Goal: Transaction & Acquisition: Purchase product/service

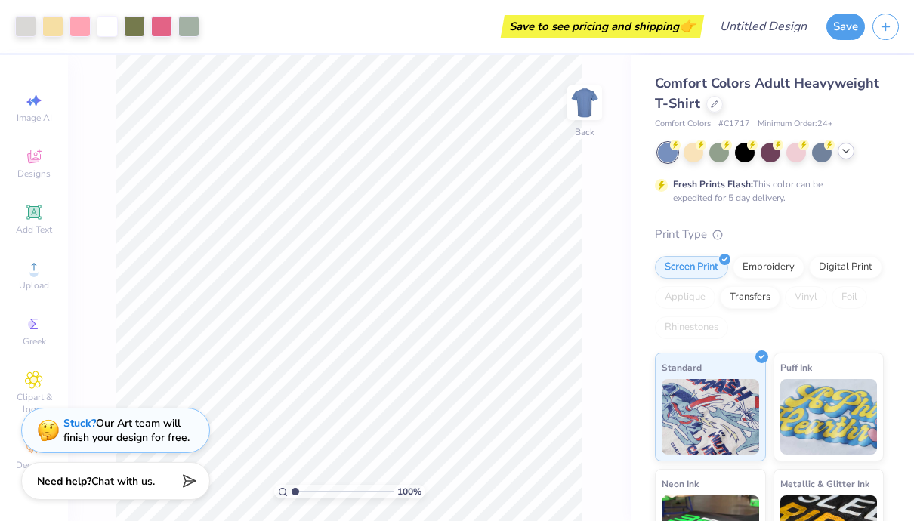
click at [841, 149] on icon at bounding box center [846, 151] width 12 height 12
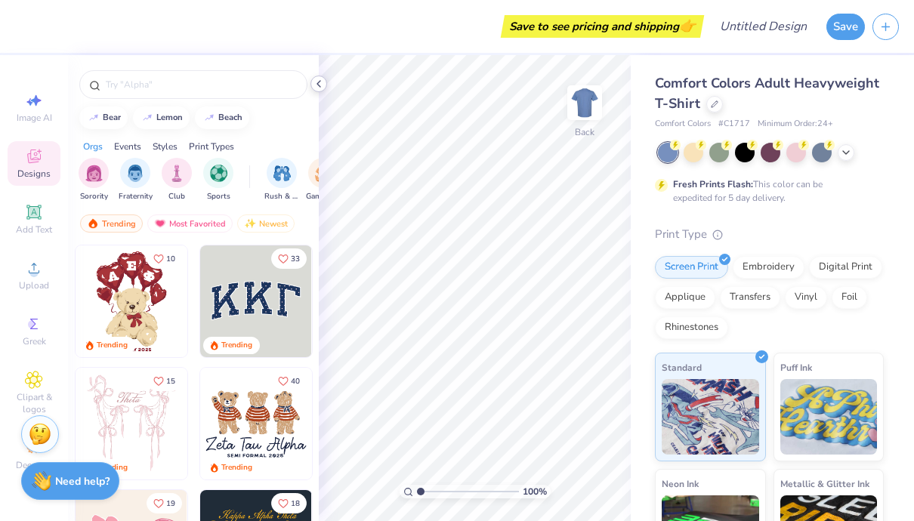
click at [318, 85] on polyline at bounding box center [318, 84] width 3 height 6
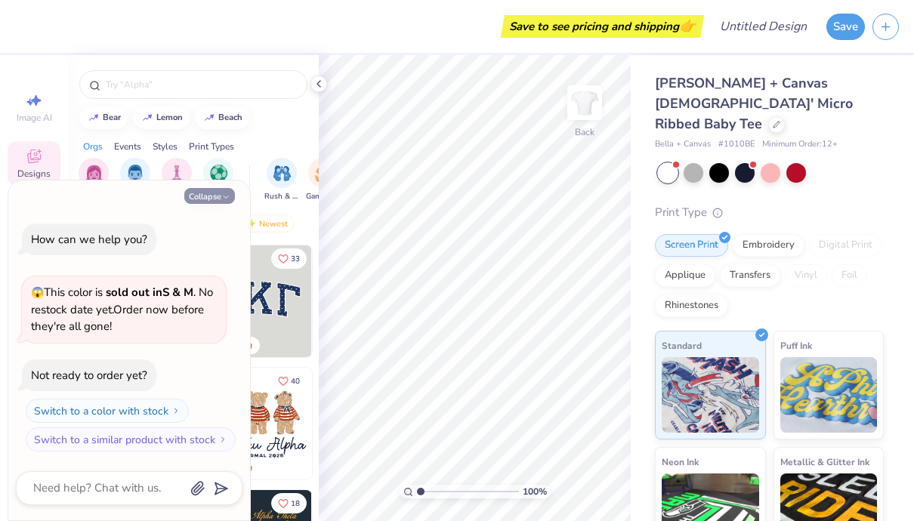
click at [220, 195] on button "Collapse" at bounding box center [209, 196] width 51 height 16
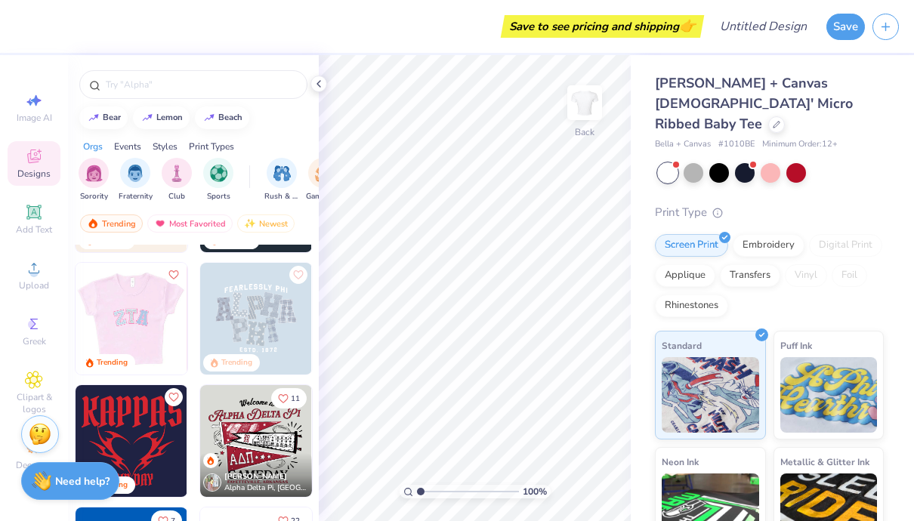
scroll to position [375, 0]
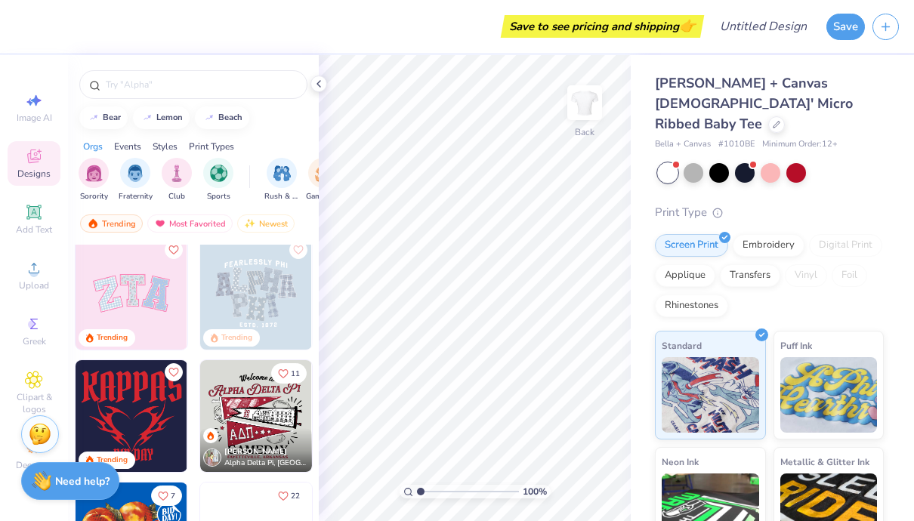
click at [148, 298] on img at bounding box center [132, 294] width 112 height 112
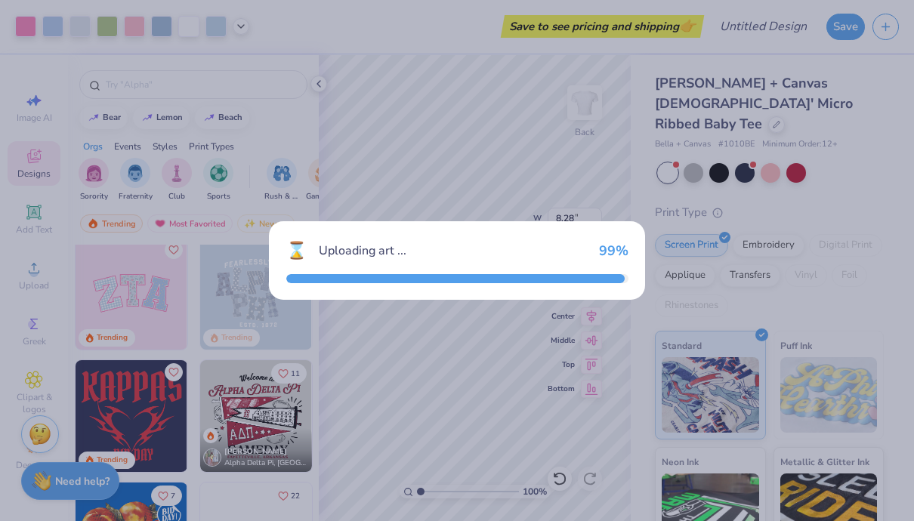
type textarea "x"
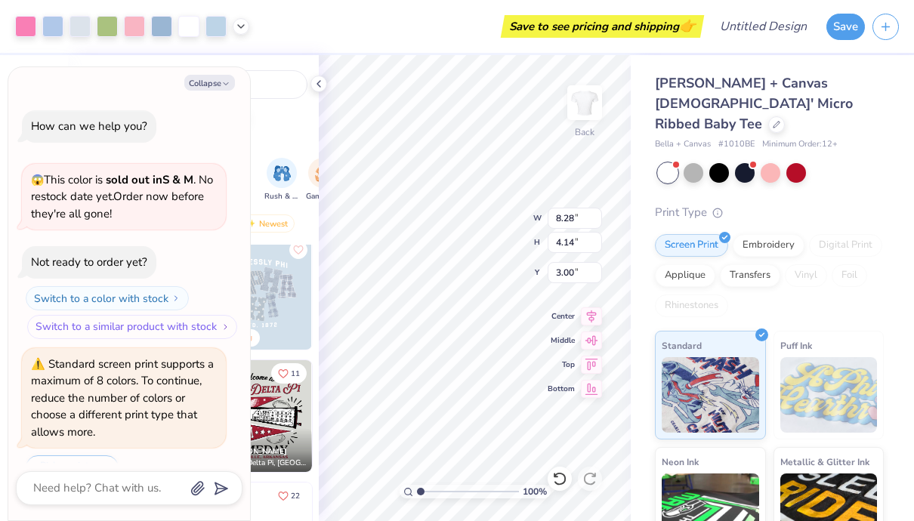
scroll to position [37, 0]
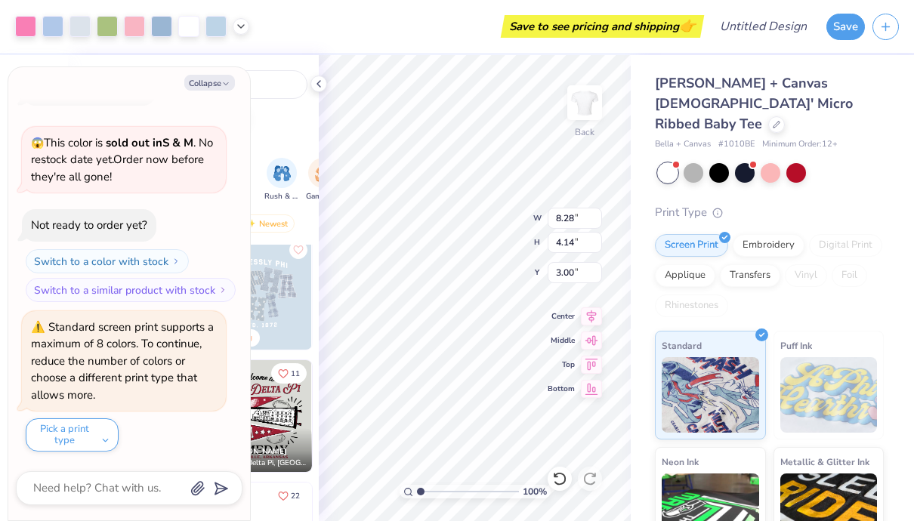
click at [695, 174] on div "Bella + Canvas [DEMOGRAPHIC_DATA]' Micro Ribbed Baby Tee Bella + Canvas # 1010B…" at bounding box center [769, 372] width 229 height 599
click at [110, 440] on button "Pick a print type" at bounding box center [72, 434] width 93 height 33
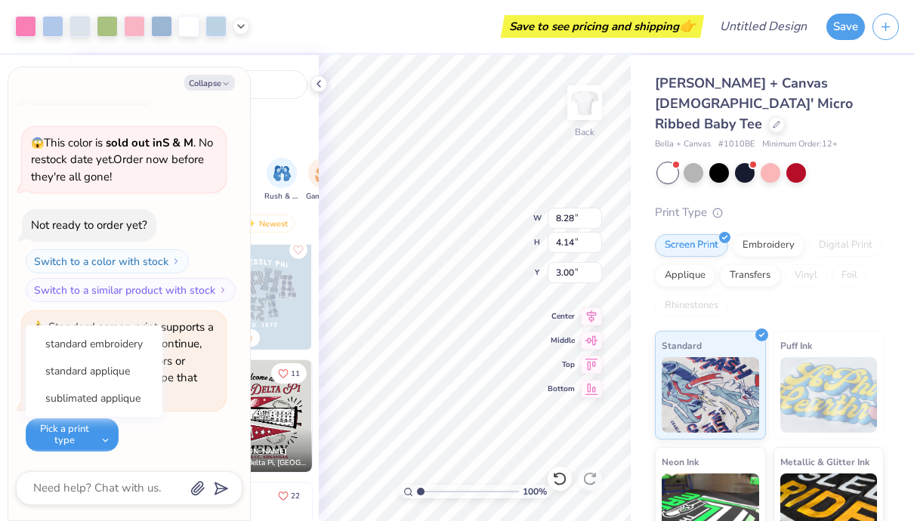
click at [110, 439] on button "Pick a print type" at bounding box center [72, 434] width 93 height 33
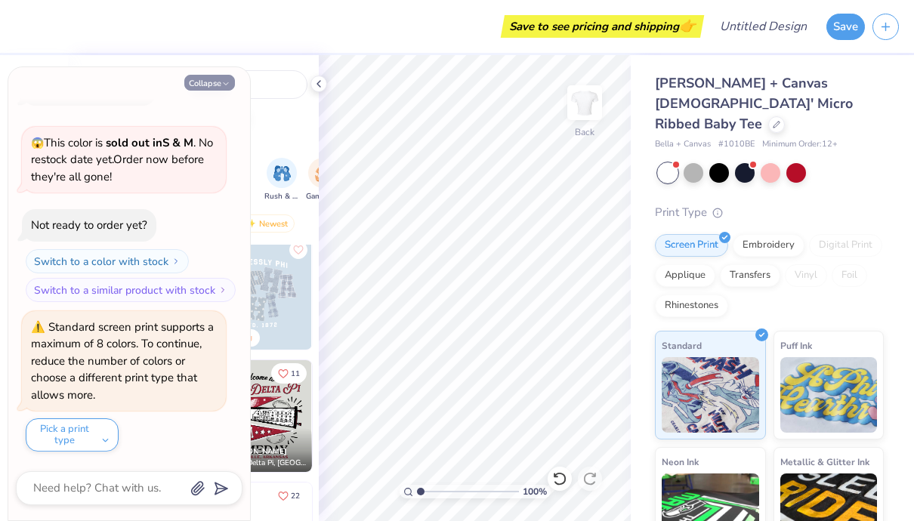
click at [217, 79] on button "Collapse" at bounding box center [209, 83] width 51 height 16
type textarea "x"
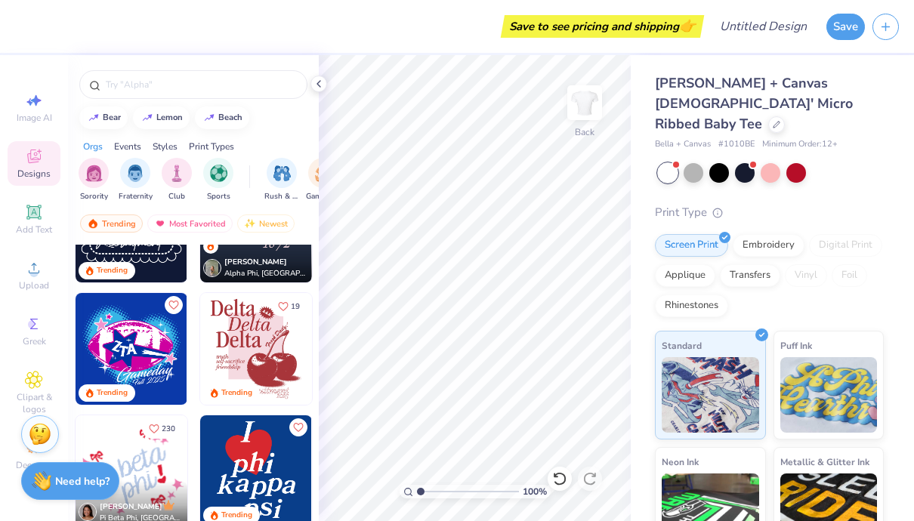
scroll to position [699, 0]
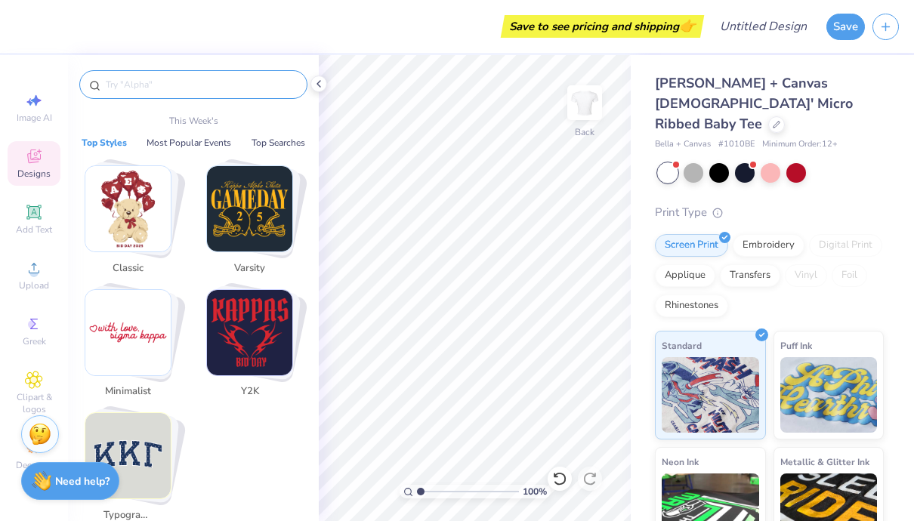
click at [168, 85] on input "text" at bounding box center [200, 84] width 193 height 15
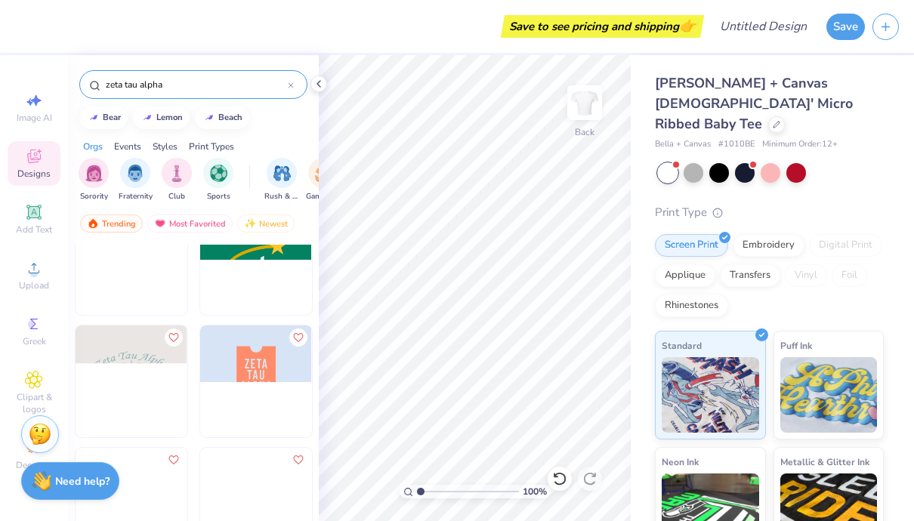
scroll to position [1262, 0]
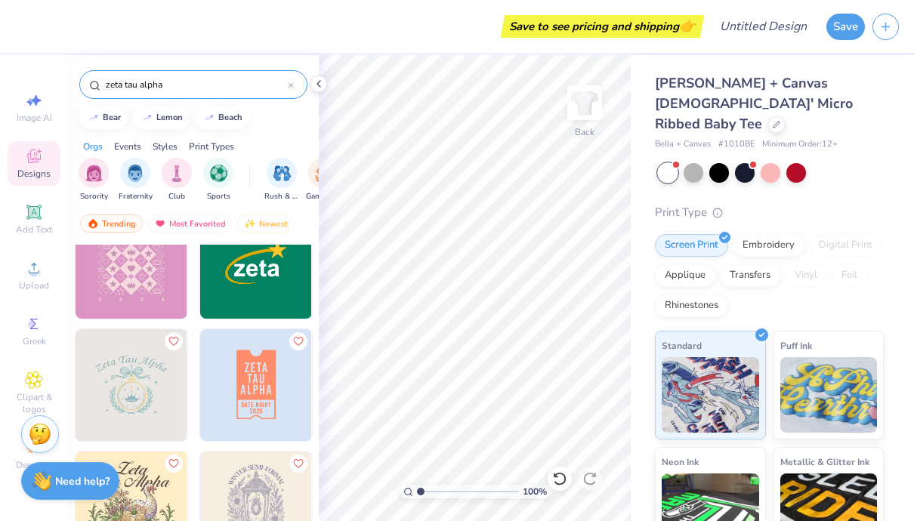
type input "zeta tau alpha"
click at [159, 388] on img at bounding box center [132, 385] width 112 height 112
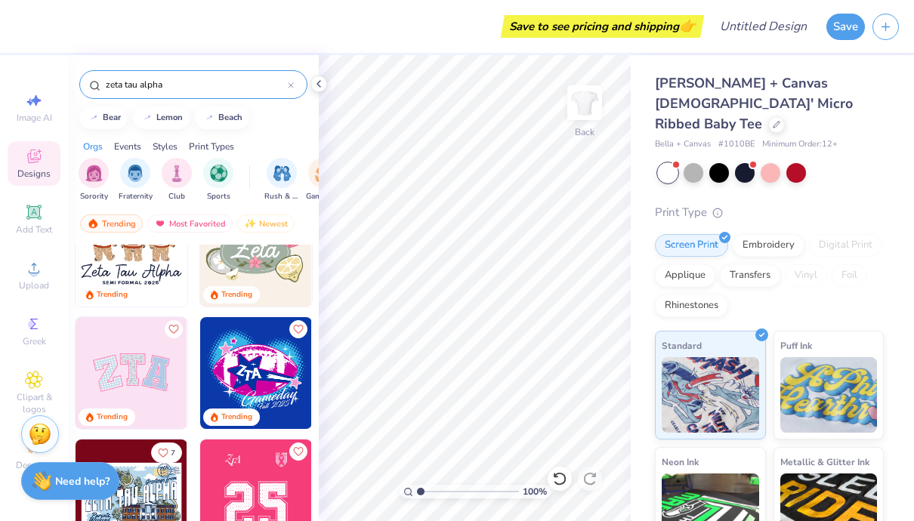
scroll to position [0, 0]
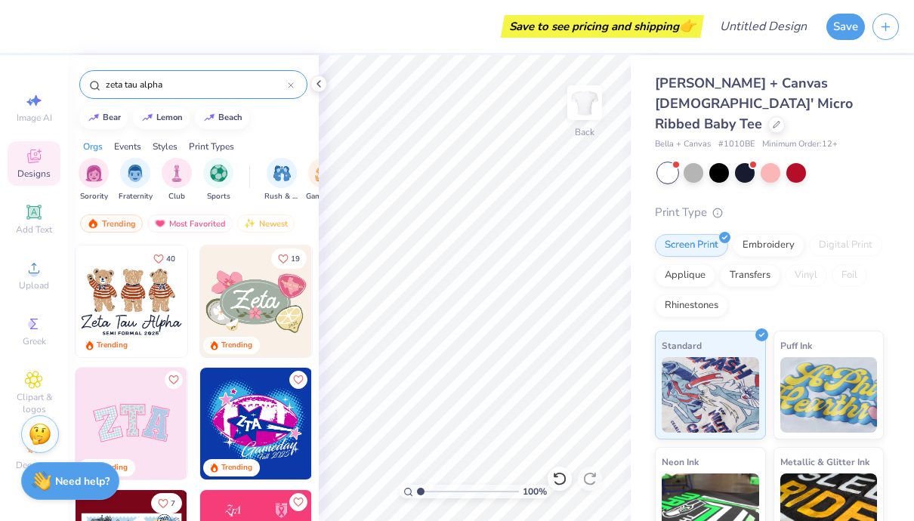
click at [238, 317] on img at bounding box center [256, 301] width 112 height 112
click at [317, 80] on icon at bounding box center [319, 84] width 12 height 12
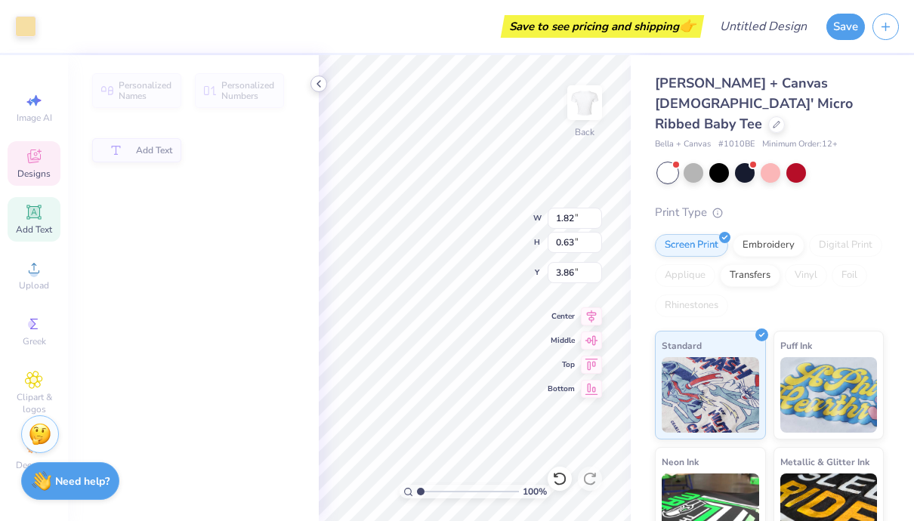
type input "1.82"
type input "0.63"
type input "3.86"
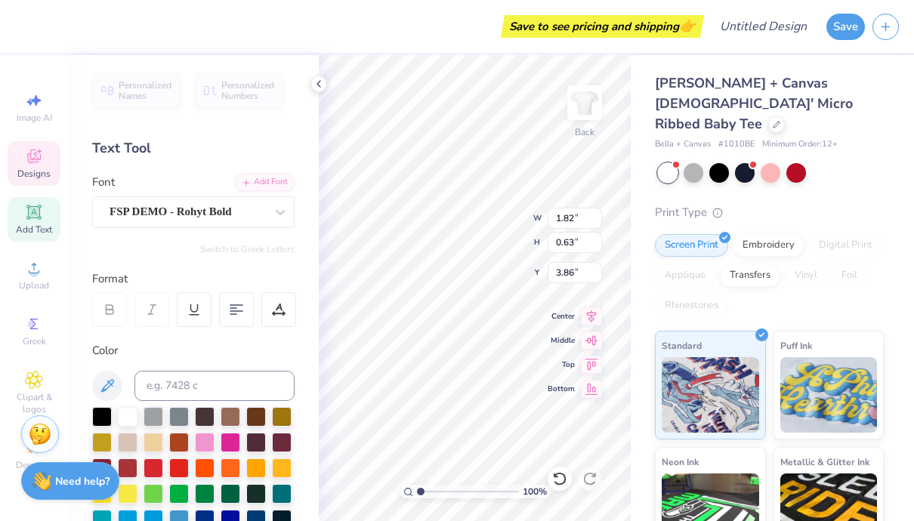
scroll to position [0, 3]
click at [645, 425] on div "Bella + Canvas [DEMOGRAPHIC_DATA]' Micro Ribbed Baby Tee Bella + Canvas # 1010B…" at bounding box center [772, 363] width 283 height 617
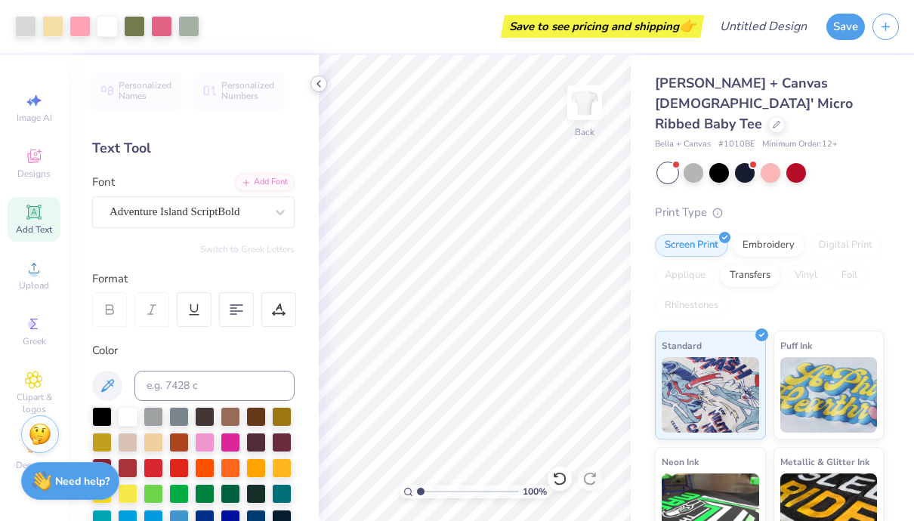
click at [318, 84] on polyline at bounding box center [318, 84] width 3 height 6
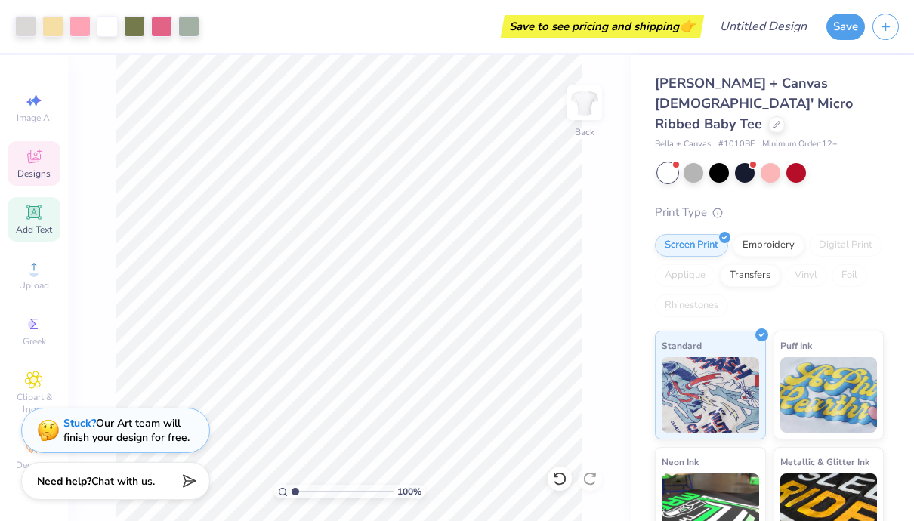
click at [47, 157] on div "Designs" at bounding box center [34, 163] width 53 height 45
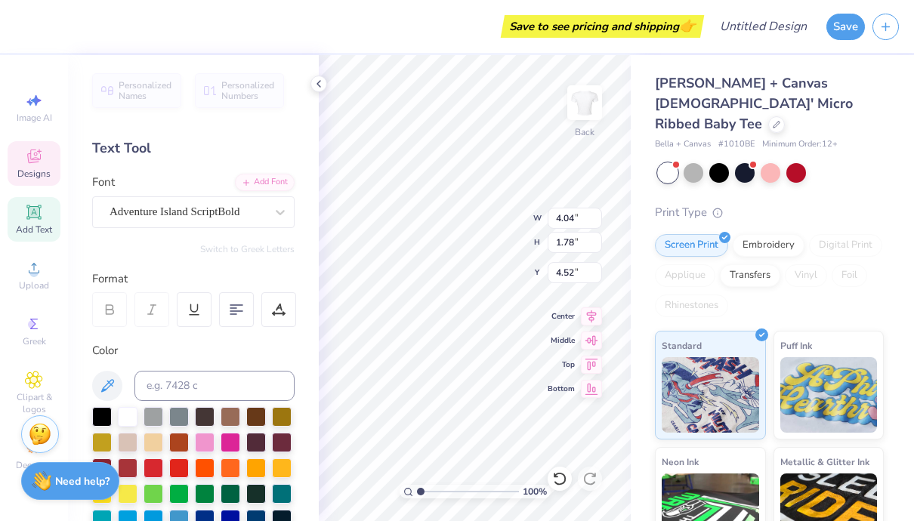
type input "2.66"
type input "2.69"
type input "3.06"
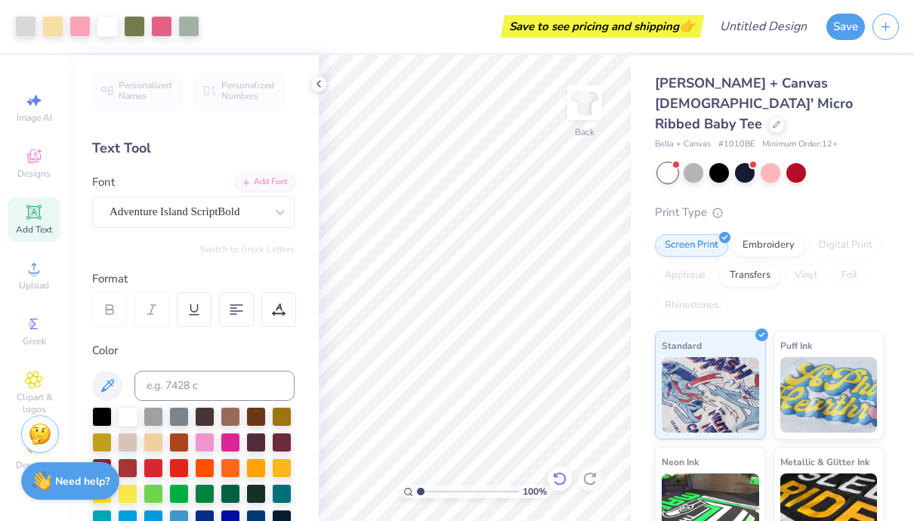
click at [562, 476] on icon at bounding box center [559, 478] width 15 height 15
click at [560, 483] on icon at bounding box center [559, 478] width 15 height 15
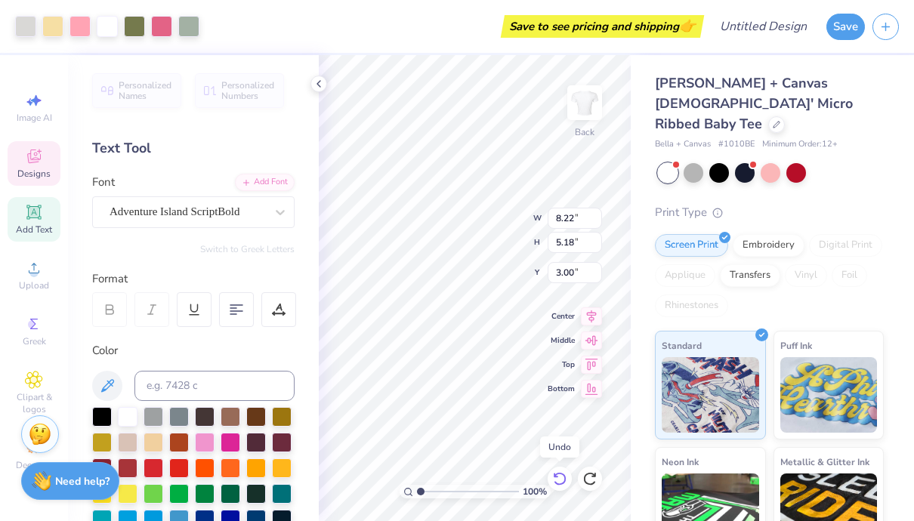
click at [560, 483] on icon at bounding box center [559, 478] width 15 height 15
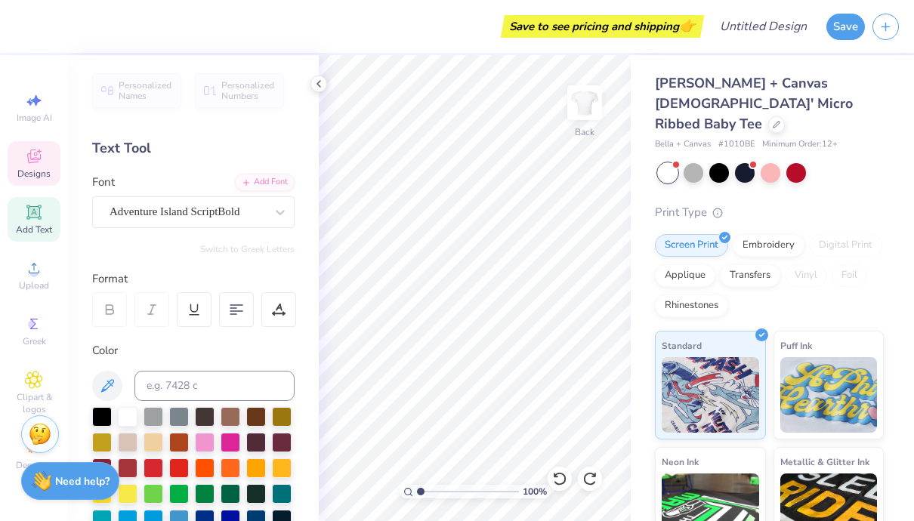
click at [29, 171] on span "Designs" at bounding box center [33, 174] width 33 height 12
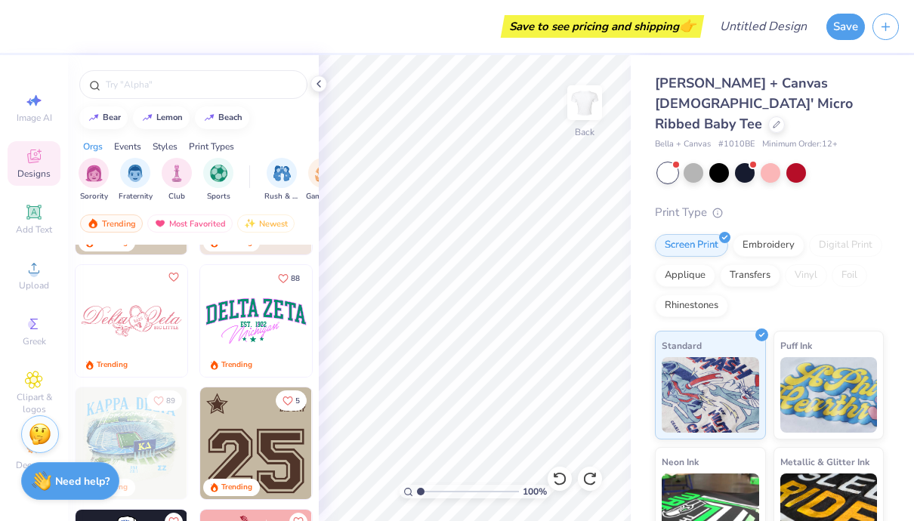
scroll to position [1940, 0]
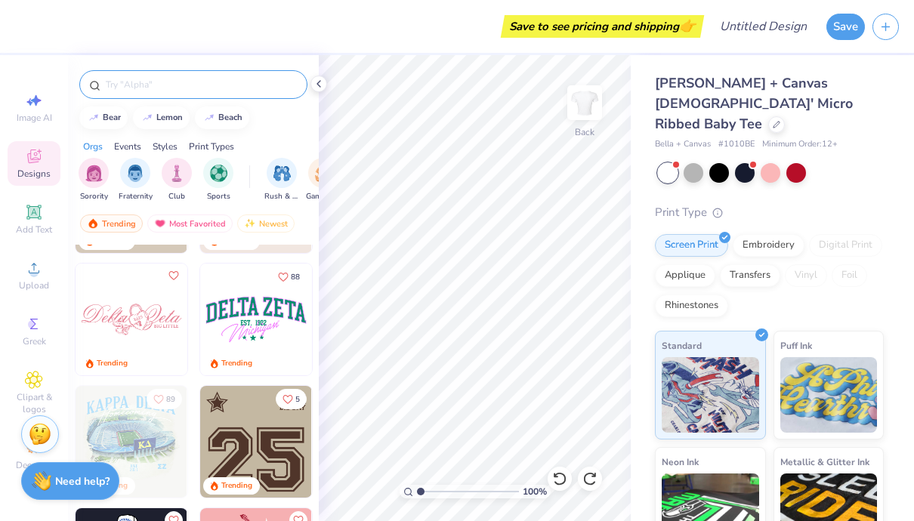
click at [171, 91] on input "text" at bounding box center [200, 84] width 193 height 15
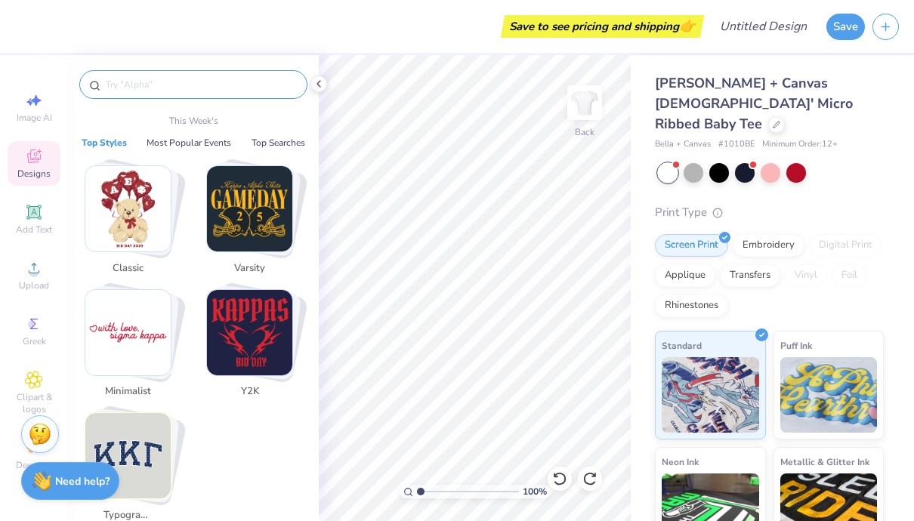
click at [171, 91] on input "text" at bounding box center [200, 84] width 193 height 15
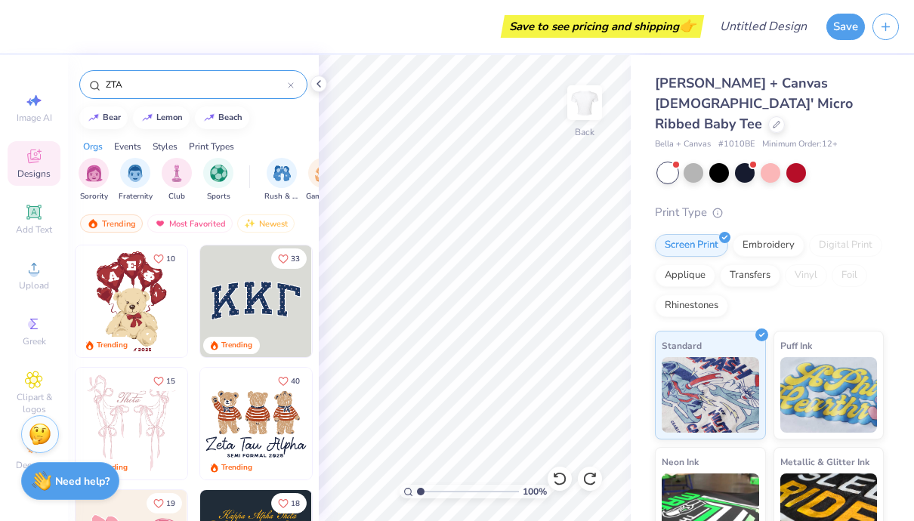
type input "ZTA"
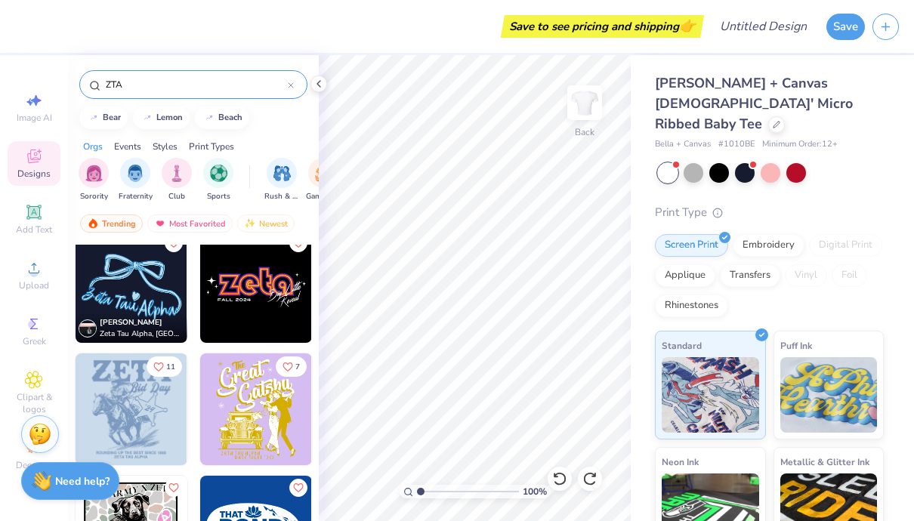
scroll to position [622, 0]
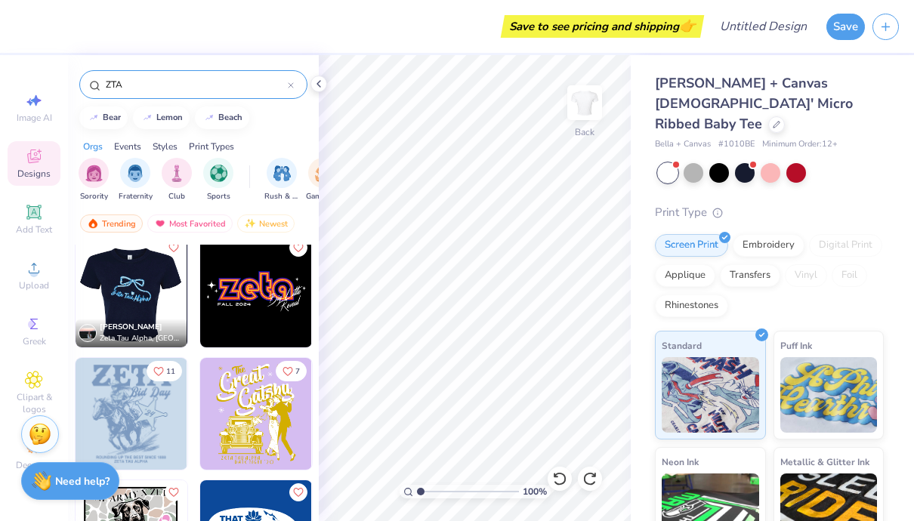
click at [147, 287] on img at bounding box center [131, 292] width 112 height 112
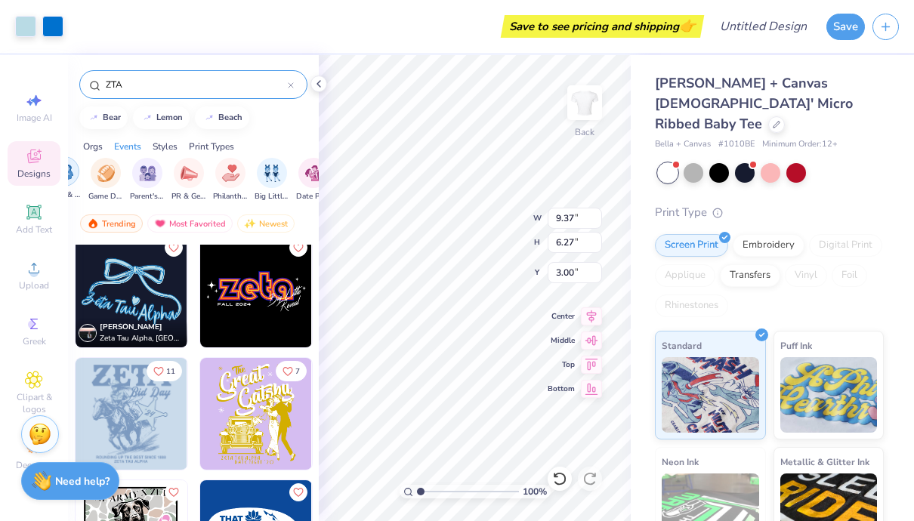
scroll to position [0, 233]
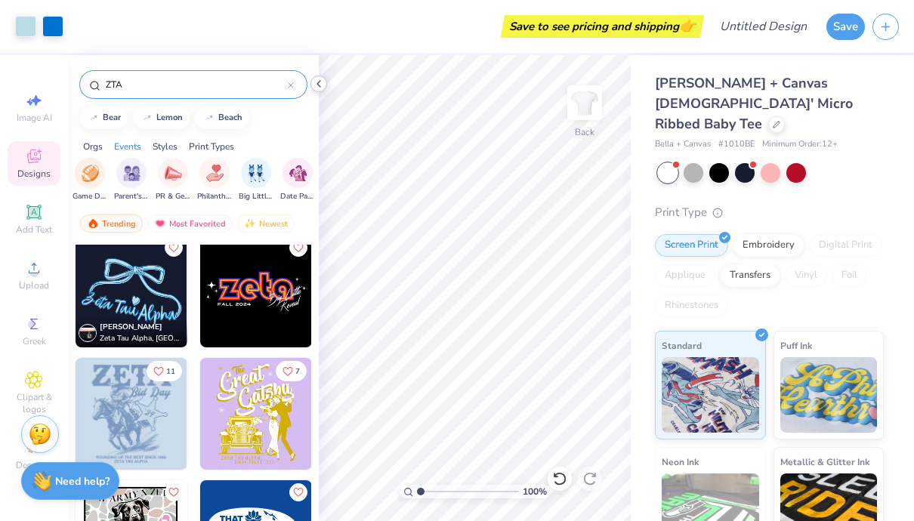
click at [322, 82] on icon at bounding box center [319, 84] width 12 height 12
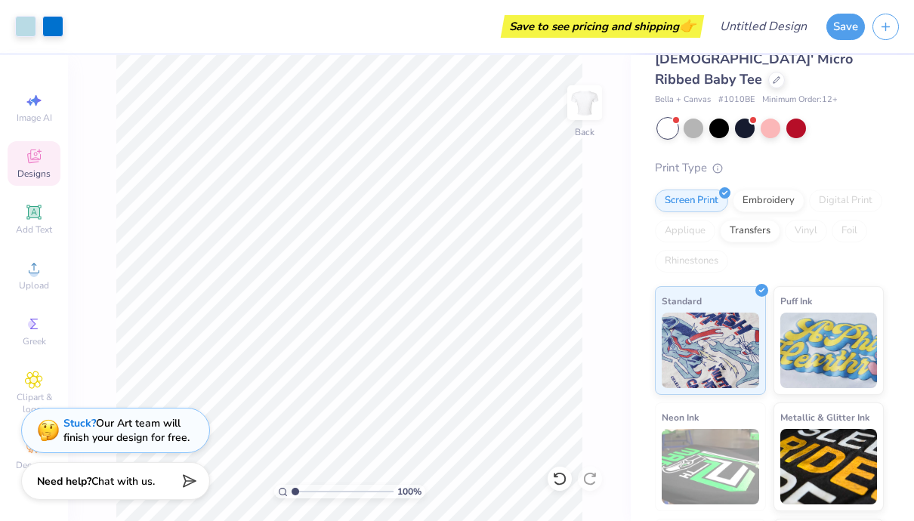
scroll to position [0, 0]
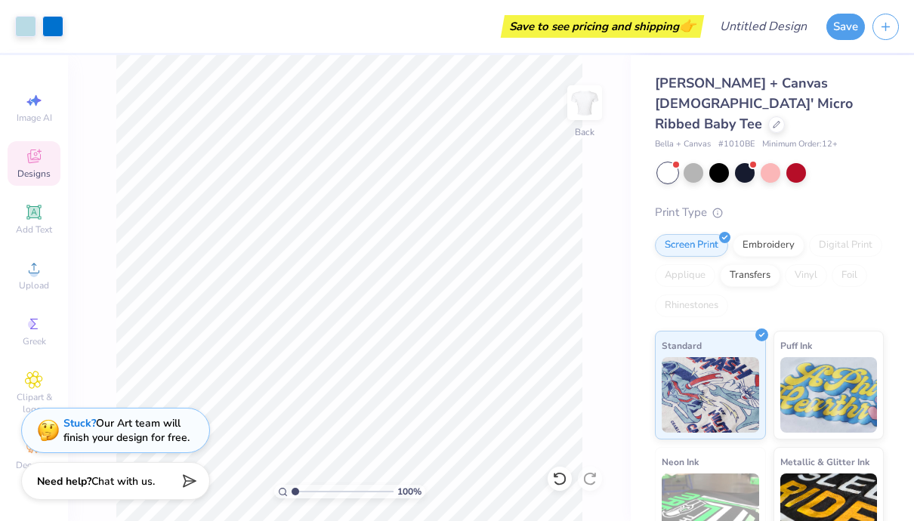
click at [538, 28] on div "Save to see pricing and shipping 👉" at bounding box center [603, 26] width 196 height 23
click at [855, 26] on button "Save" at bounding box center [845, 24] width 39 height 26
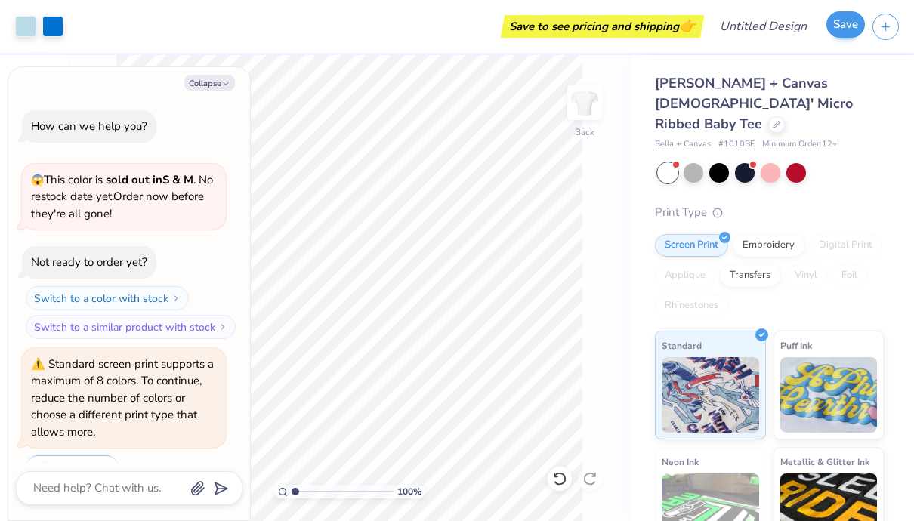
scroll to position [78, 0]
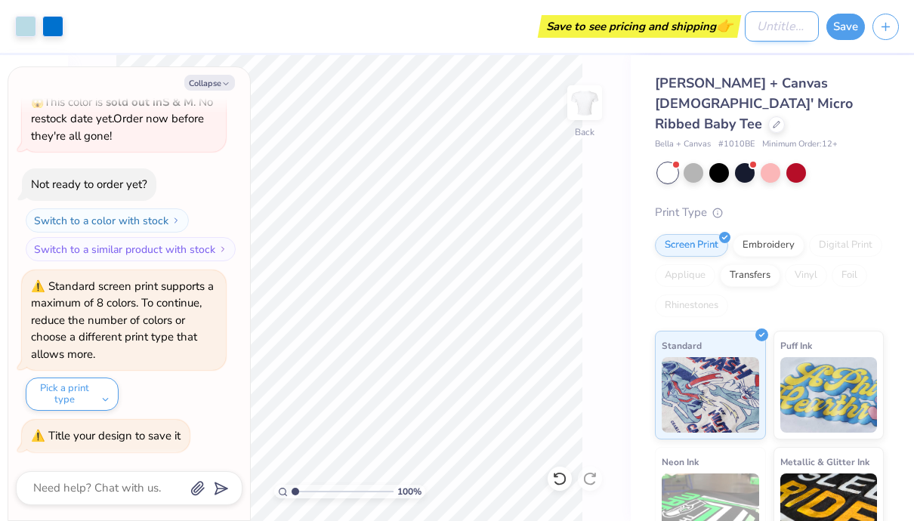
type textarea "x"
click at [747, 31] on input "Design Title" at bounding box center [782, 26] width 74 height 30
type input "P"
type textarea "x"
type input "PR"
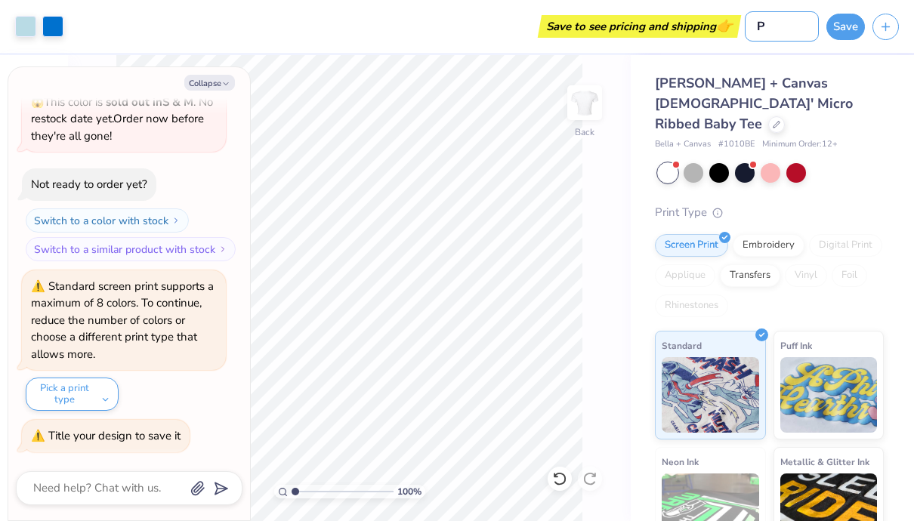
type textarea "x"
type input "PR?"
type textarea "x"
type input "PR?"
click at [839, 25] on button "Save" at bounding box center [845, 24] width 39 height 26
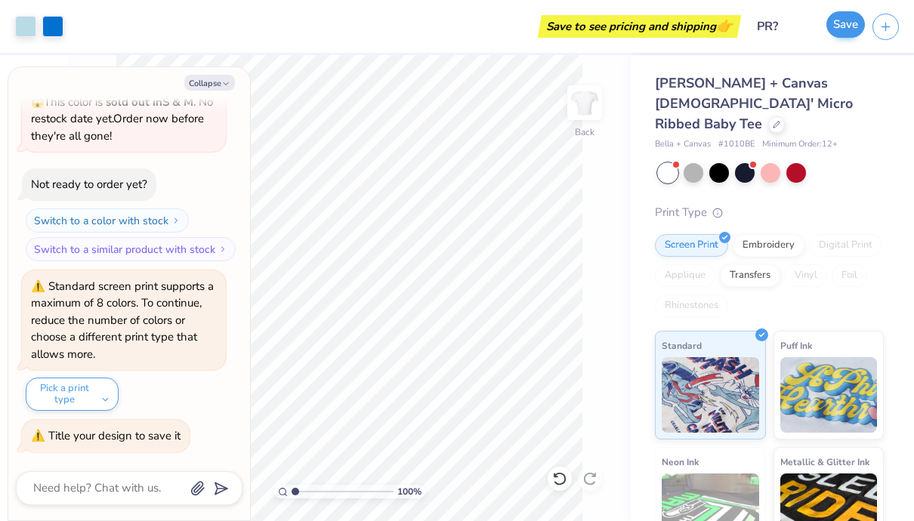
type textarea "x"
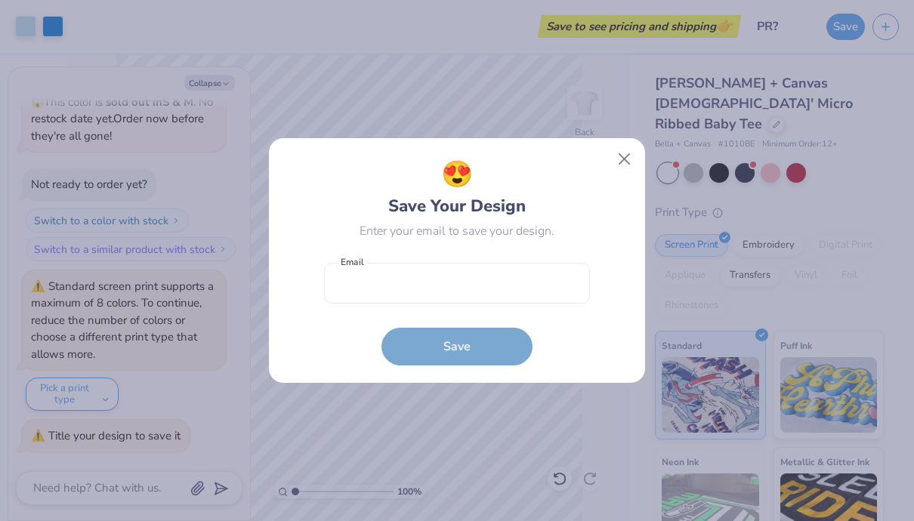
click at [497, 352] on form "Email is a required field Email Save" at bounding box center [457, 310] width 266 height 111
click at [491, 367] on div "😍 Save Your Design Enter your email to save your design. Email is a required fi…" at bounding box center [457, 260] width 376 height 245
click at [491, 353] on form "Email is a required field Email Save" at bounding box center [457, 310] width 266 height 111
click at [489, 344] on form "Email is a required field Email Save" at bounding box center [457, 310] width 266 height 111
click at [471, 307] on form "Email is a required field Email Save" at bounding box center [457, 310] width 266 height 111
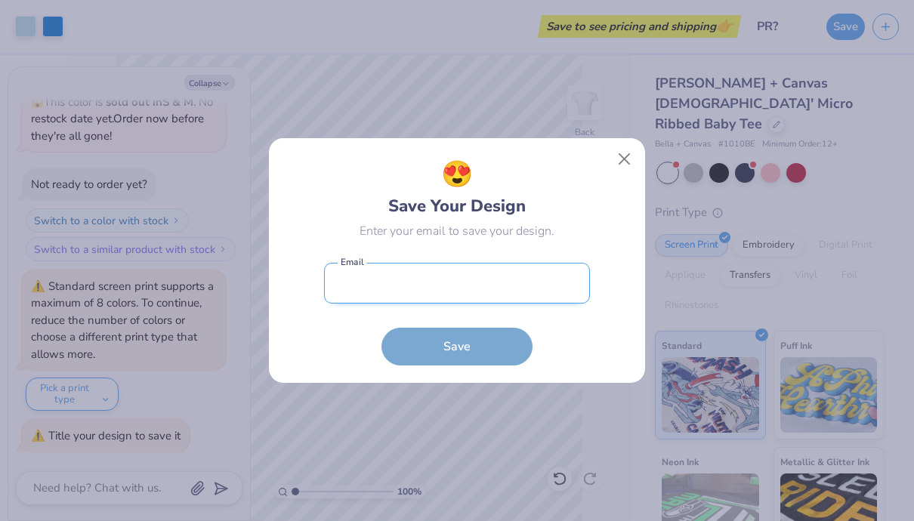
click at [471, 281] on input "email" at bounding box center [457, 284] width 266 height 42
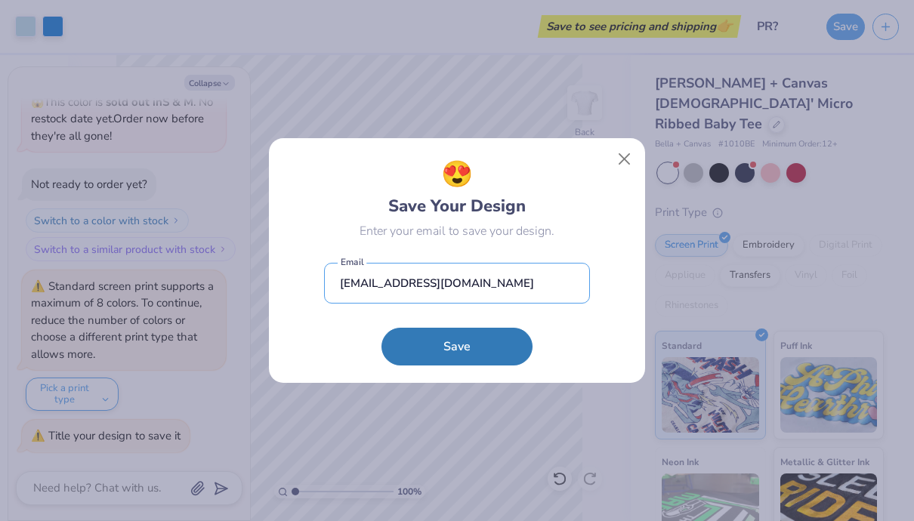
type input "[EMAIL_ADDRESS][DOMAIN_NAME]"
click at [317, 361] on div "😍 Save Your Design Enter your email to save your design. [EMAIL_ADDRESS][DOMAIN…" at bounding box center [457, 261] width 342 height 211
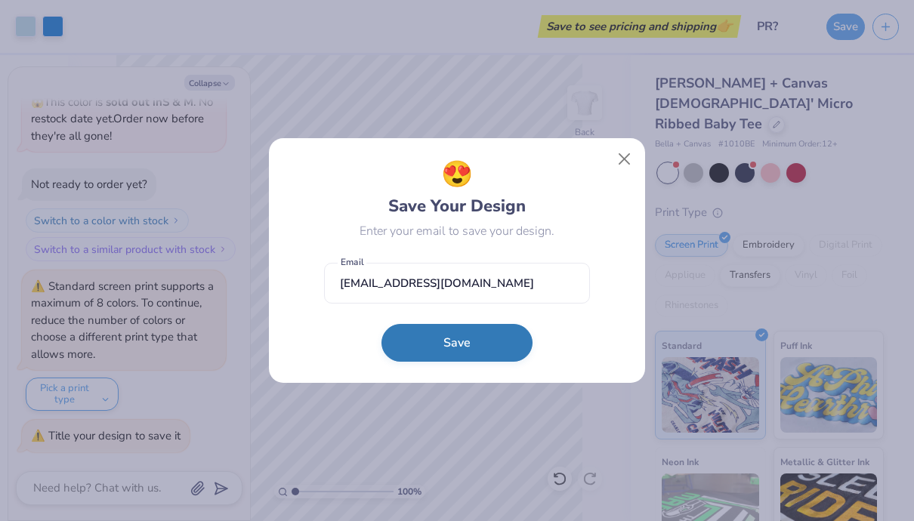
click at [483, 328] on button "Save" at bounding box center [456, 343] width 151 height 38
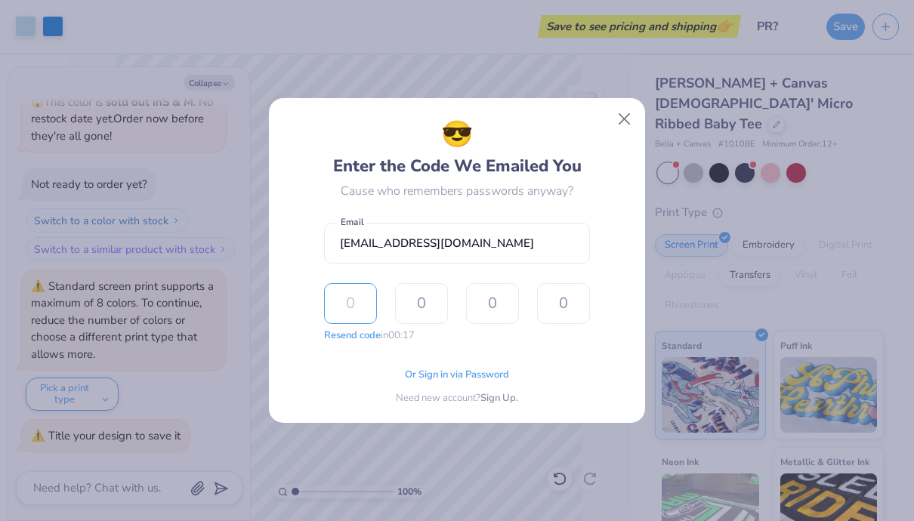
type input "1"
type input "6"
type input "3"
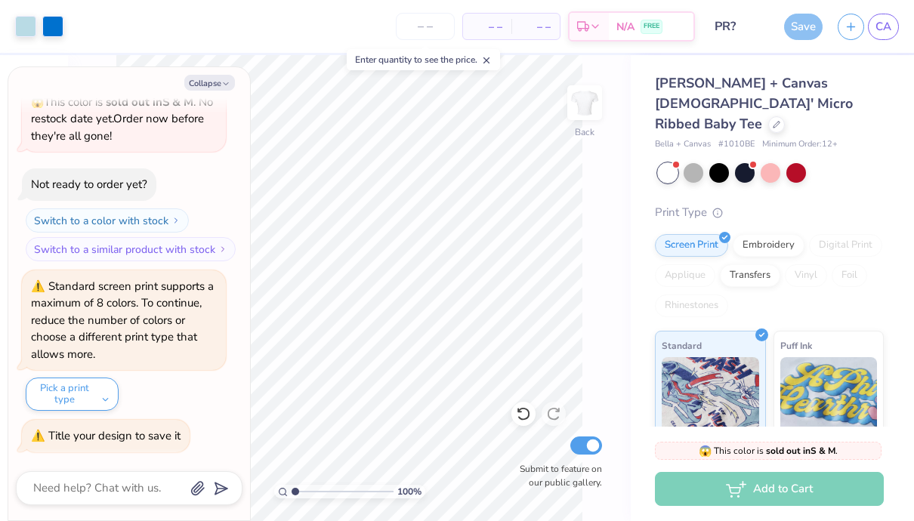
type textarea "x"
click at [800, 28] on div "Save" at bounding box center [803, 27] width 39 height 26
click at [627, 25] on span "N/A" at bounding box center [625, 29] width 18 height 16
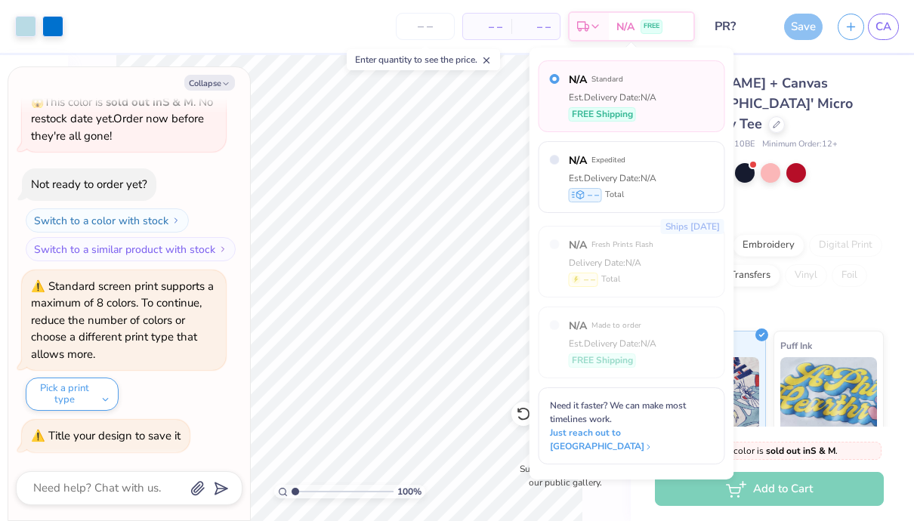
click at [502, 29] on span "– –" at bounding box center [487, 27] width 30 height 16
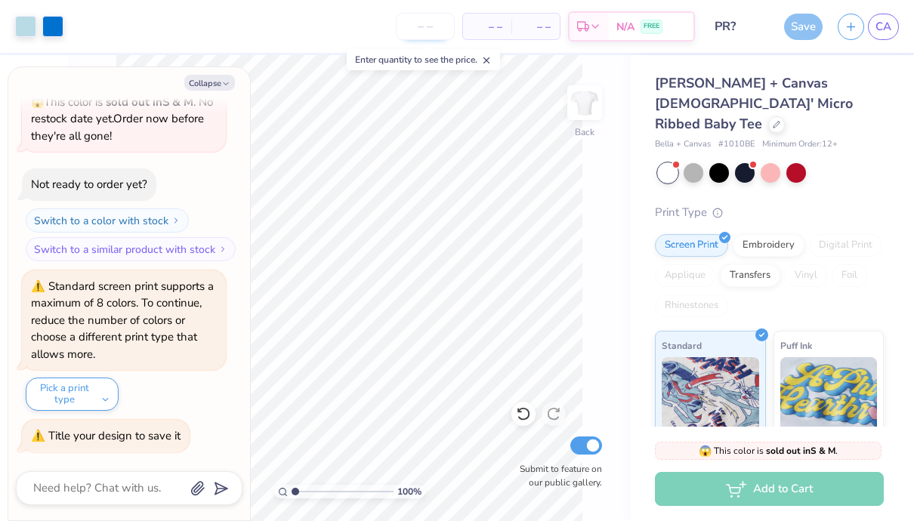
click at [420, 21] on input "number" at bounding box center [425, 26] width 59 height 27
type input "75"
click at [335, 17] on div "75 Per Item Total Est. Delivery N/A FREE" at bounding box center [383, 26] width 624 height 53
click at [396, 28] on input "75" at bounding box center [366, 26] width 59 height 27
click at [218, 85] on button "Collapse" at bounding box center [209, 83] width 51 height 16
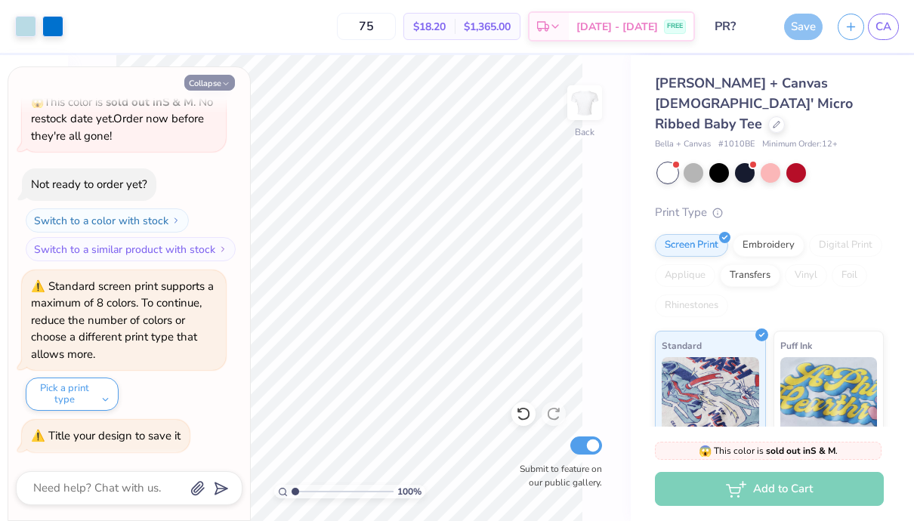
type textarea "x"
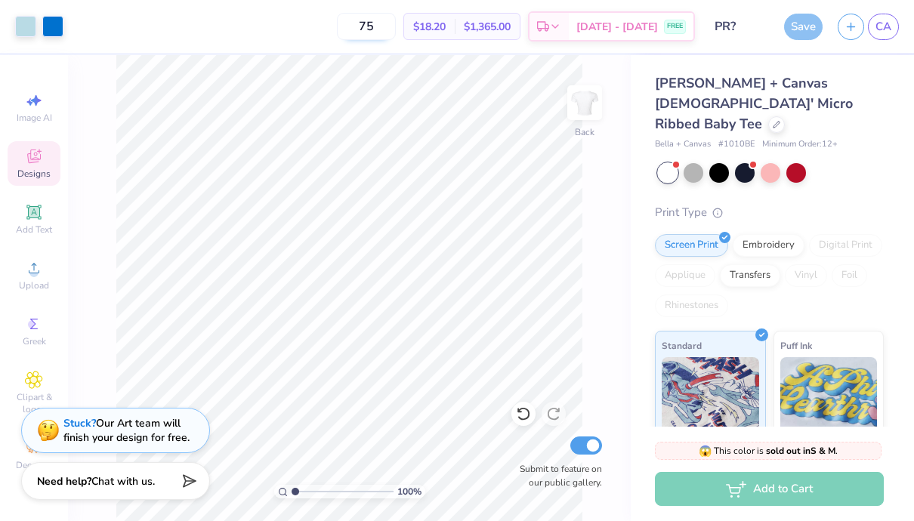
click at [396, 28] on input "75" at bounding box center [366, 26] width 59 height 27
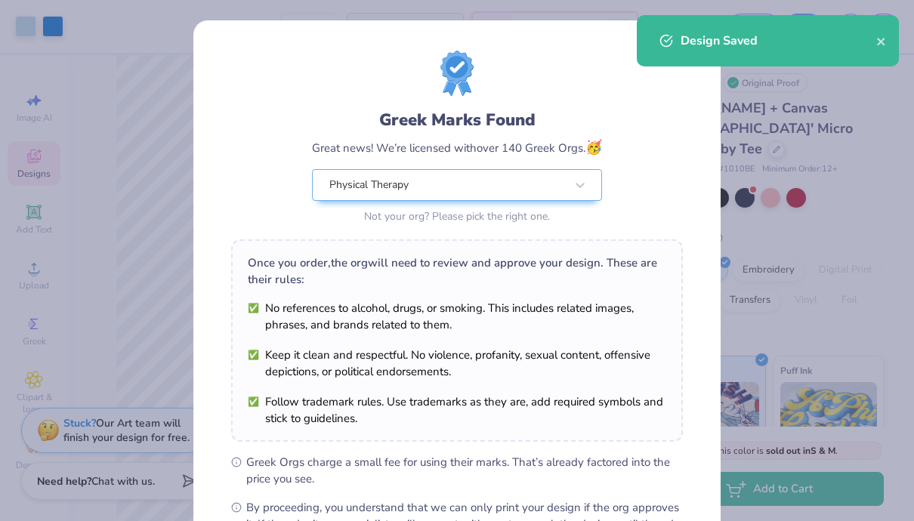
click at [881, 29] on div "Design Saved" at bounding box center [768, 40] width 262 height 51
click at [881, 35] on div "Design Saved" at bounding box center [768, 40] width 262 height 51
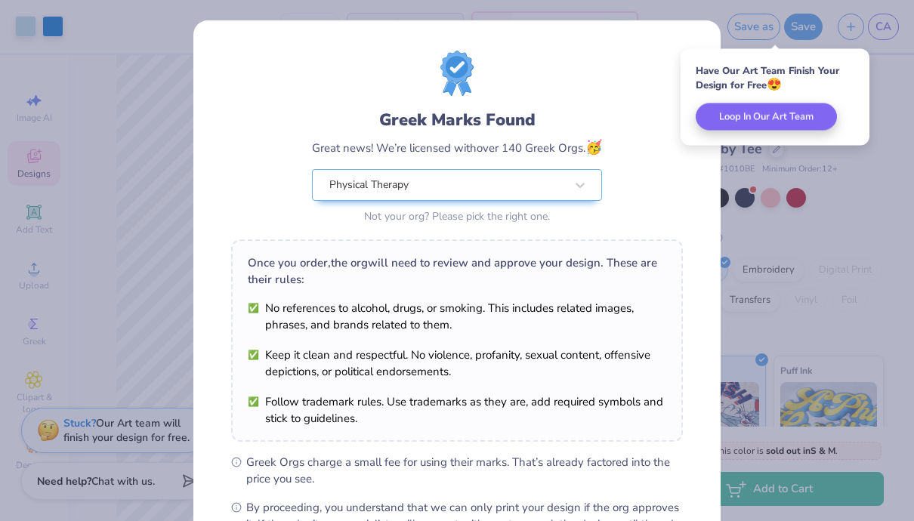
click at [681, 60] on div "Have Our Art Team Finish Your Design for Free 😍 Loop In Our Art Team" at bounding box center [775, 97] width 189 height 97
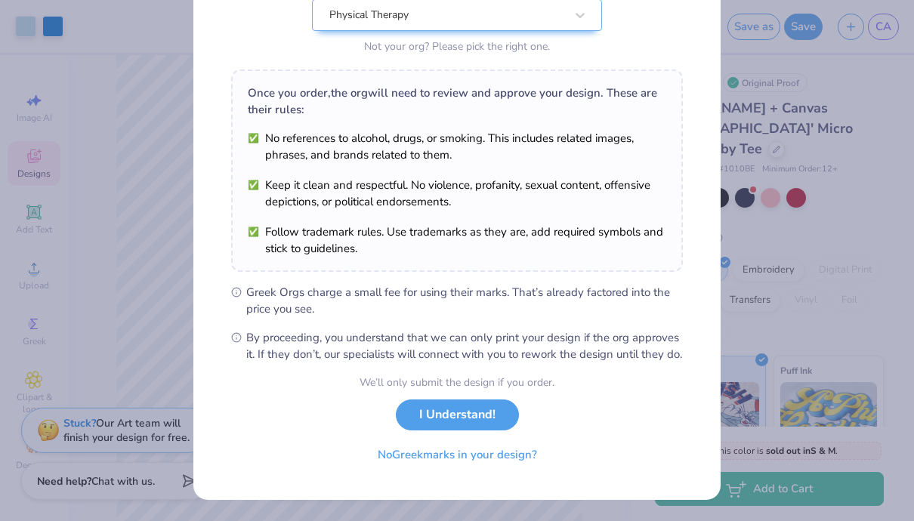
click at [649, 329] on span "By proceeding, you understand that we can only print your design if the org app…" at bounding box center [464, 345] width 437 height 33
click at [486, 425] on button "I Understand!" at bounding box center [457, 411] width 123 height 31
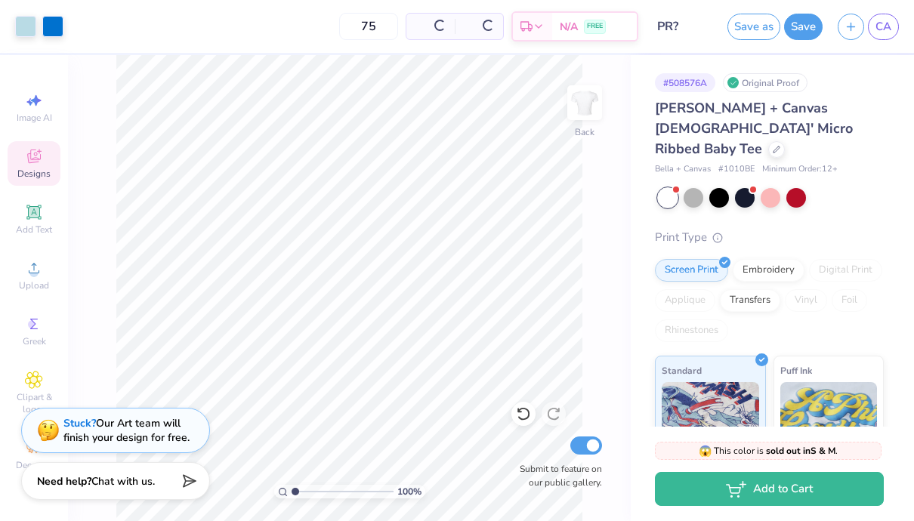
scroll to position [0, 0]
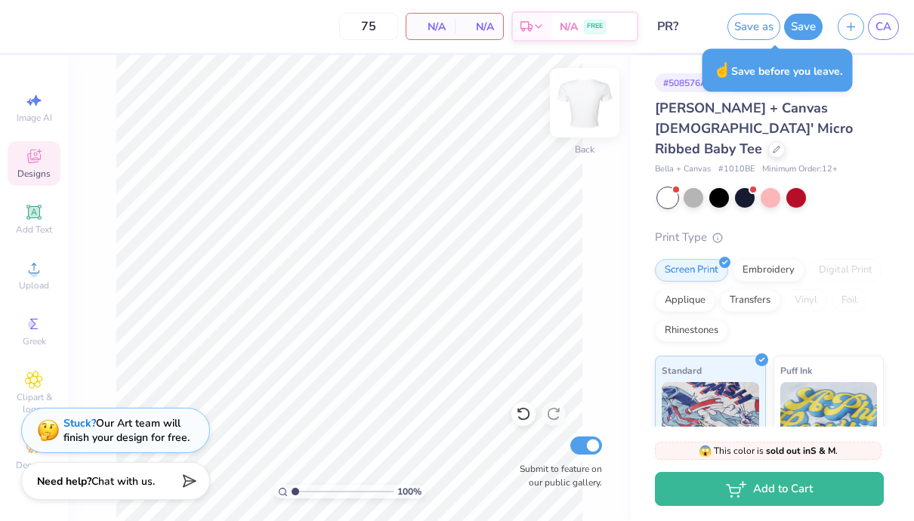
click at [594, 103] on img at bounding box center [584, 103] width 60 height 60
click at [594, 103] on img at bounding box center [585, 103] width 30 height 30
click at [20, 455] on div "Decorate" at bounding box center [34, 455] width 53 height 45
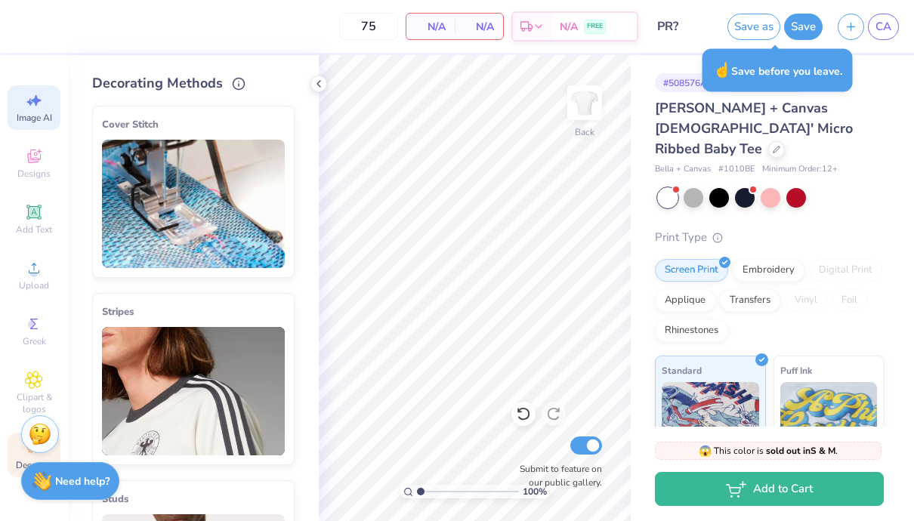
click at [26, 113] on span "Image AI" at bounding box center [35, 118] width 36 height 12
select select "4"
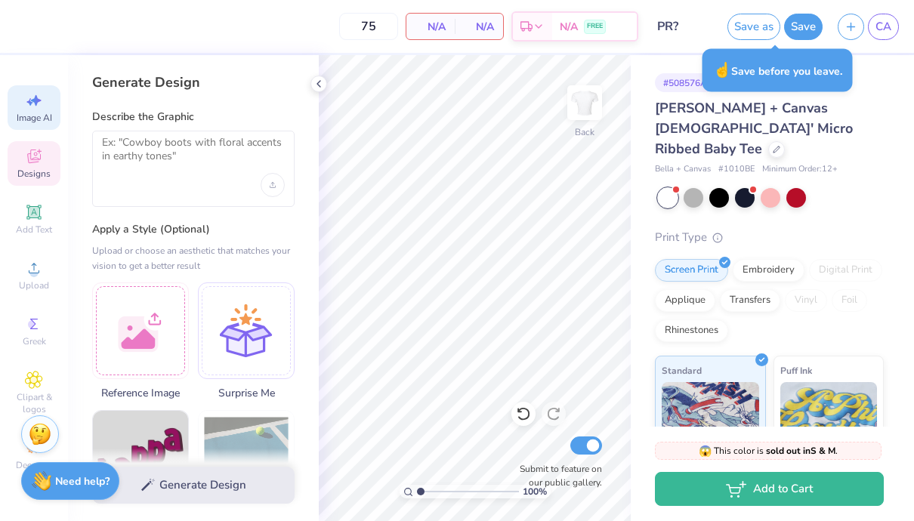
click at [34, 162] on icon at bounding box center [34, 157] width 14 height 14
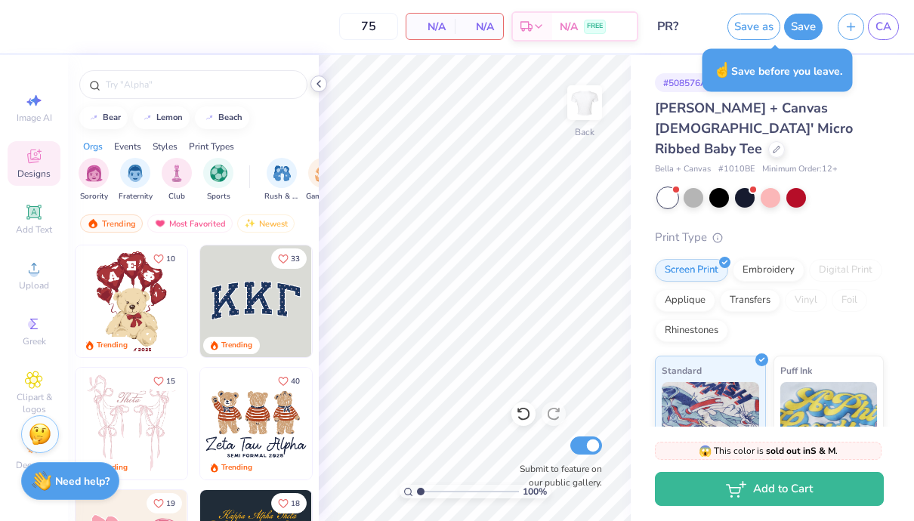
click at [314, 79] on icon at bounding box center [319, 84] width 12 height 12
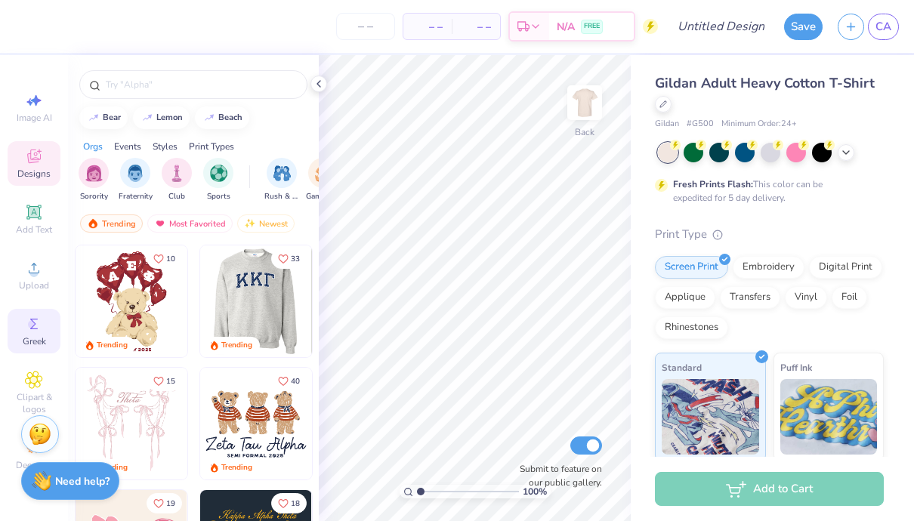
click at [46, 335] on div "Greek" at bounding box center [34, 331] width 53 height 45
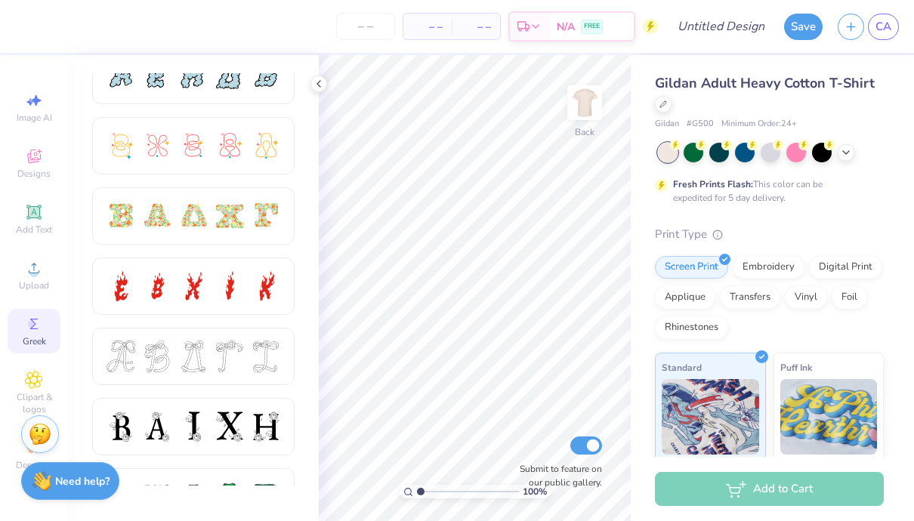
scroll to position [378, 0]
click at [37, 171] on span "Designs" at bounding box center [33, 174] width 33 height 12
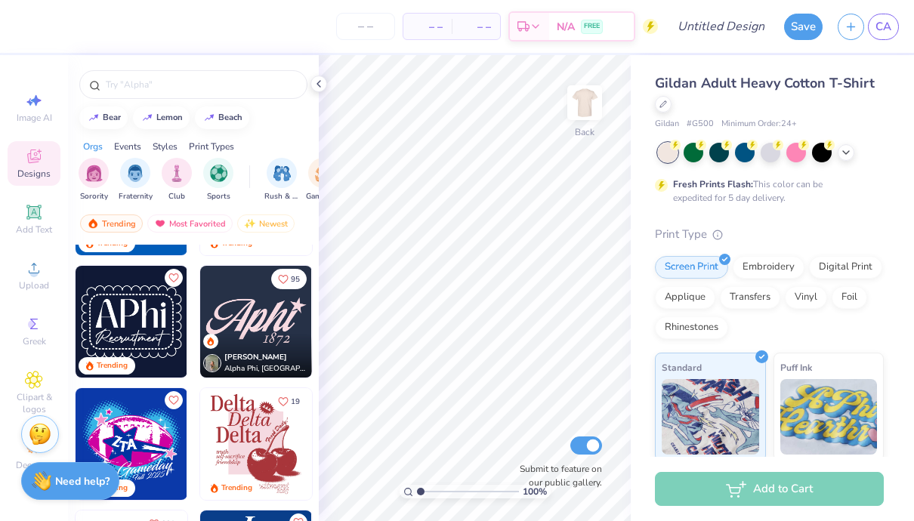
scroll to position [715, 0]
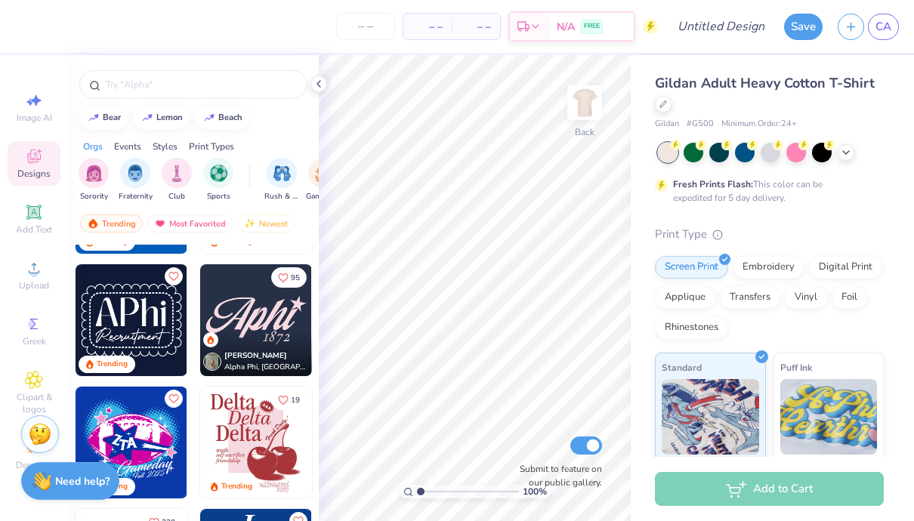
click at [267, 319] on img at bounding box center [256, 320] width 112 height 112
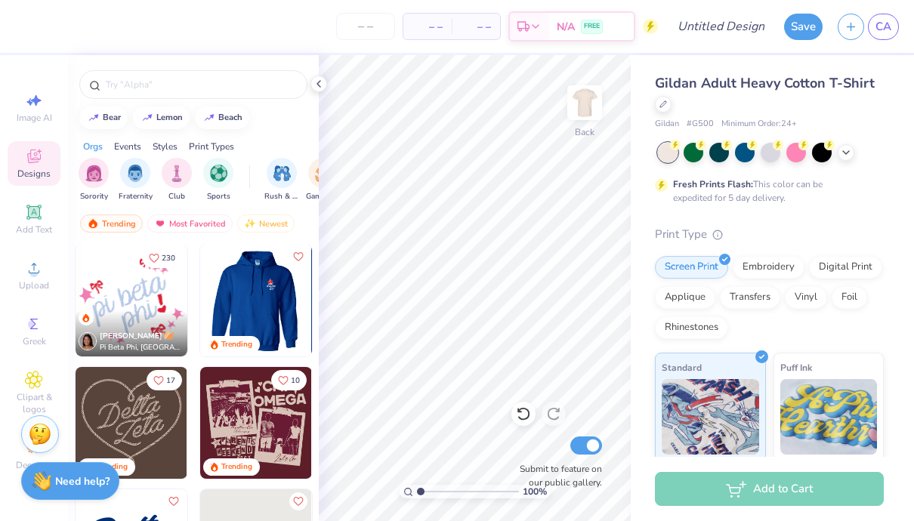
scroll to position [987, 0]
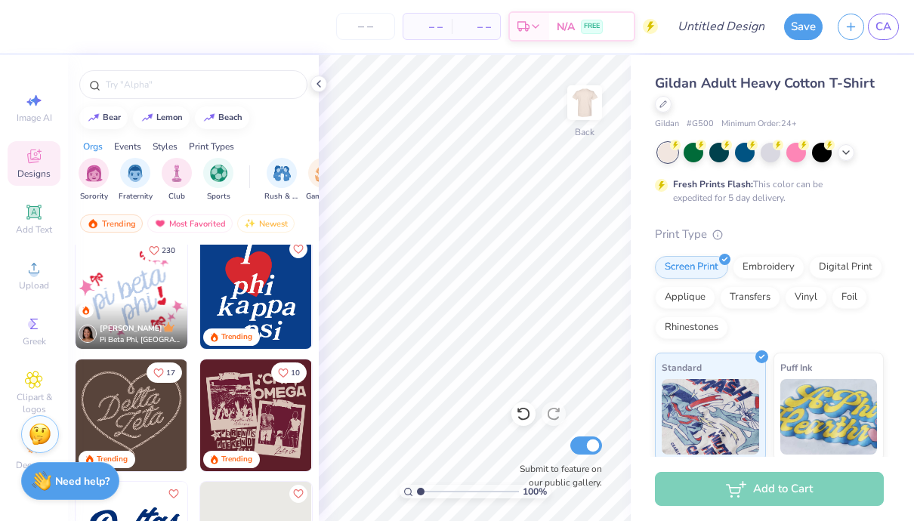
click at [268, 295] on img at bounding box center [256, 293] width 112 height 112
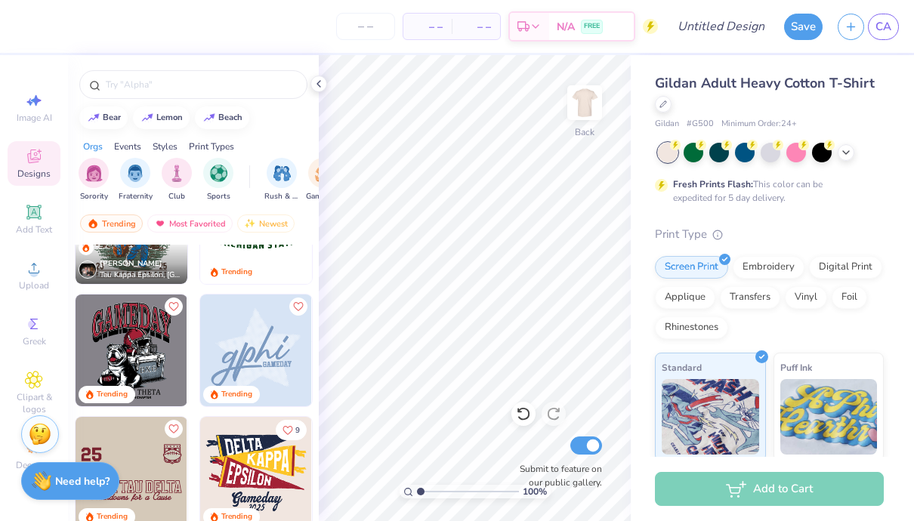
scroll to position [1709, 0]
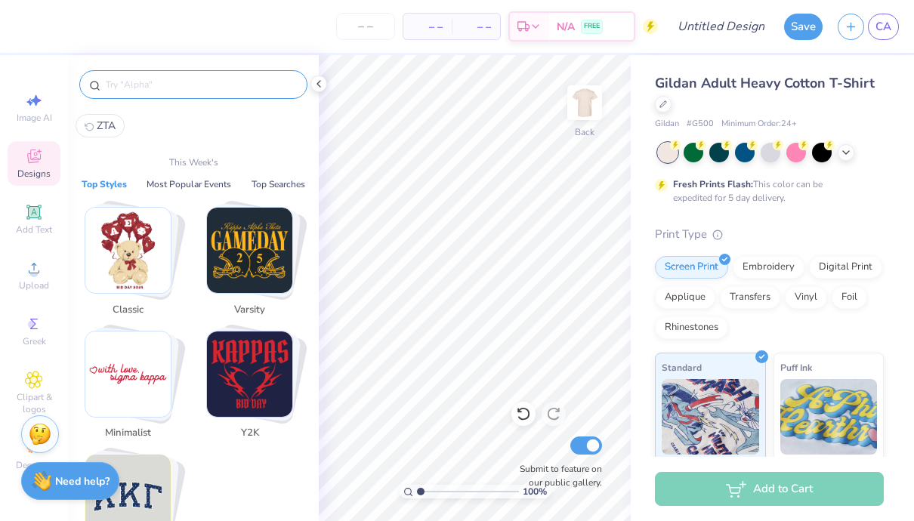
click at [156, 84] on input "text" at bounding box center [200, 84] width 193 height 15
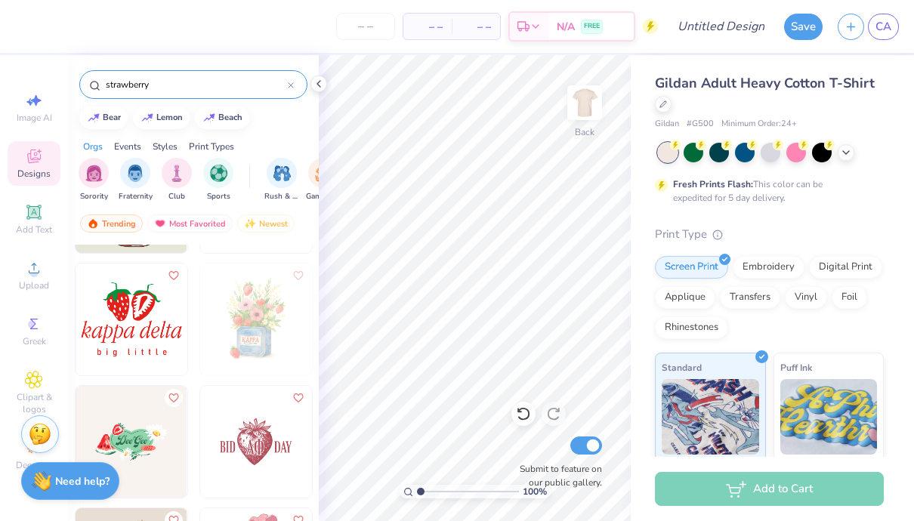
scroll to position [0, 0]
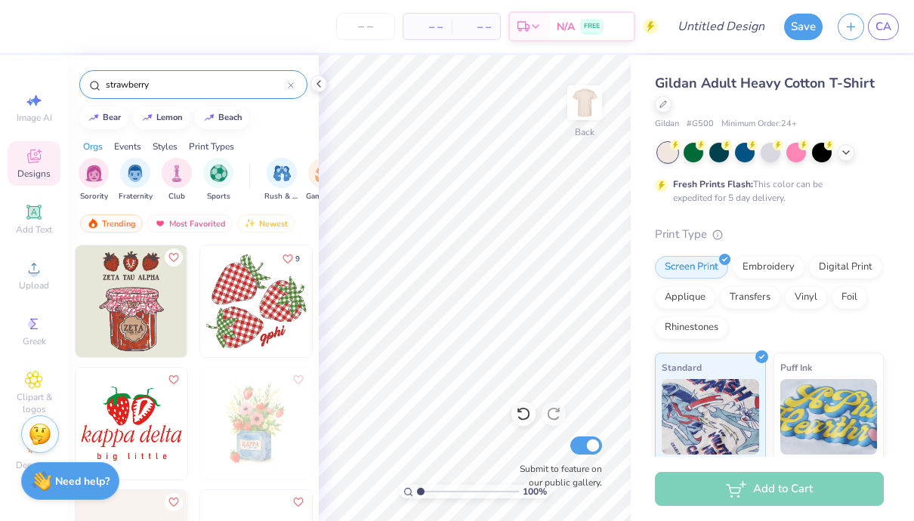
type input "strawberry"
click at [248, 313] on img at bounding box center [256, 301] width 112 height 112
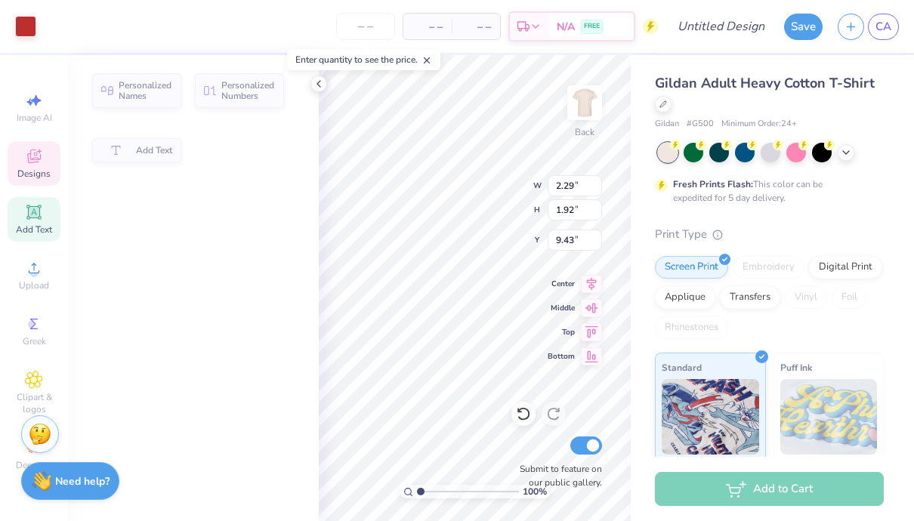
type input "2.29"
type input "1.92"
type input "9.43"
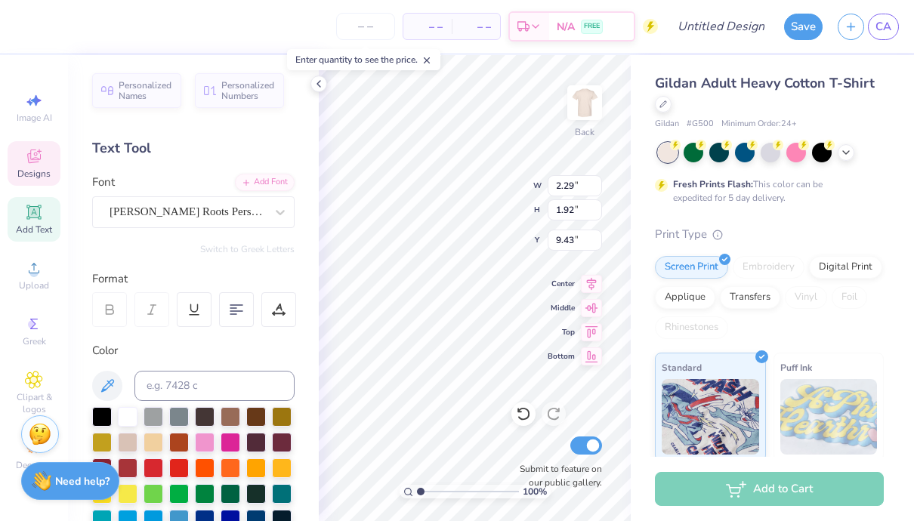
type textarea "g"
type textarea "zeta"
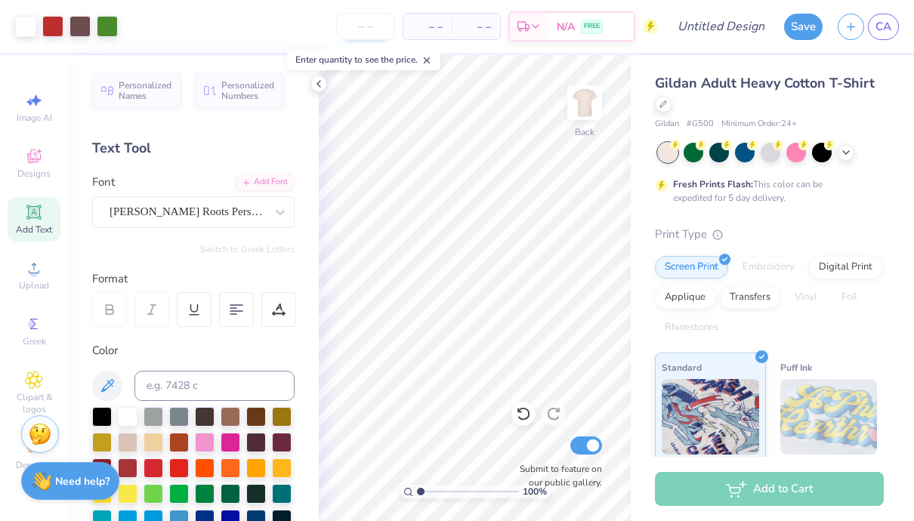
click at [366, 29] on input "number" at bounding box center [365, 26] width 59 height 27
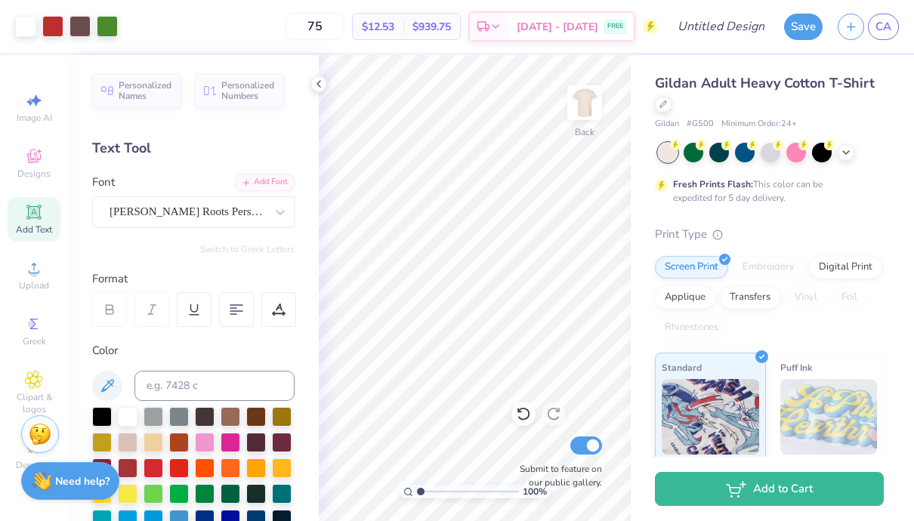
type input "75"
click at [640, 318] on div "Gildan Adult Heavy Cotton T-Shirt Gildan # G500 Minimum Order: 24 + Fresh Print…" at bounding box center [772, 374] width 283 height 639
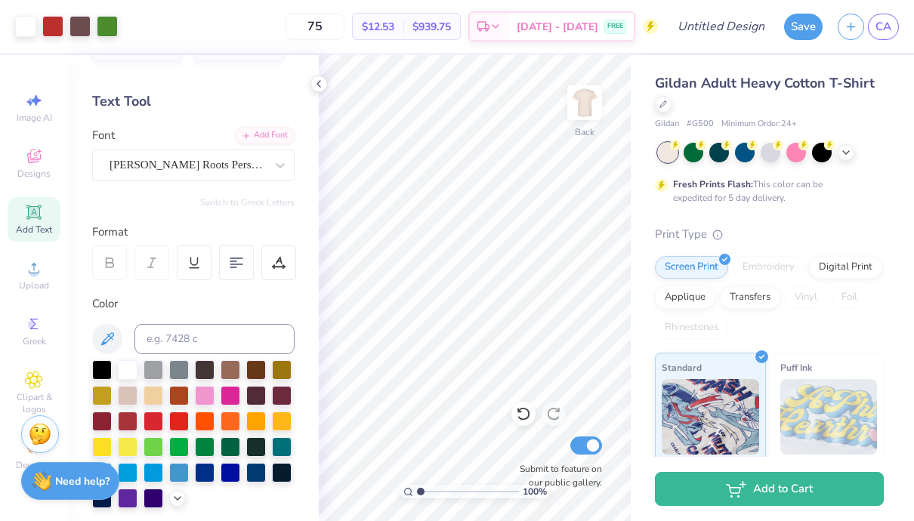
scroll to position [57, 0]
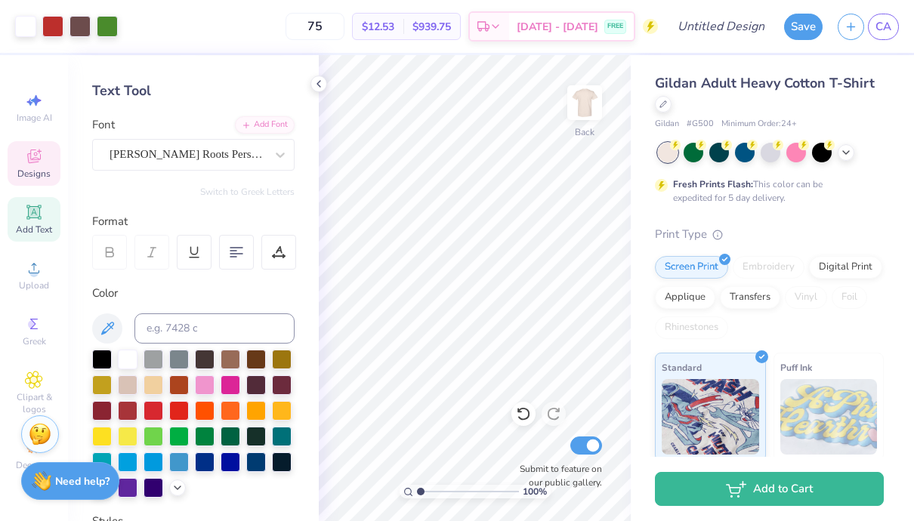
click at [32, 159] on icon at bounding box center [34, 157] width 14 height 14
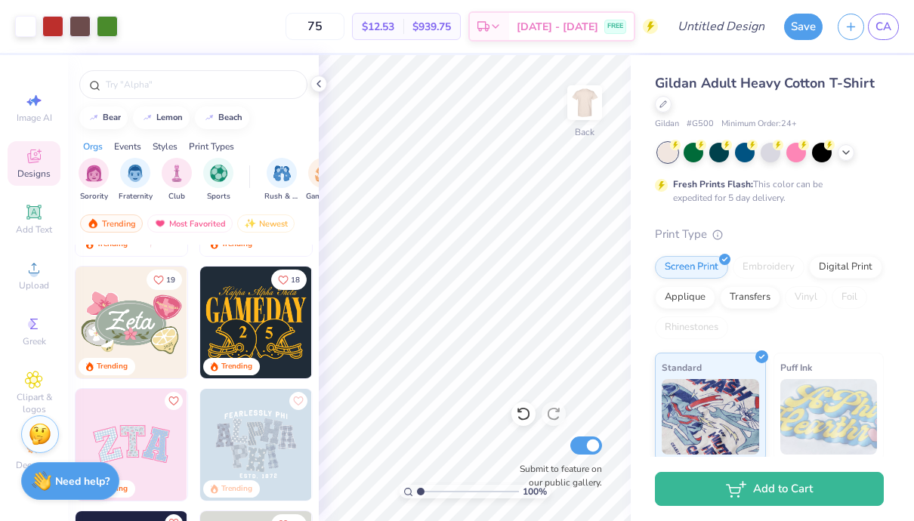
scroll to position [247, 0]
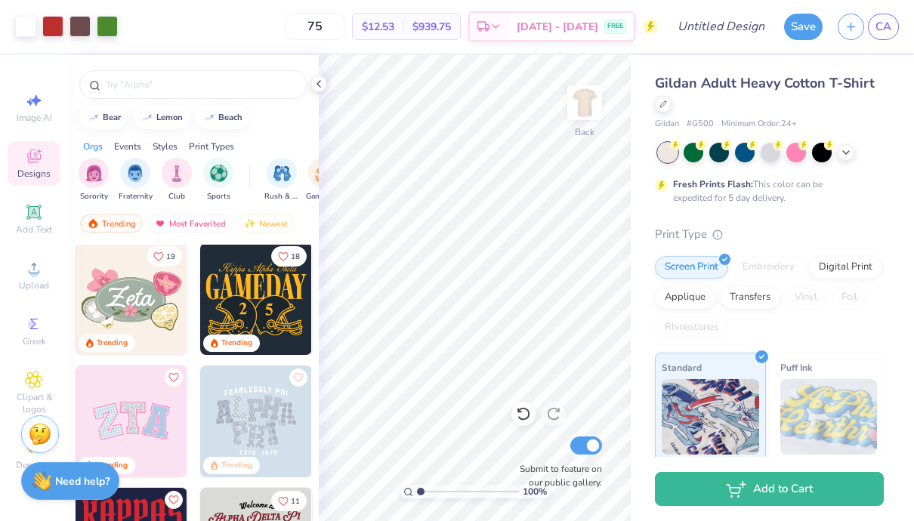
click at [148, 313] on img at bounding box center [132, 299] width 112 height 112
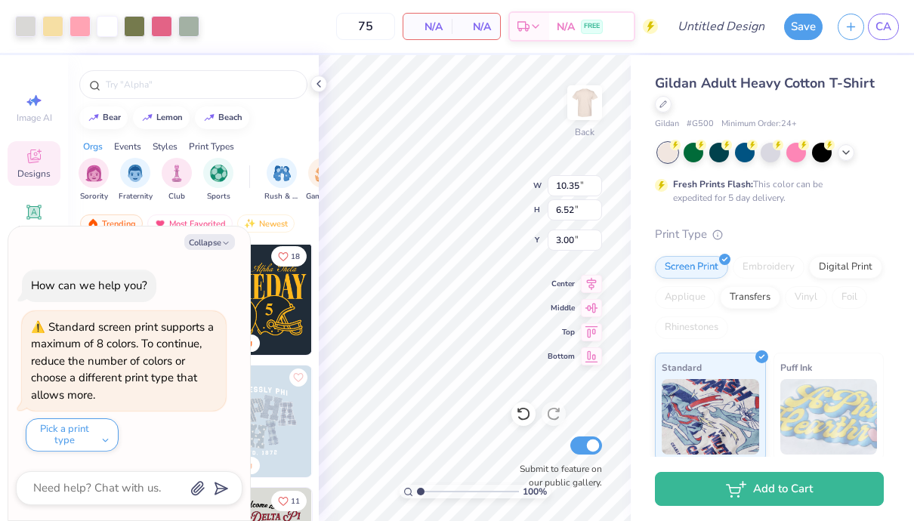
type textarea "x"
type input "3.92"
type input "3.73"
type input "7.76"
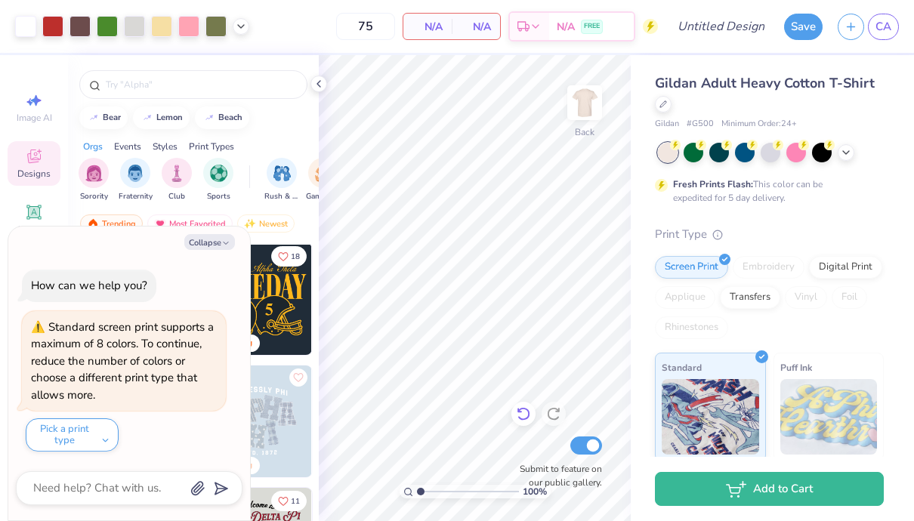
click at [525, 412] on icon at bounding box center [523, 413] width 15 height 15
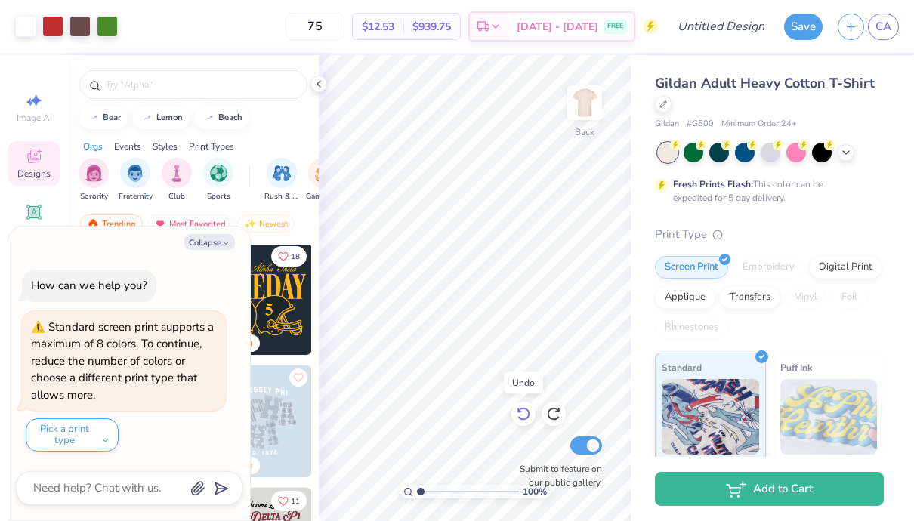
click at [520, 413] on icon at bounding box center [523, 413] width 15 height 15
click at [525, 412] on icon at bounding box center [523, 413] width 15 height 15
click at [519, 415] on icon at bounding box center [523, 413] width 15 height 15
click at [205, 245] on button "Collapse" at bounding box center [209, 242] width 51 height 16
type textarea "x"
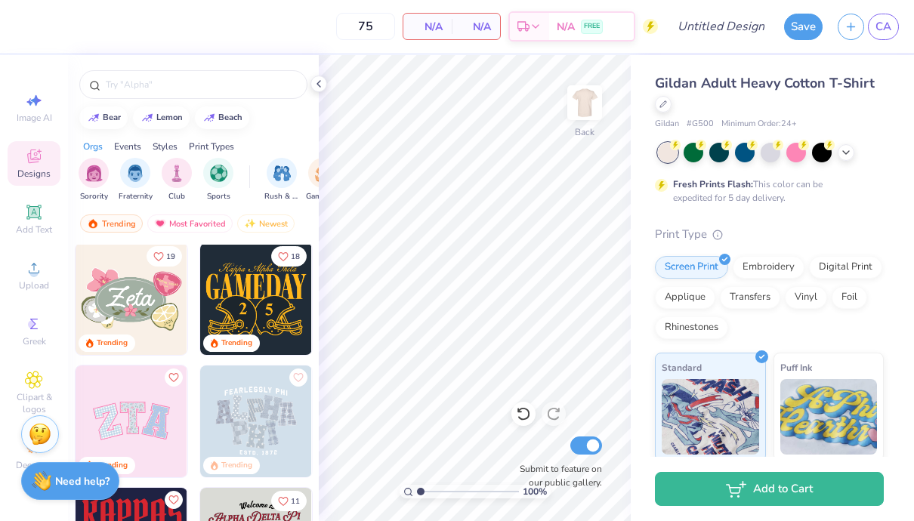
click at [157, 292] on img at bounding box center [132, 299] width 112 height 112
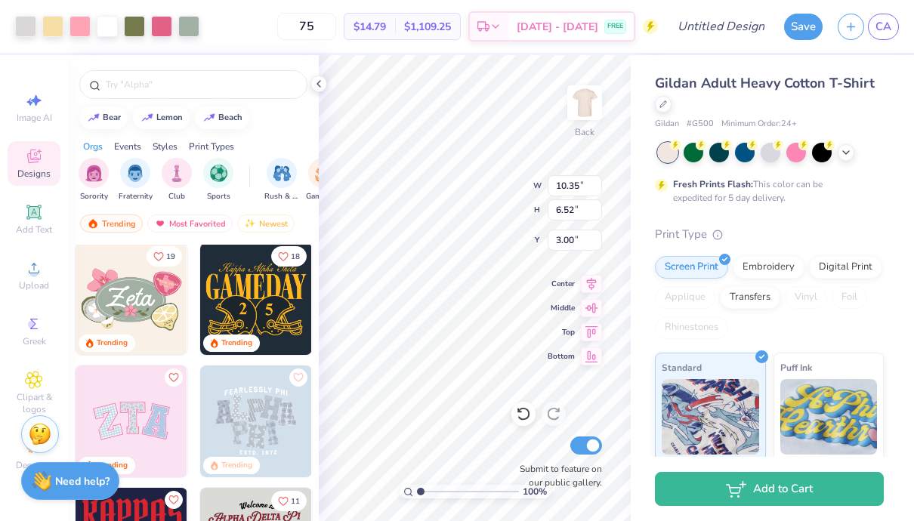
click at [514, 52] on div "75 $14.79 Per Item $1,109.25 Total Est. Delivery Aug 28 - 31 FREE" at bounding box center [432, 26] width 451 height 53
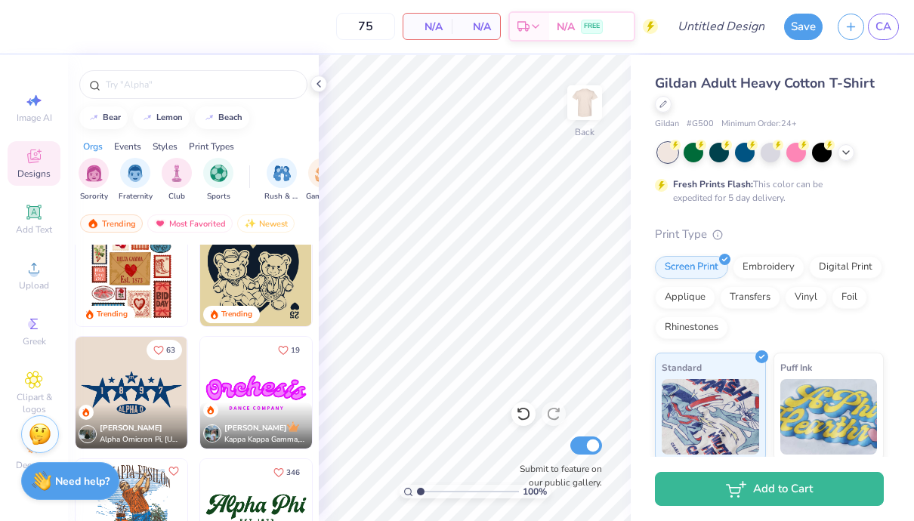
scroll to position [1381, 0]
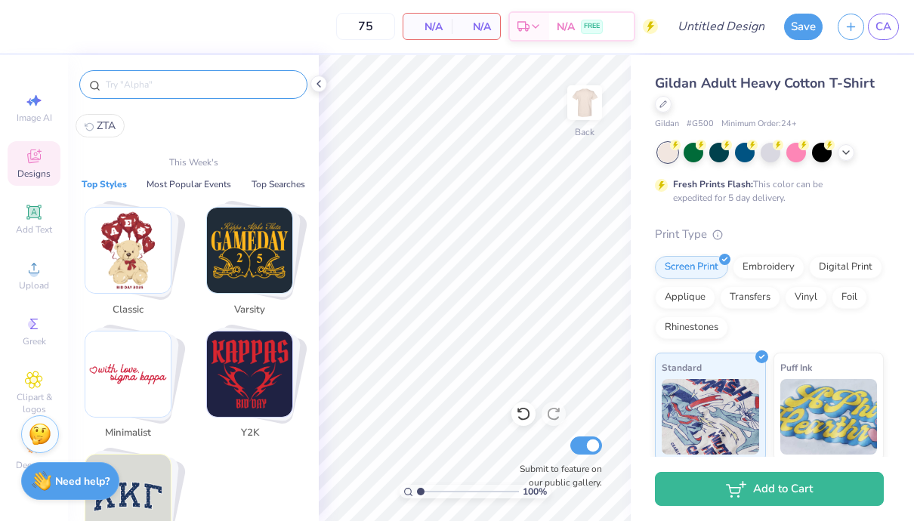
click at [174, 84] on input "text" at bounding box center [200, 84] width 193 height 15
click at [117, 240] on img "Stack Card Button Classic" at bounding box center [127, 250] width 85 height 85
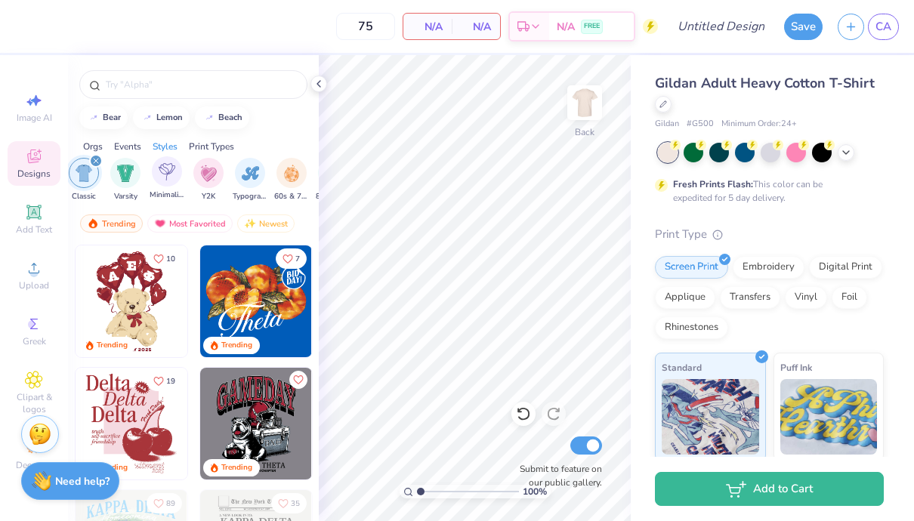
scroll to position [0, 804]
click at [168, 176] on img "filter for Minimalist" at bounding box center [164, 171] width 17 height 17
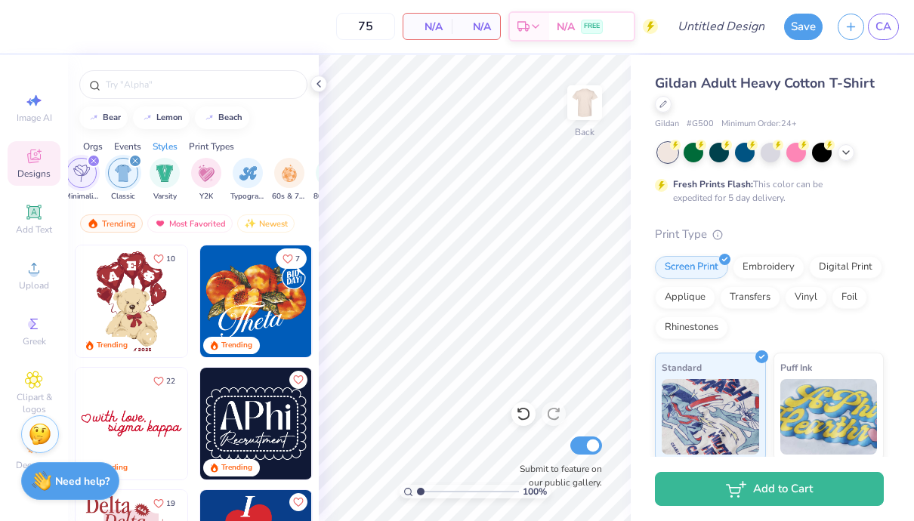
click at [128, 161] on div "filter for Classic" at bounding box center [135, 161] width 14 height 14
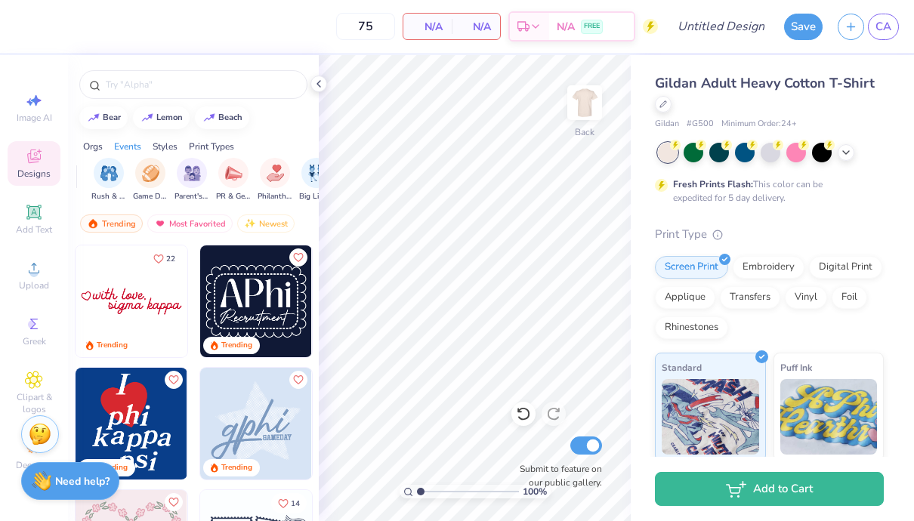
scroll to position [0, 0]
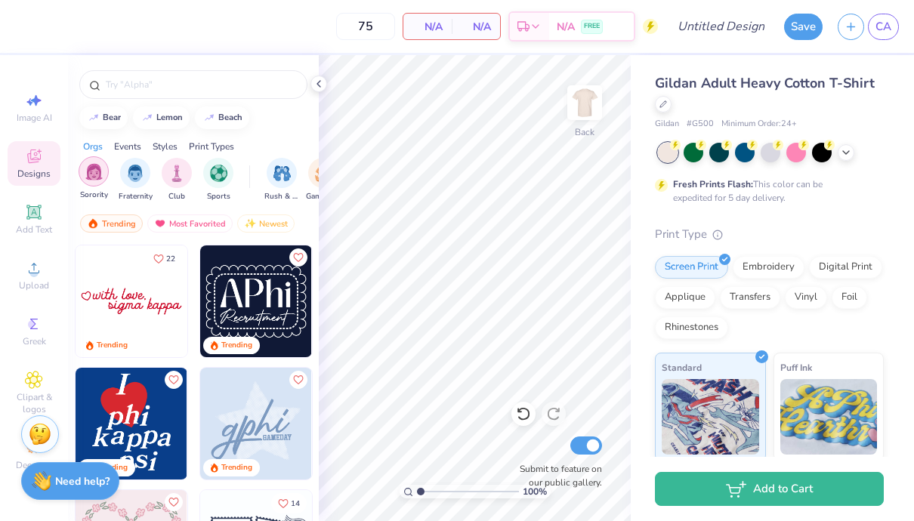
click at [95, 178] on img "filter for Sorority" at bounding box center [93, 171] width 17 height 17
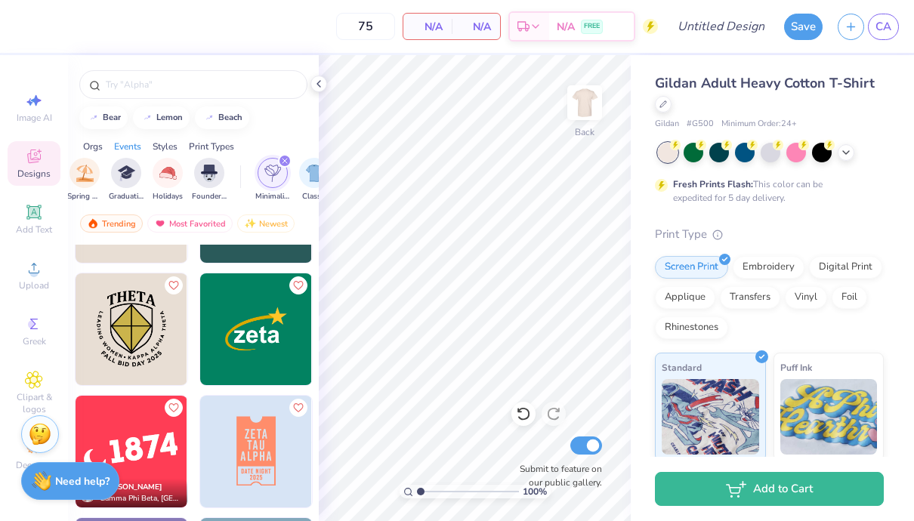
scroll to position [0, 628]
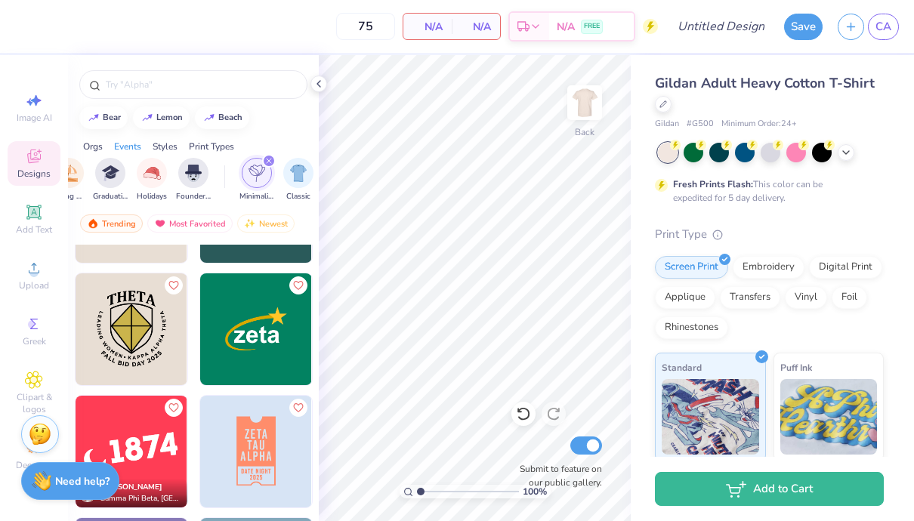
click at [267, 159] on icon "filter for Minimalist" at bounding box center [269, 161] width 6 height 6
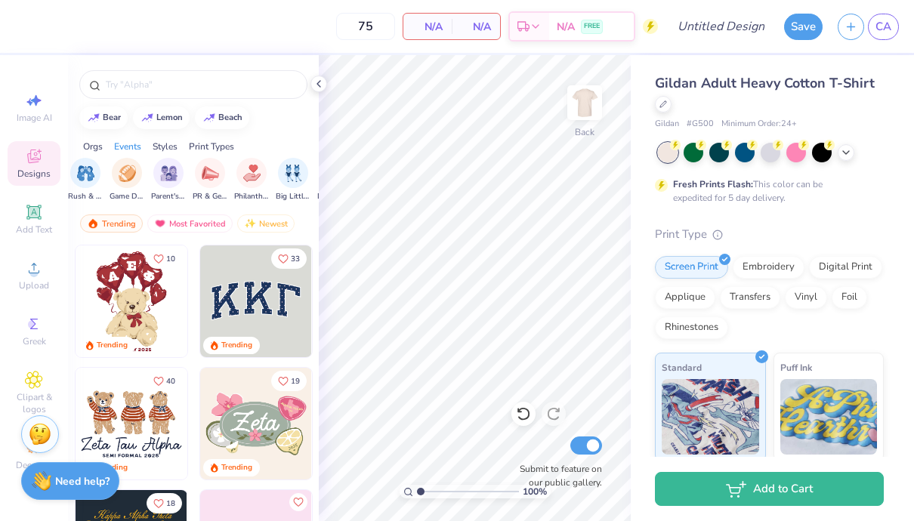
scroll to position [0, 196]
click at [215, 171] on img "filter for PR & General" at bounding box center [210, 171] width 17 height 17
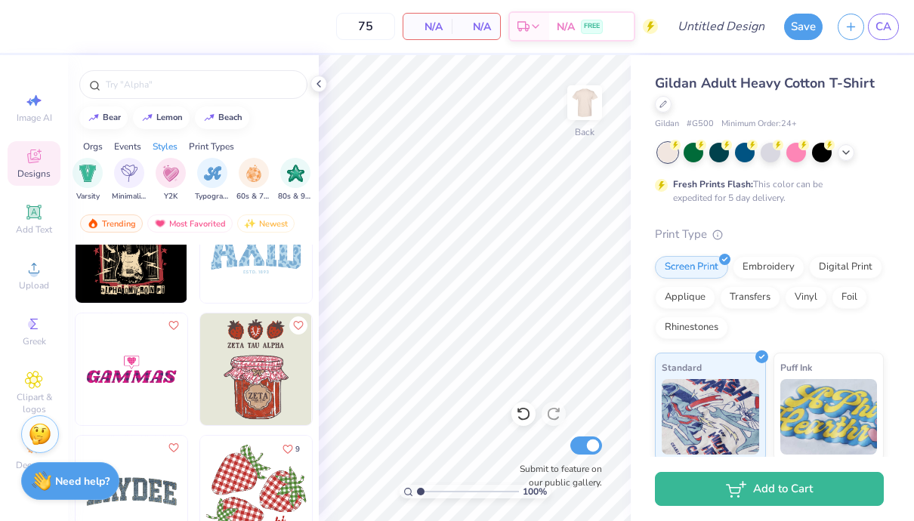
scroll to position [4096, 0]
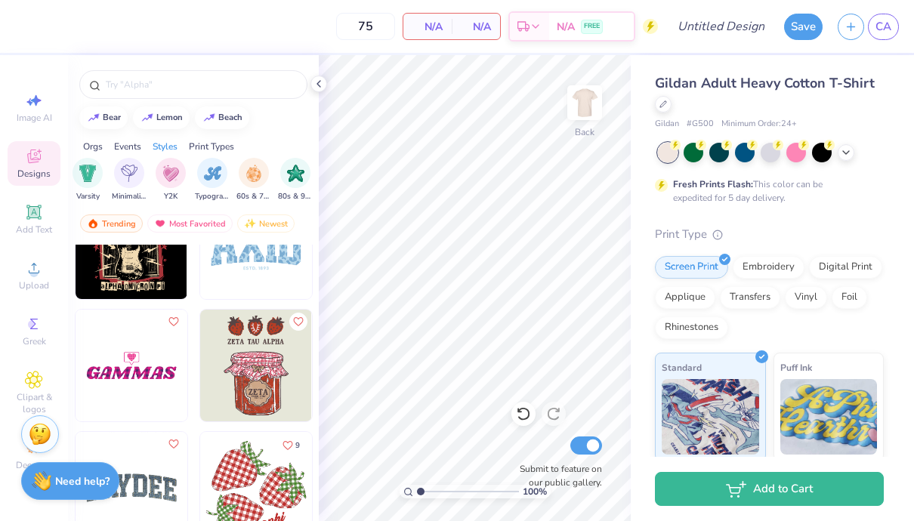
click at [271, 378] on img at bounding box center [256, 366] width 112 height 112
type input "3.51"
click at [254, 323] on img at bounding box center [256, 366] width 112 height 112
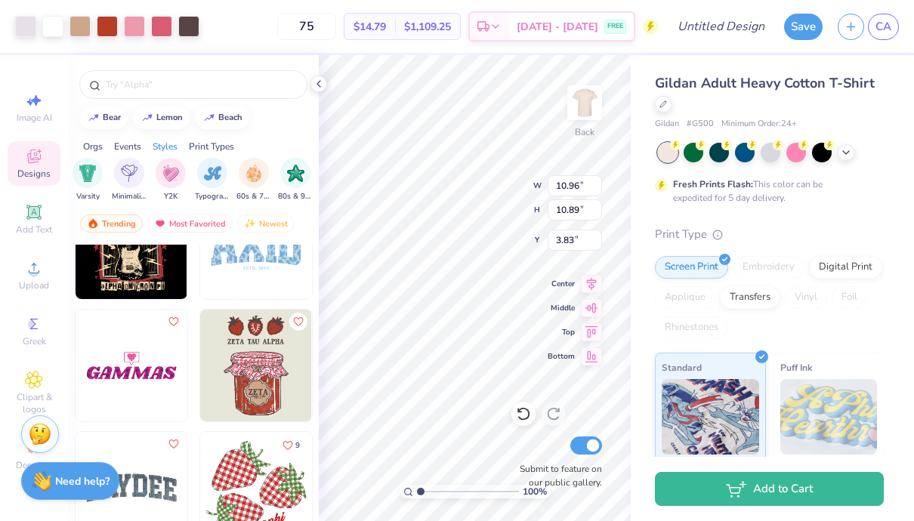
type input "3.83"
click at [585, 85] on img at bounding box center [584, 103] width 60 height 60
click at [587, 93] on img at bounding box center [584, 103] width 60 height 60
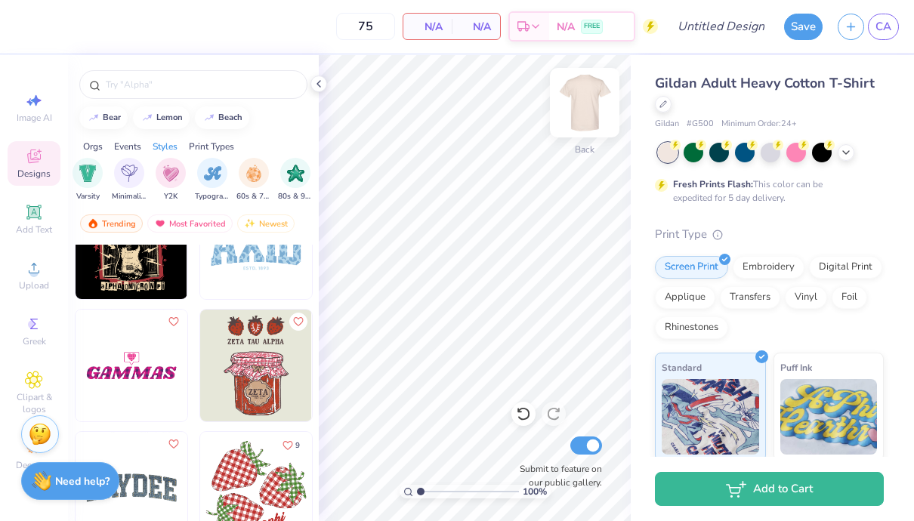
click at [591, 115] on img at bounding box center [584, 103] width 60 height 60
click at [589, 115] on img at bounding box center [585, 103] width 30 height 30
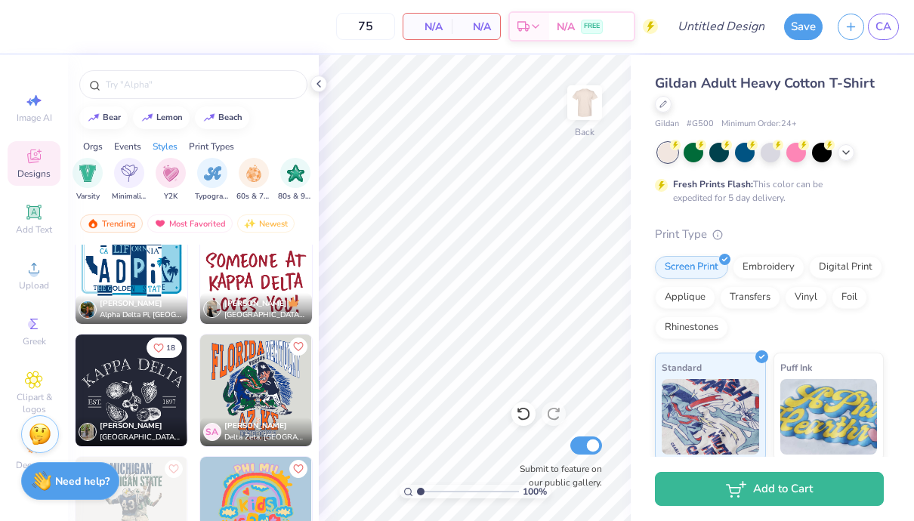
scroll to position [6777, 0]
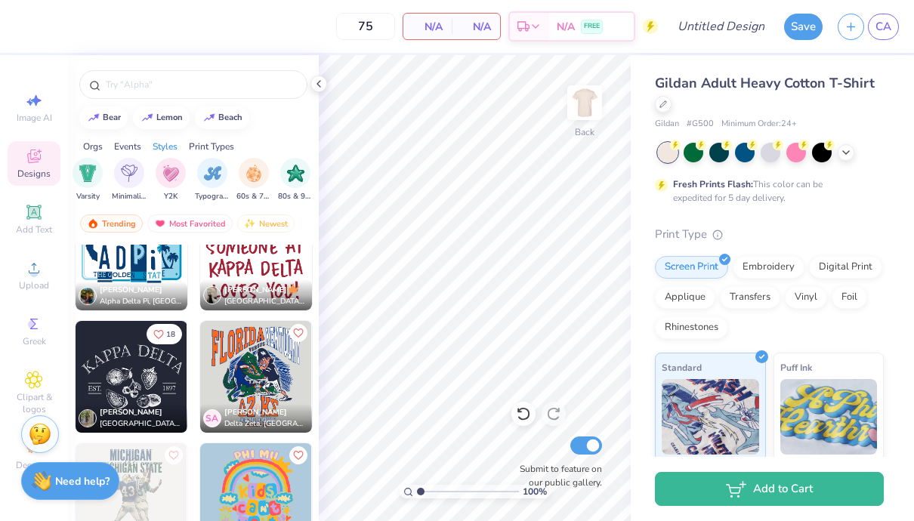
click at [252, 265] on img at bounding box center [256, 255] width 112 height 112
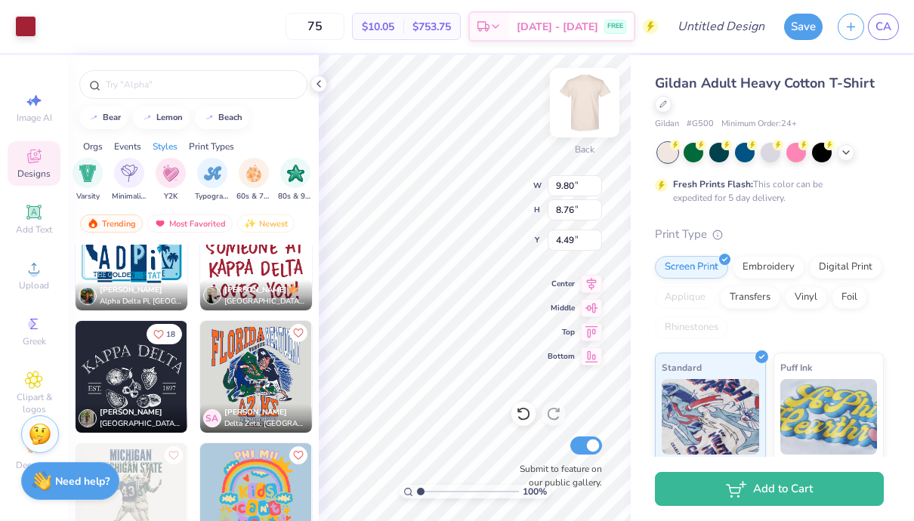
type input "4.49"
click at [592, 285] on icon at bounding box center [591, 282] width 21 height 18
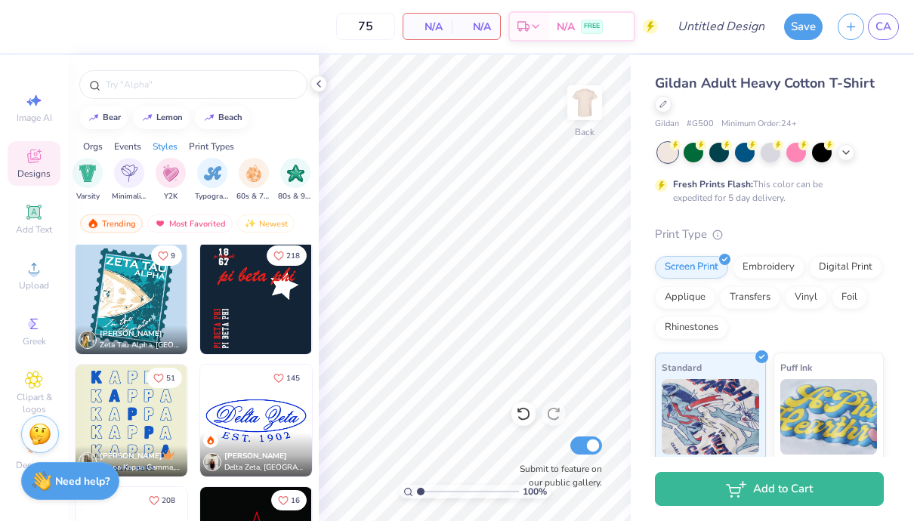
scroll to position [1840, 0]
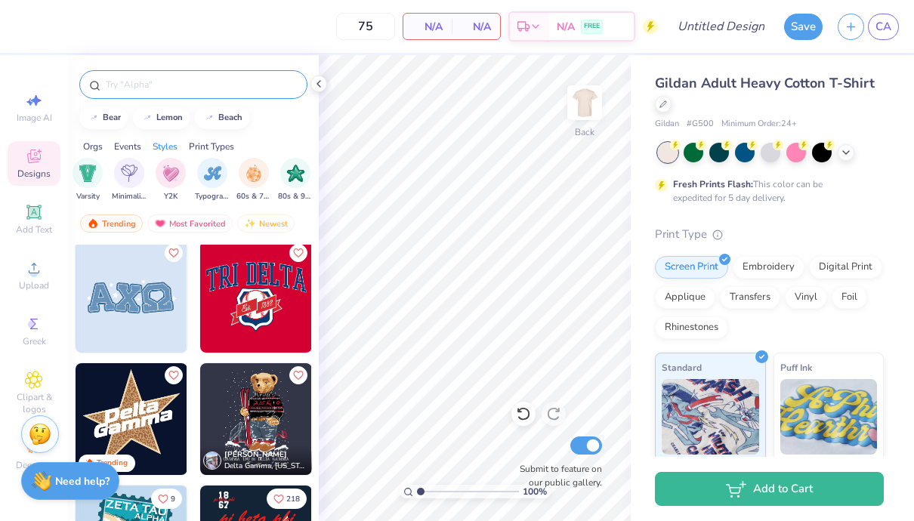
click at [202, 88] on input "text" at bounding box center [200, 84] width 193 height 15
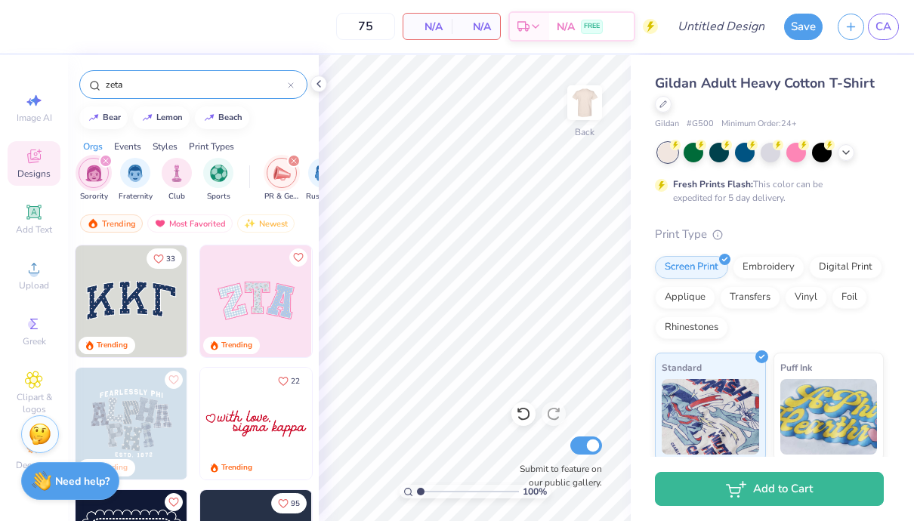
type input "zeta"
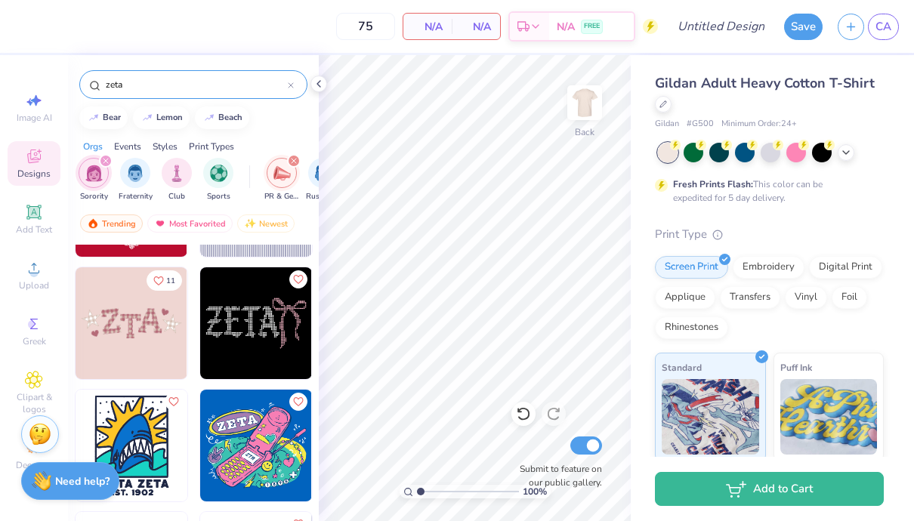
scroll to position [3034, 0]
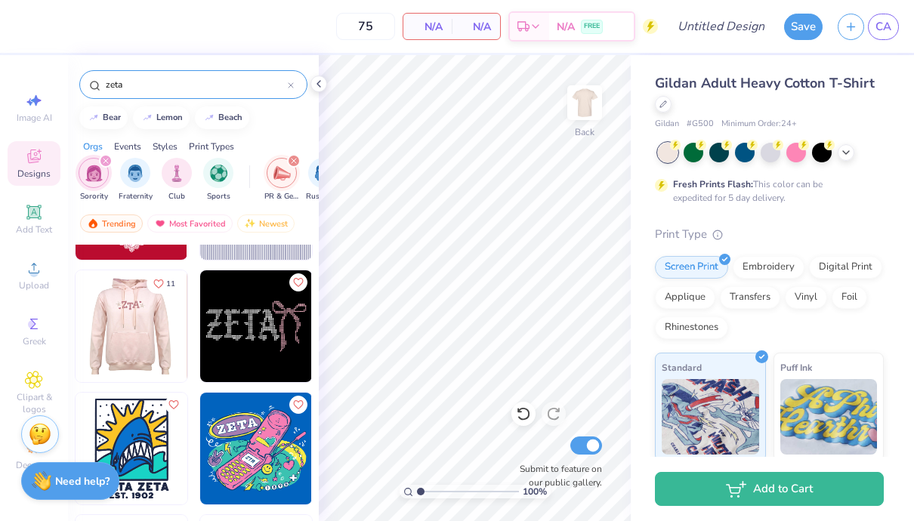
click at [148, 354] on div at bounding box center [131, 326] width 335 height 112
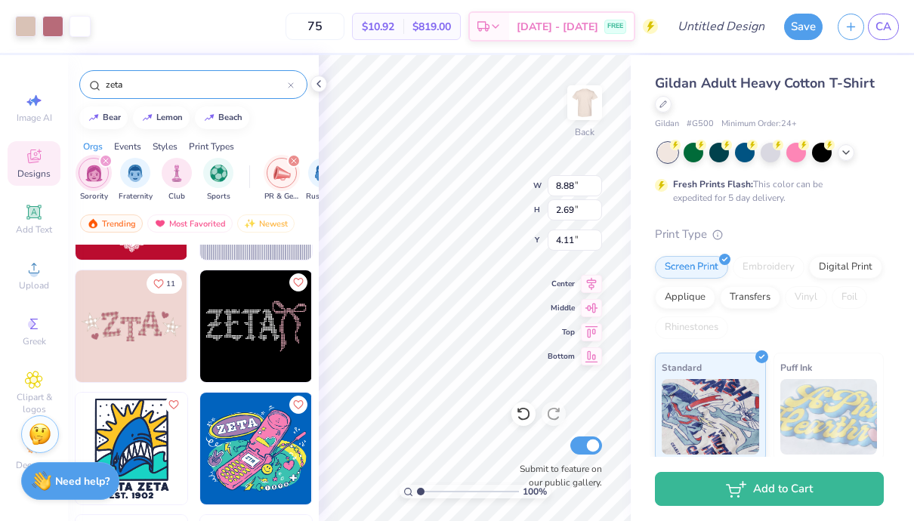
type input "4.11"
type input "12.11"
type input "3.67"
type input "3.63"
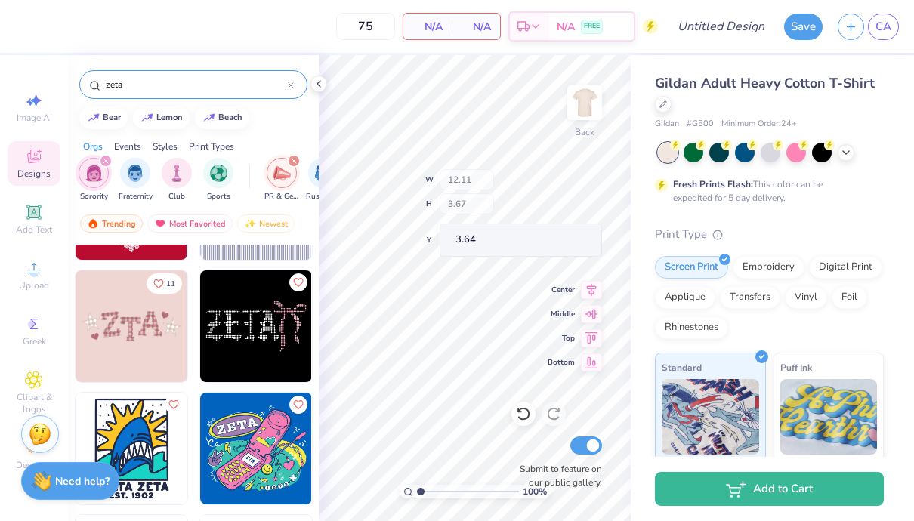
type input "3.64"
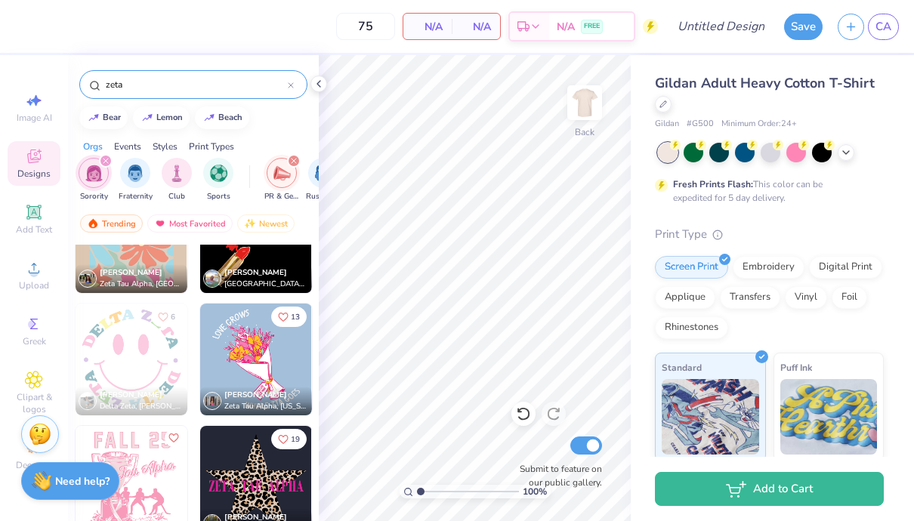
scroll to position [4470, 0]
click at [252, 347] on img at bounding box center [256, 359] width 112 height 112
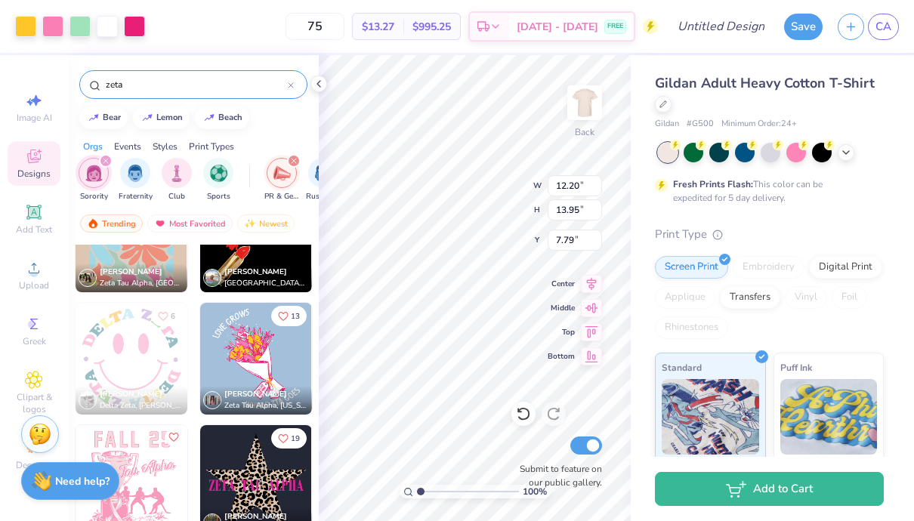
type input "4.70"
click at [588, 97] on img at bounding box center [584, 103] width 60 height 60
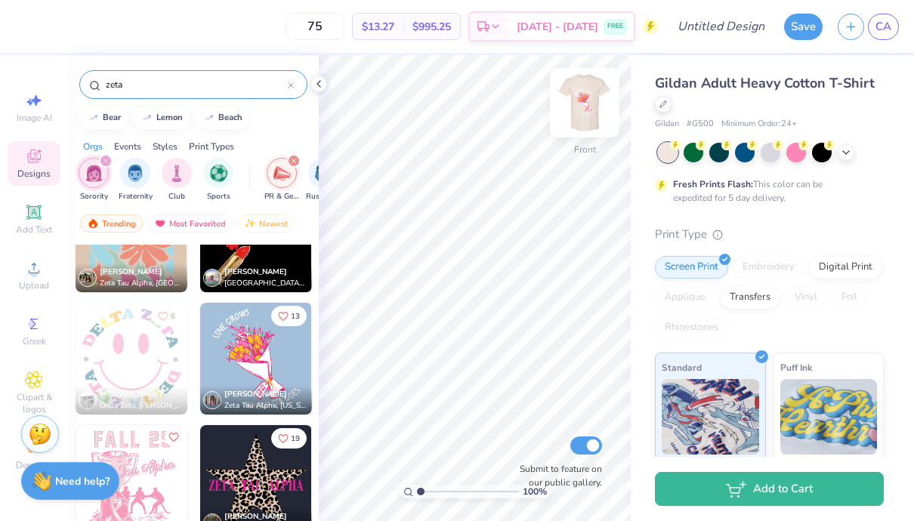
click at [587, 92] on img at bounding box center [584, 103] width 60 height 60
click at [585, 97] on img at bounding box center [584, 103] width 60 height 60
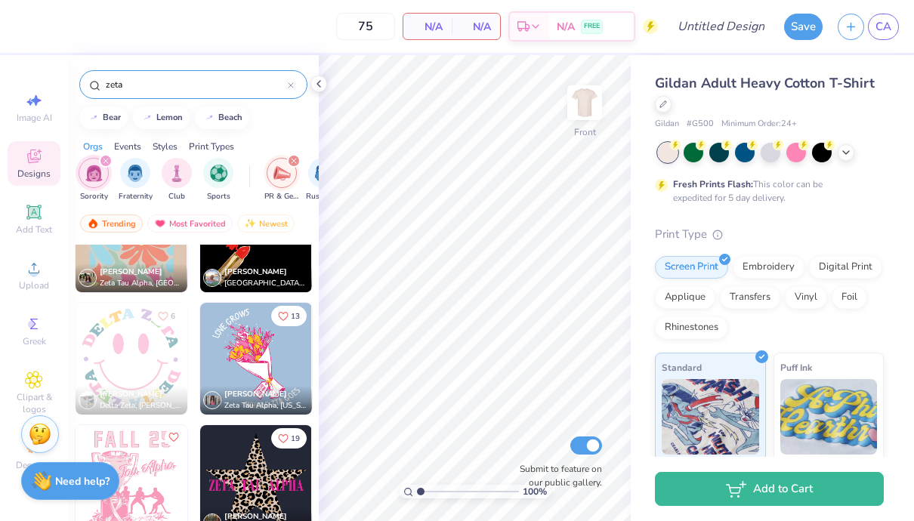
click at [257, 372] on img at bounding box center [256, 359] width 112 height 112
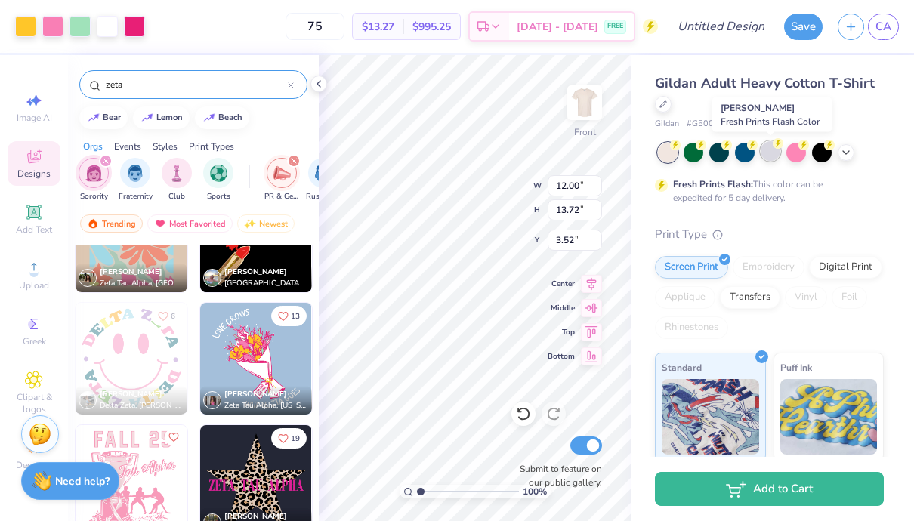
click at [775, 155] on div at bounding box center [771, 151] width 20 height 20
click at [743, 149] on div at bounding box center [745, 151] width 20 height 20
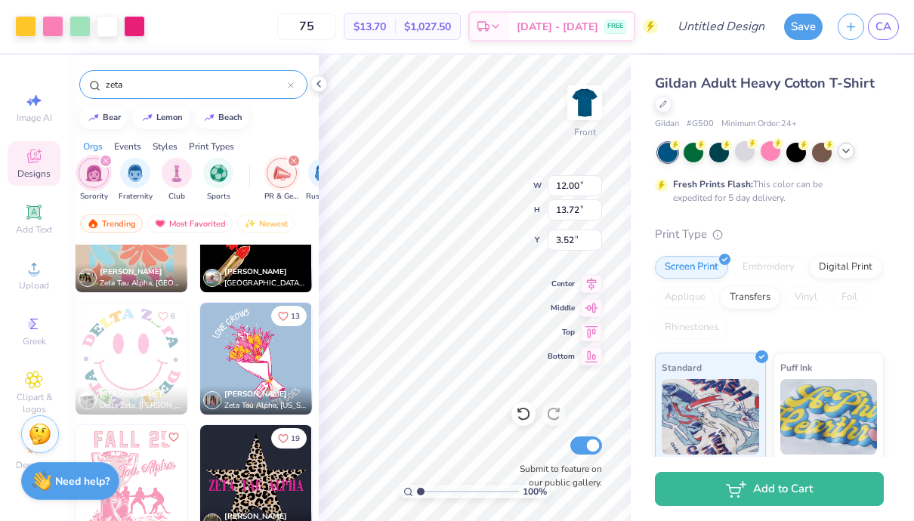
click at [842, 151] on icon at bounding box center [846, 151] width 12 height 12
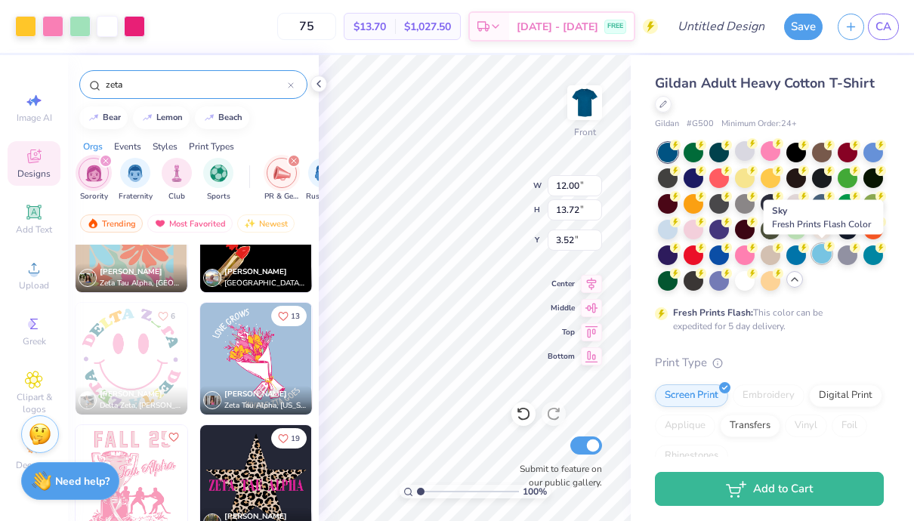
click at [819, 252] on div at bounding box center [822, 254] width 20 height 20
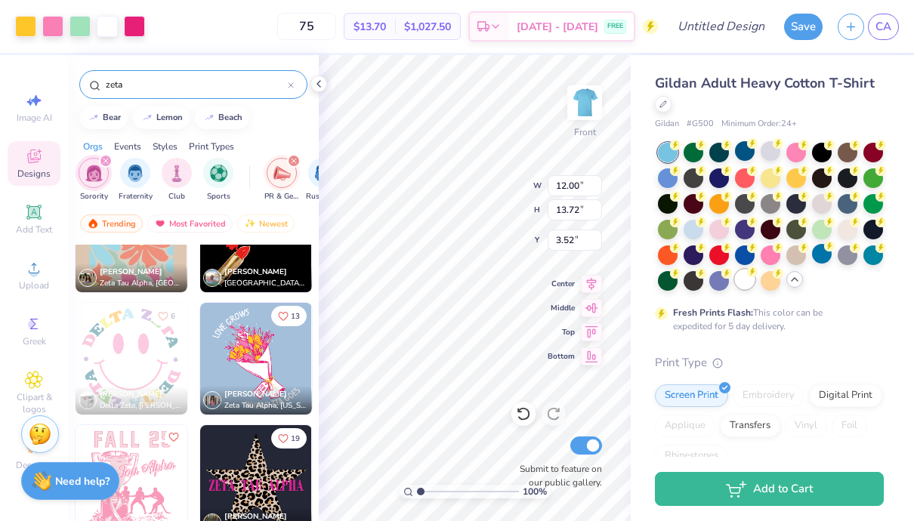
click at [740, 283] on div at bounding box center [745, 280] width 20 height 20
click at [795, 259] on div at bounding box center [796, 254] width 20 height 20
click at [719, 229] on div at bounding box center [719, 228] width 20 height 20
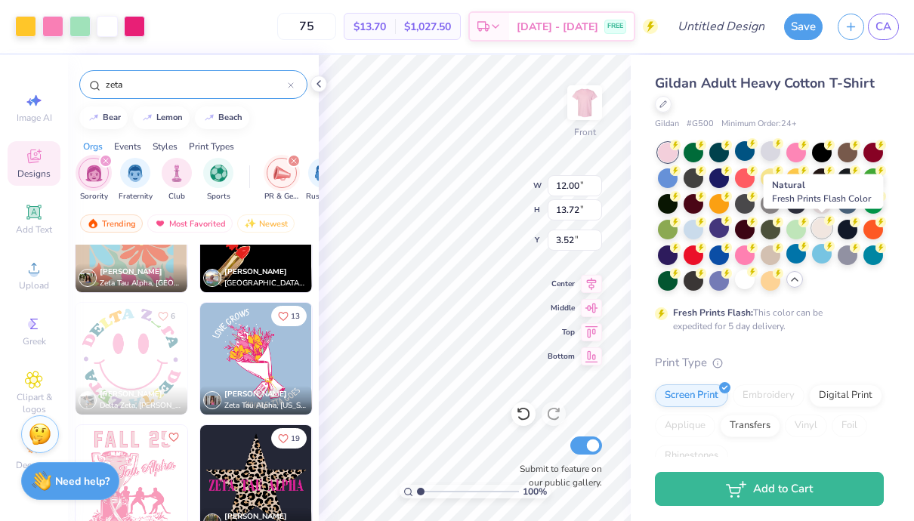
click at [825, 229] on div at bounding box center [822, 228] width 20 height 20
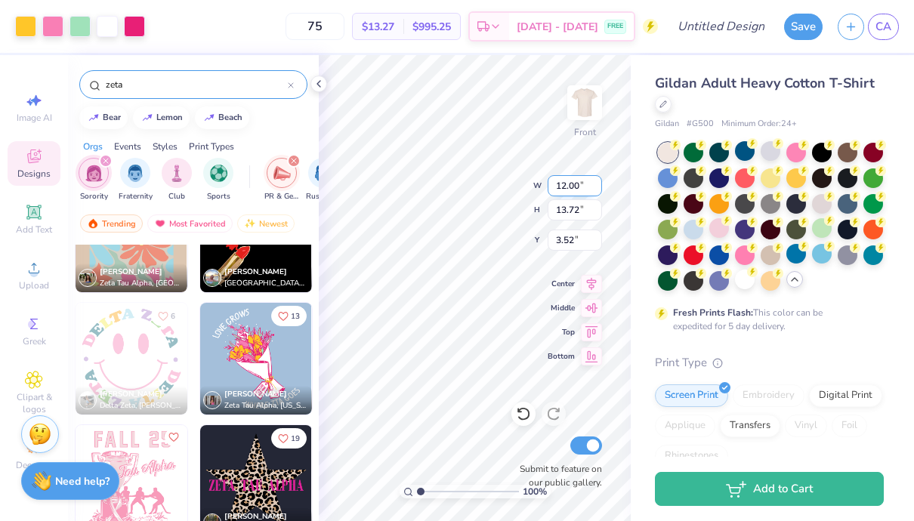
type input "3.53"
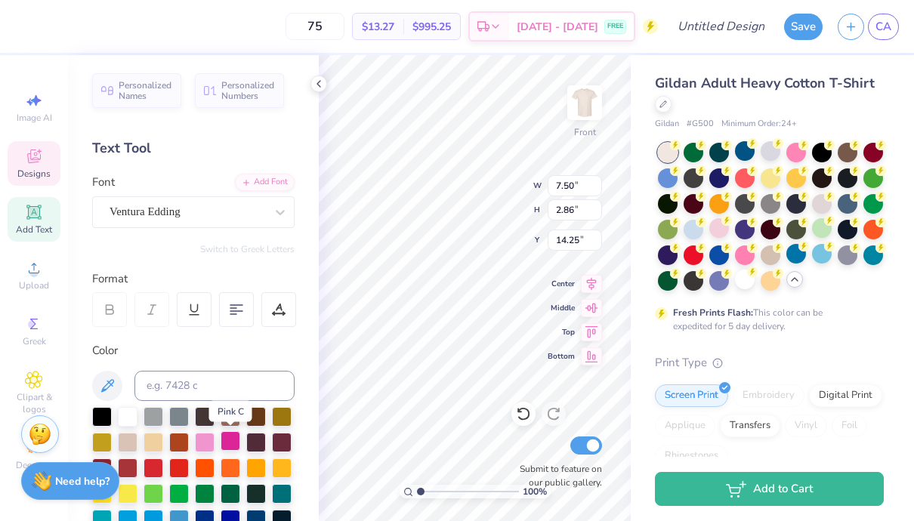
click at [232, 442] on div at bounding box center [231, 441] width 20 height 20
type input "5.03"
type input "4.03"
type input "3.67"
click at [230, 436] on div at bounding box center [231, 441] width 20 height 20
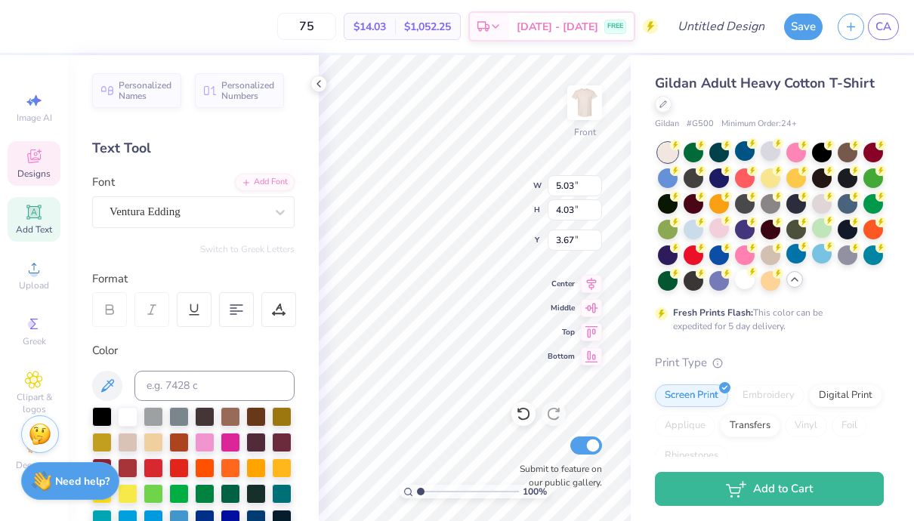
click at [638, 329] on div "Gildan Adult Heavy Cotton T-Shirt Gildan # G500 Minimum Order: 24 + Fresh Print…" at bounding box center [772, 438] width 283 height 767
type input "6.36"
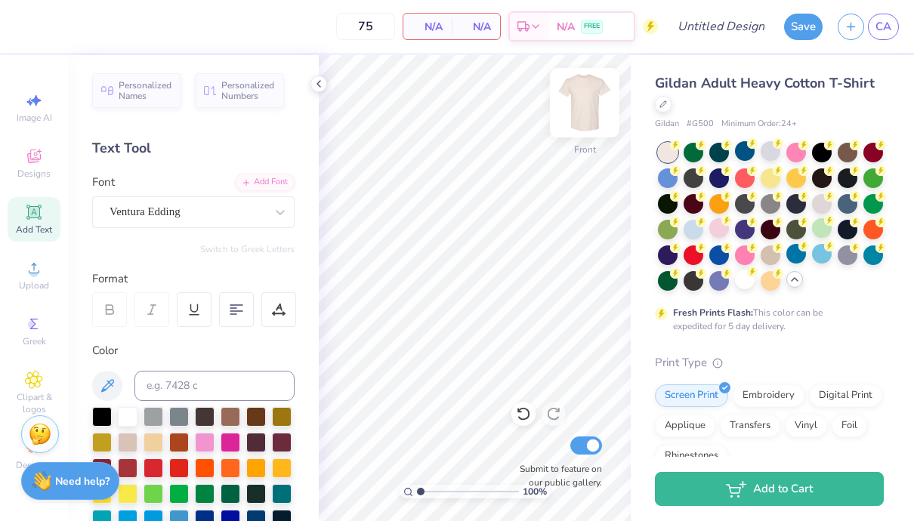
click at [591, 99] on img at bounding box center [584, 103] width 60 height 60
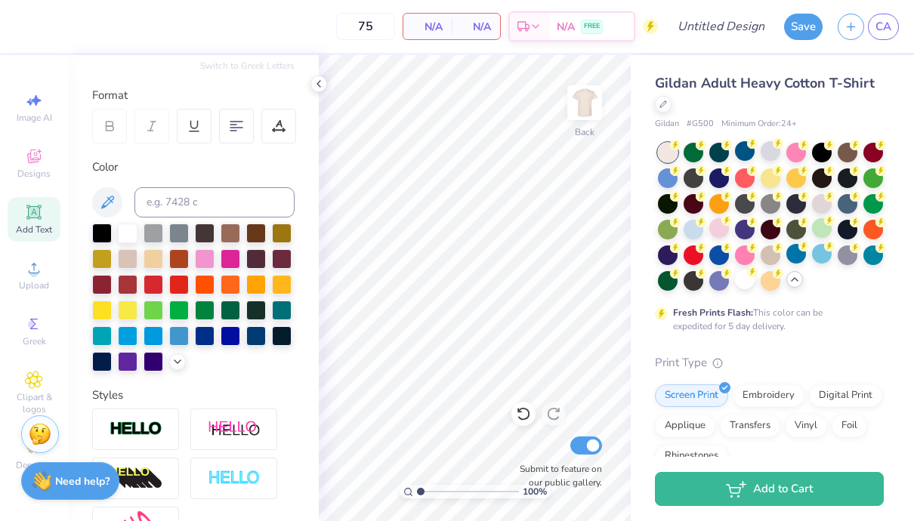
scroll to position [179, 0]
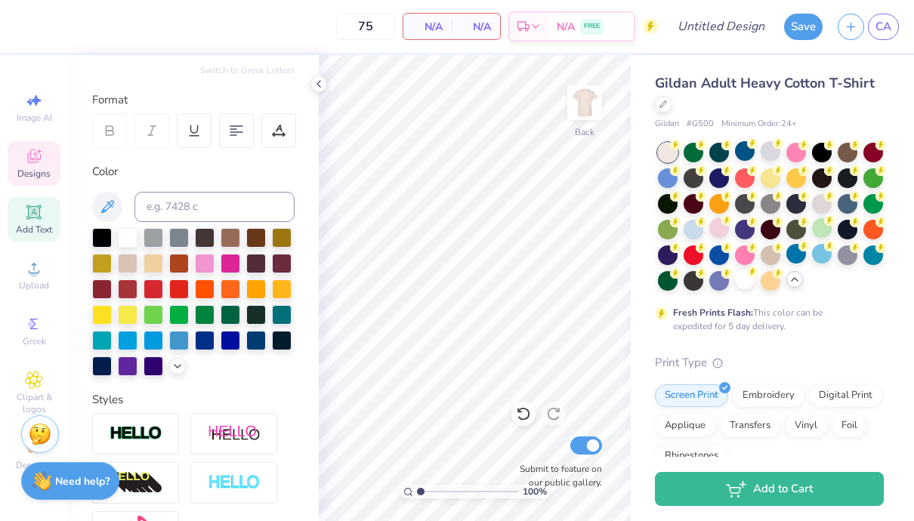
click at [45, 156] on div "Designs" at bounding box center [34, 163] width 53 height 45
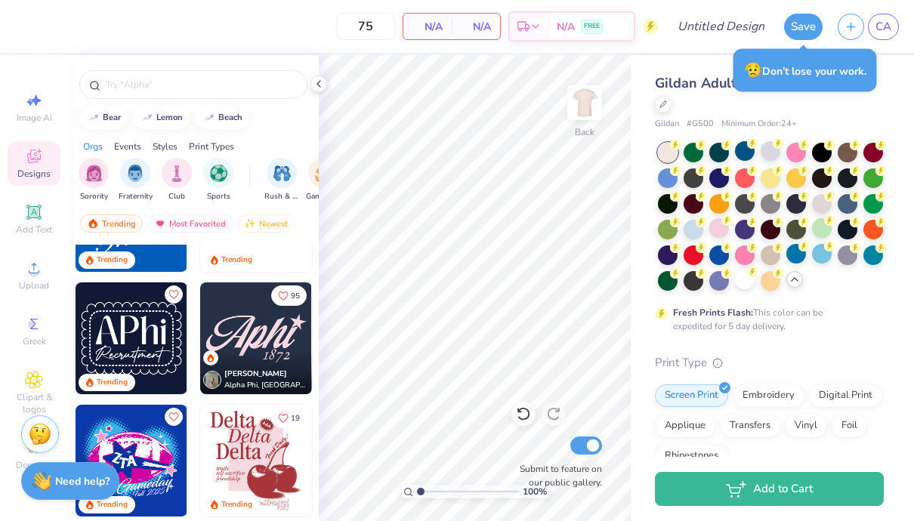
scroll to position [552, 0]
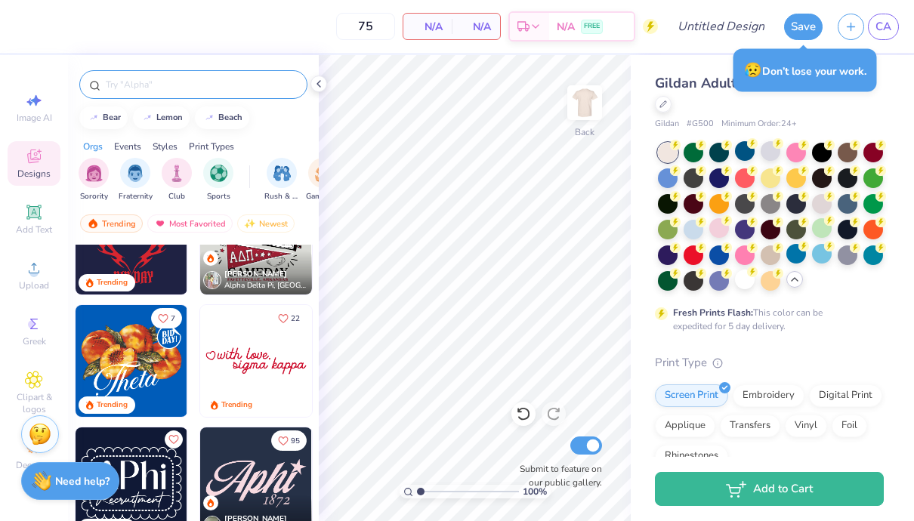
click at [134, 91] on input "text" at bounding box center [200, 84] width 193 height 15
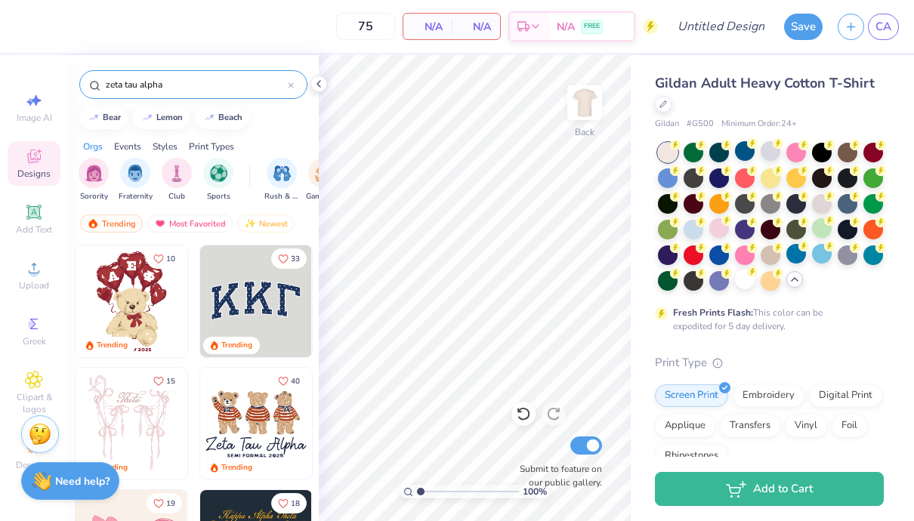
type input "zeta tau alpha"
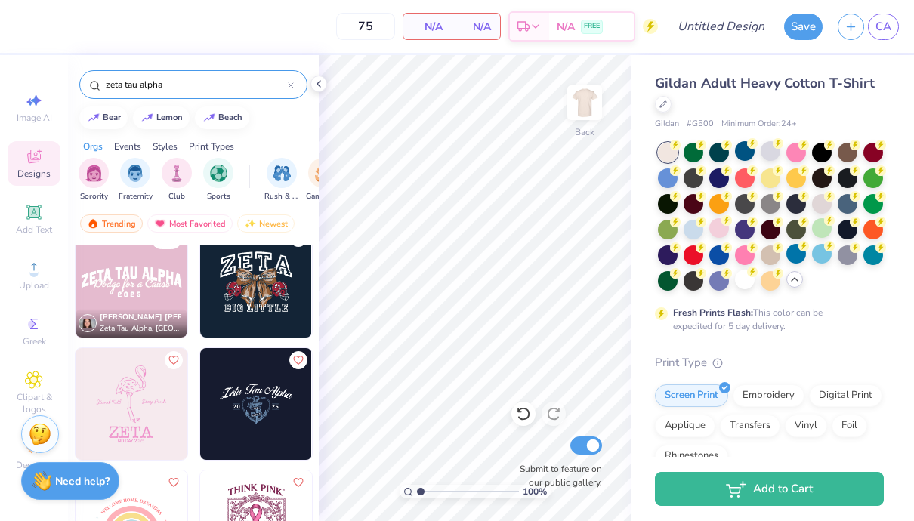
scroll to position [873, 0]
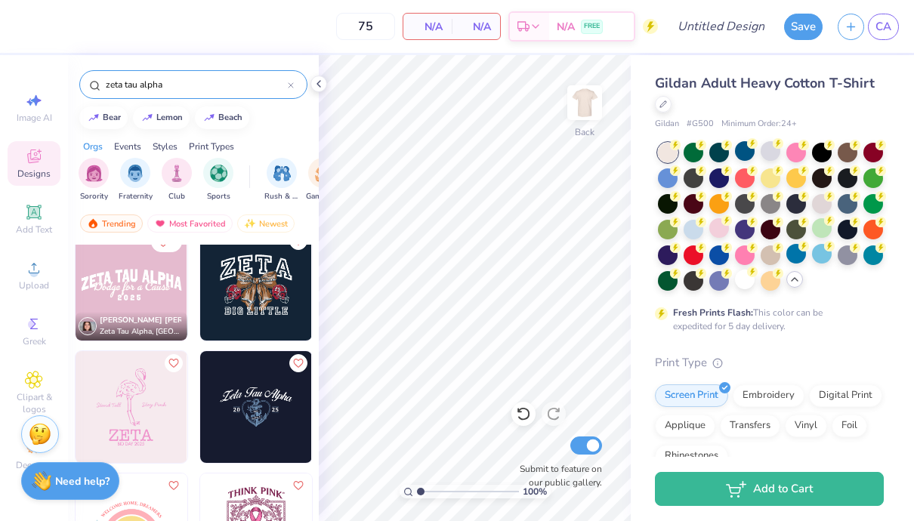
click at [120, 289] on img at bounding box center [132, 285] width 112 height 112
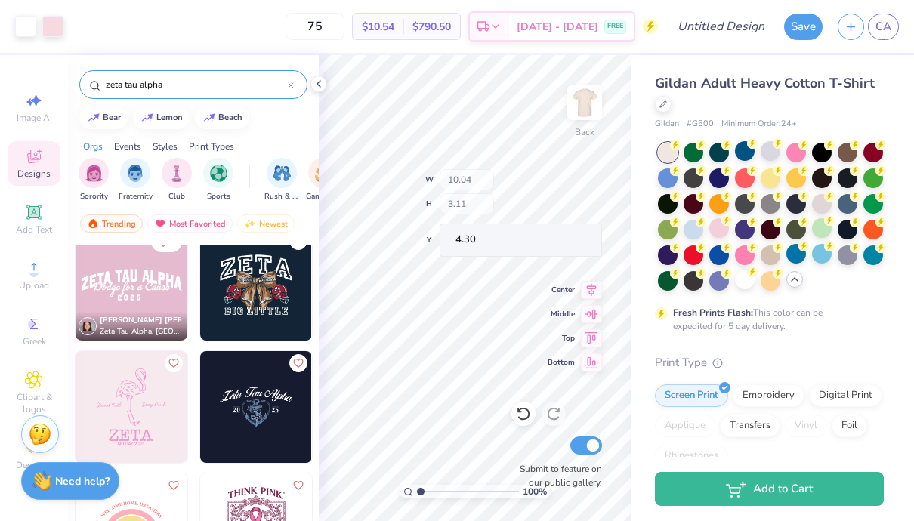
type input "4.30"
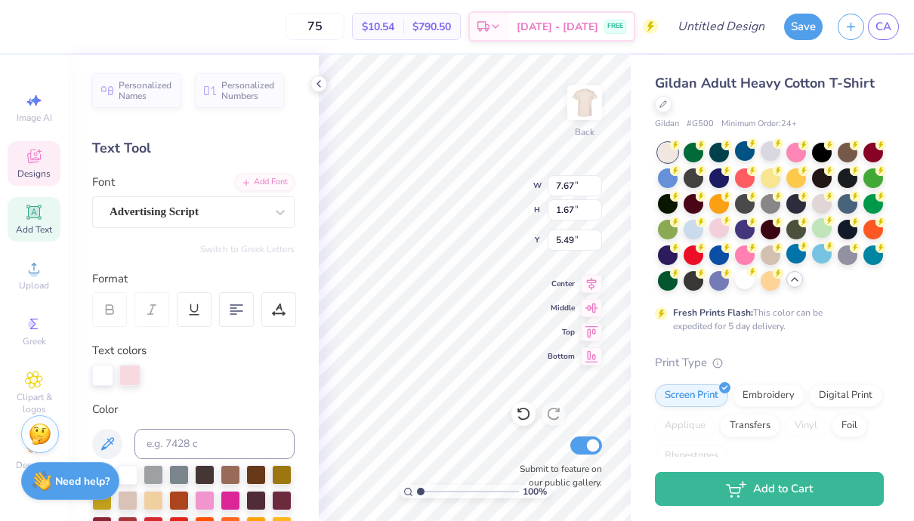
scroll to position [0, 5]
type textarea "Seek the Nobleste"
type input "6.48"
type input "0.95"
type input "5.85"
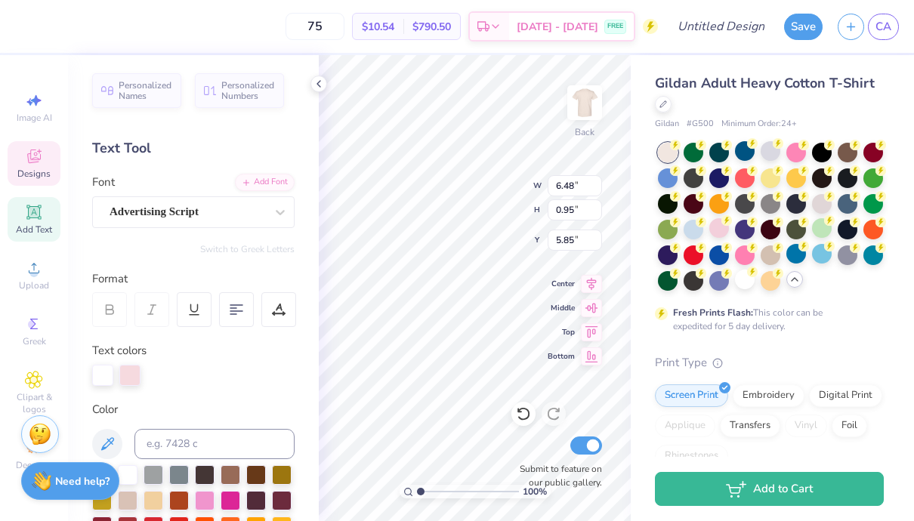
scroll to position [199, 0]
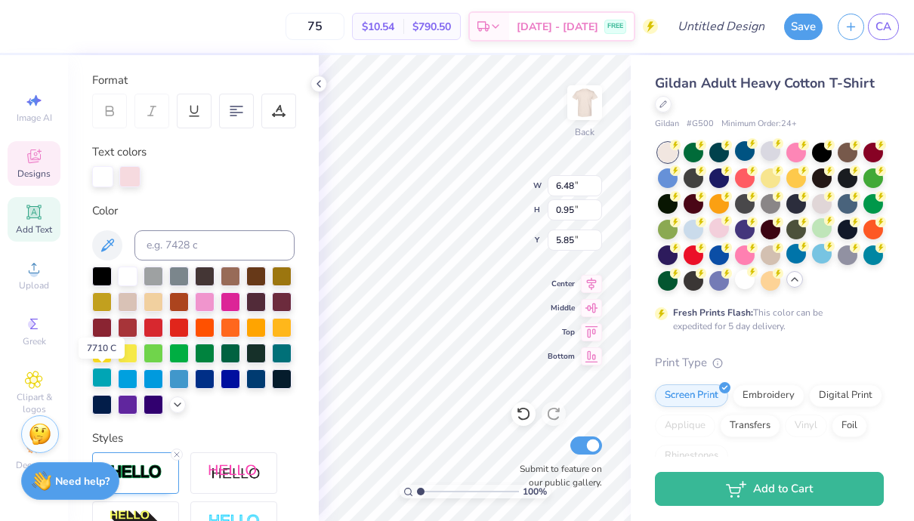
click at [105, 383] on div at bounding box center [102, 378] width 20 height 20
type input "10.04"
type input "2.17"
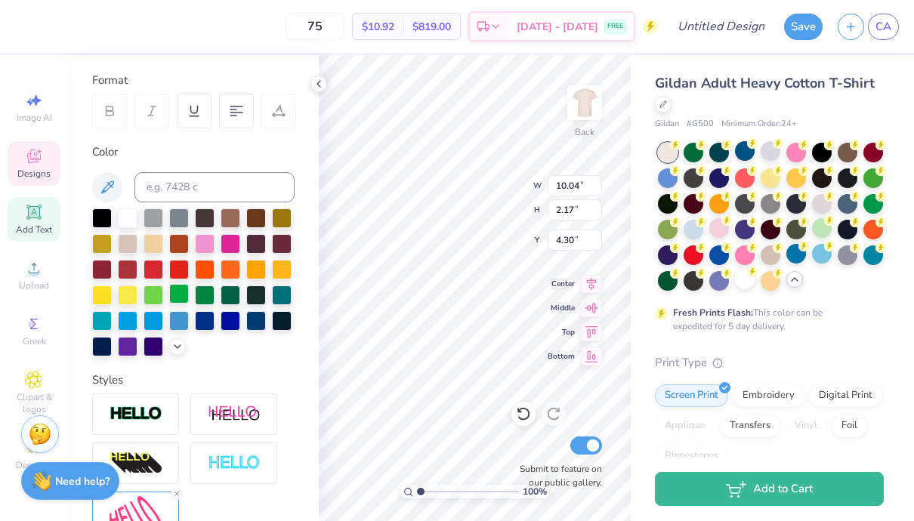
type input "4.16"
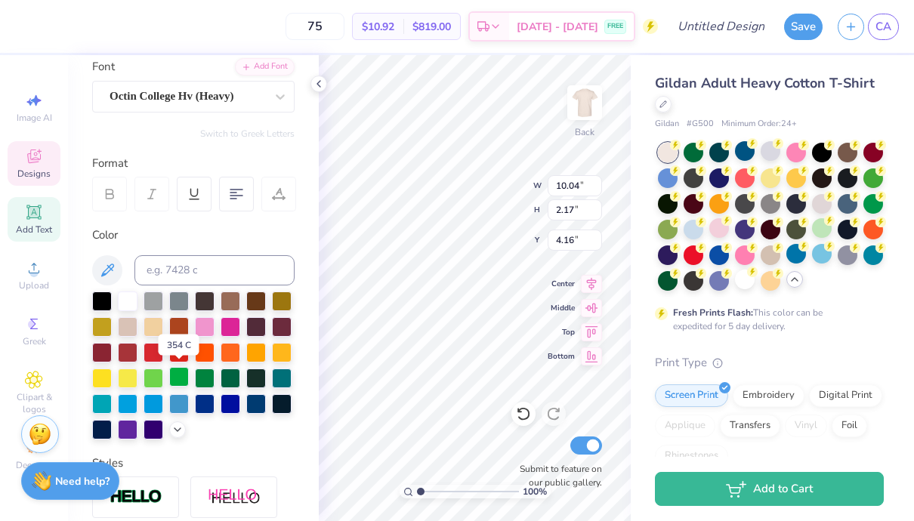
scroll to position [118, 0]
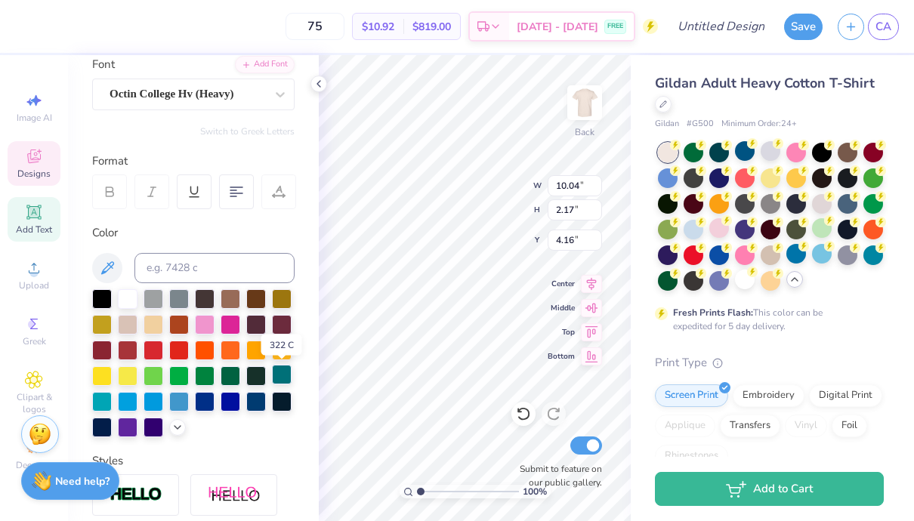
click at [282, 372] on div at bounding box center [282, 375] width 20 height 20
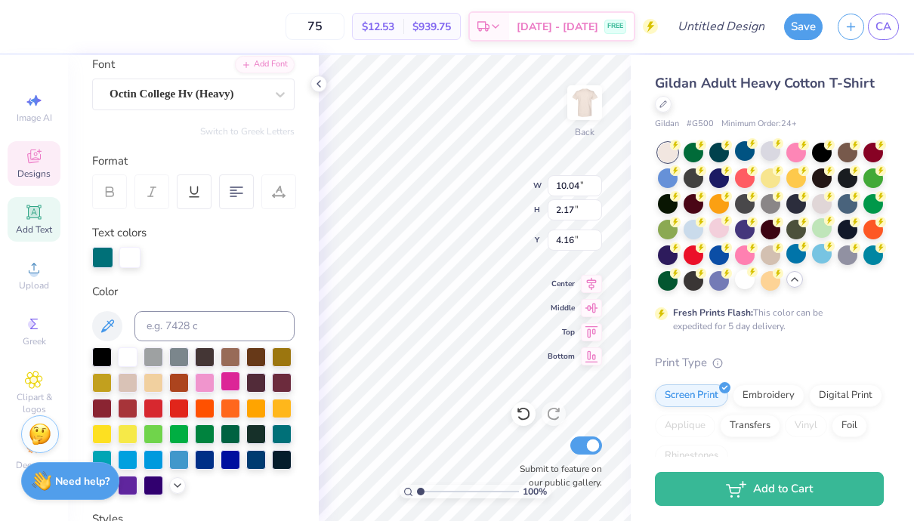
click at [230, 385] on div at bounding box center [231, 382] width 20 height 20
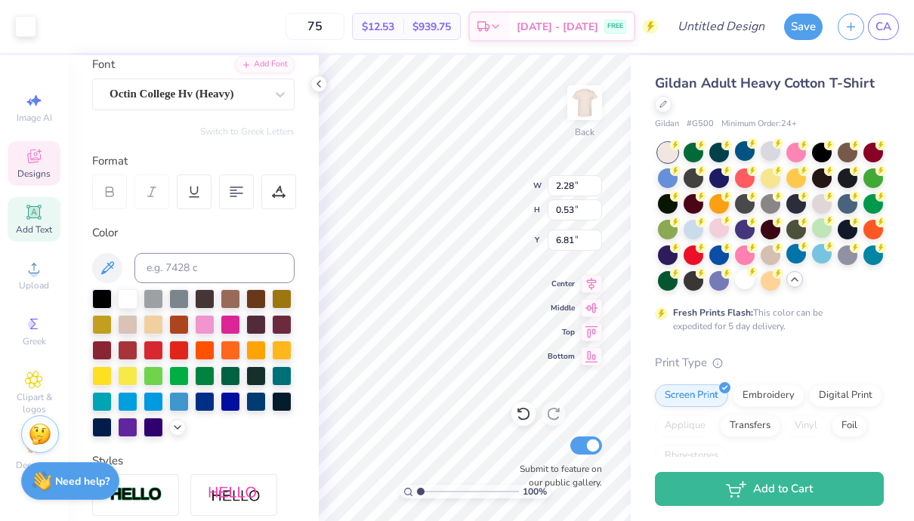
type input "6.81"
type textarea "18985"
click at [633, 321] on div "Gildan Adult Heavy Cotton T-Shirt Gildan # G500 Minimum Order: 24 + Fresh Print…" at bounding box center [772, 438] width 283 height 767
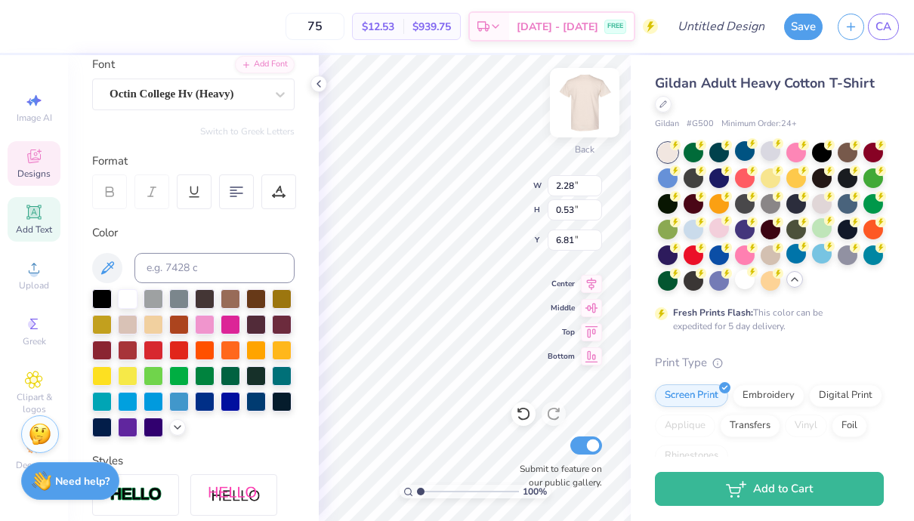
click at [637, 373] on div "Gildan Adult Heavy Cotton T-Shirt Gildan # G500 Minimum Order: 24 + Fresh Print…" at bounding box center [772, 438] width 283 height 767
type input "1.99"
click at [221, 320] on div at bounding box center [231, 323] width 20 height 20
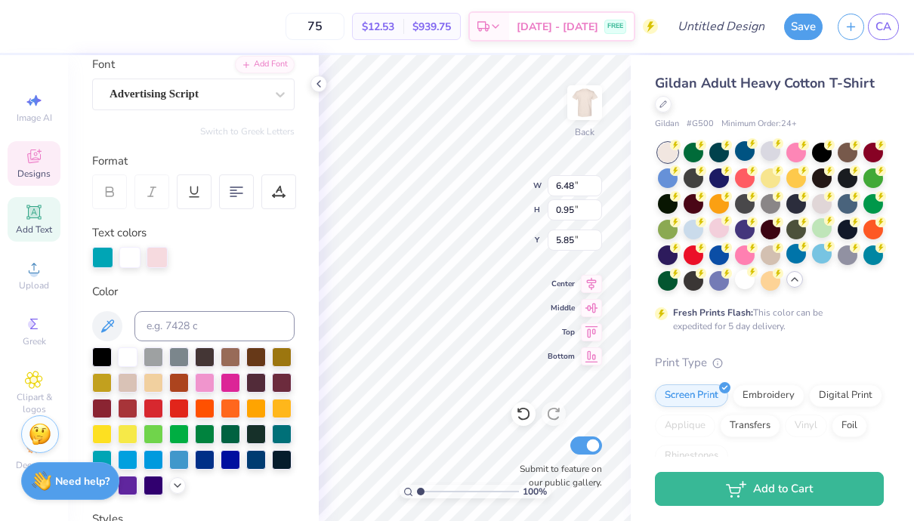
scroll to position [0, 4]
type textarea "Seek the Noblest"
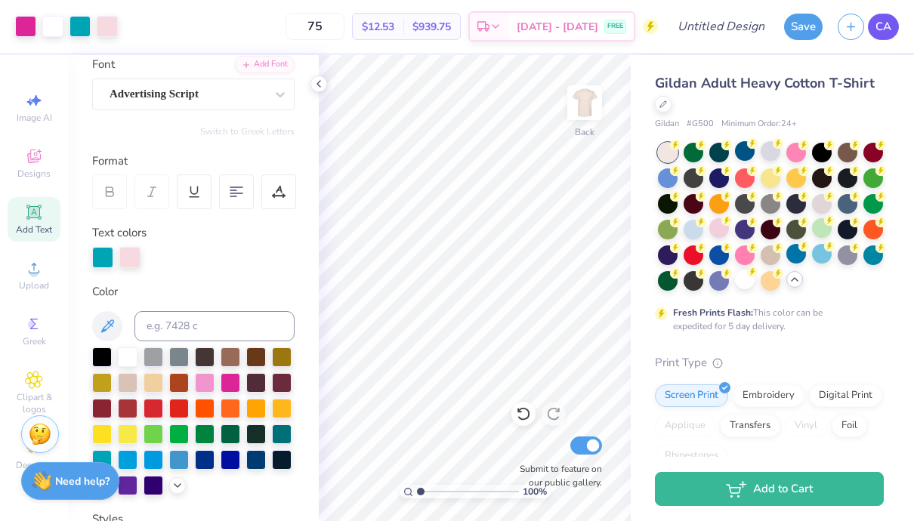
click at [885, 21] on span "CA" at bounding box center [883, 26] width 16 height 17
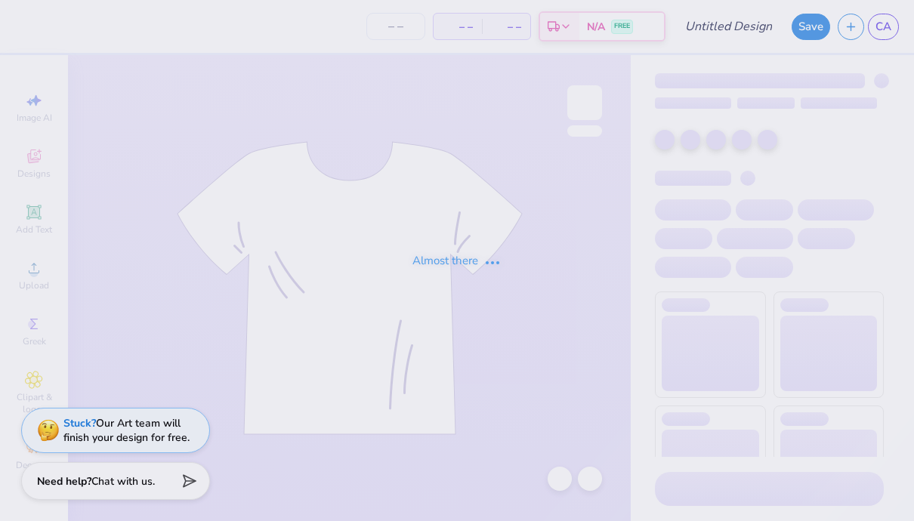
type input "PR?"
type input "75"
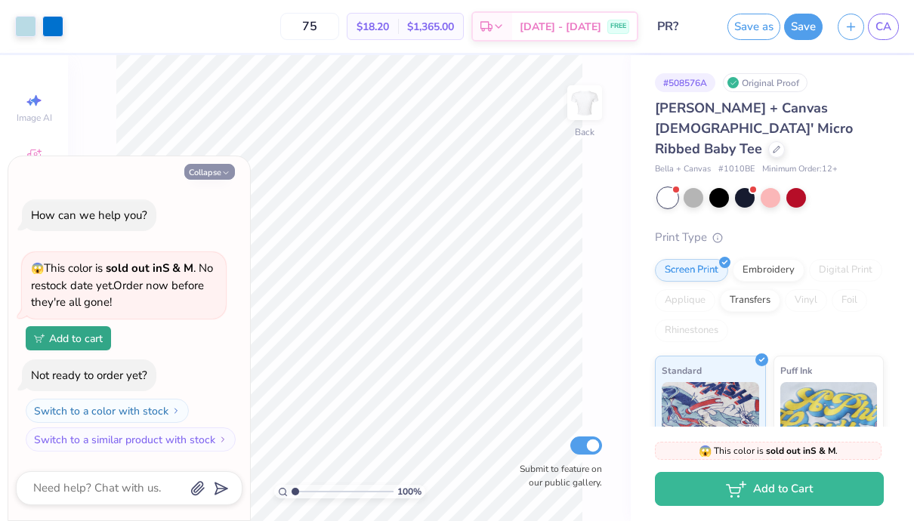
click at [226, 175] on icon "button" at bounding box center [225, 172] width 9 height 9
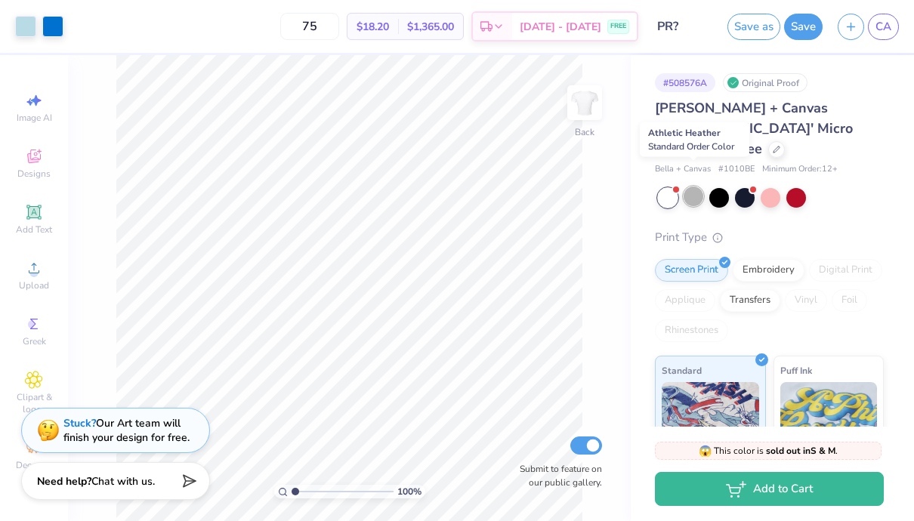
click at [697, 187] on div at bounding box center [694, 197] width 20 height 20
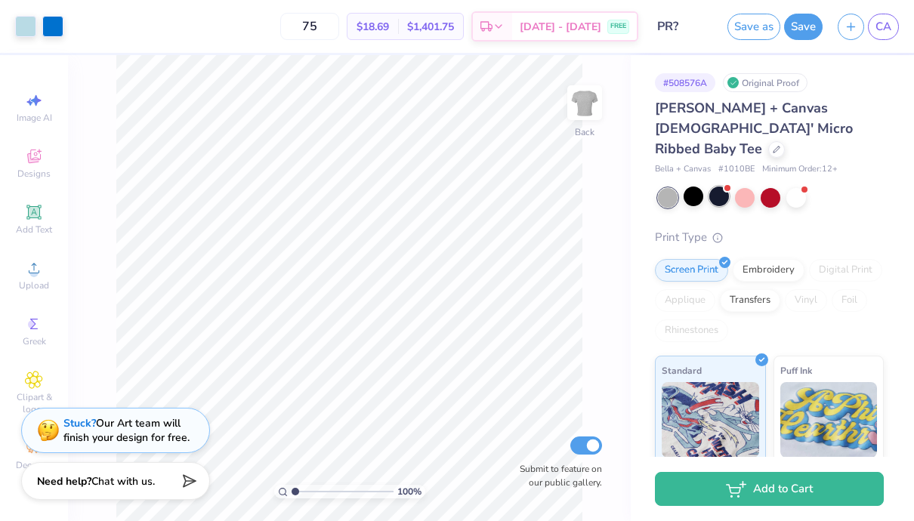
click at [727, 187] on div at bounding box center [719, 197] width 20 height 20
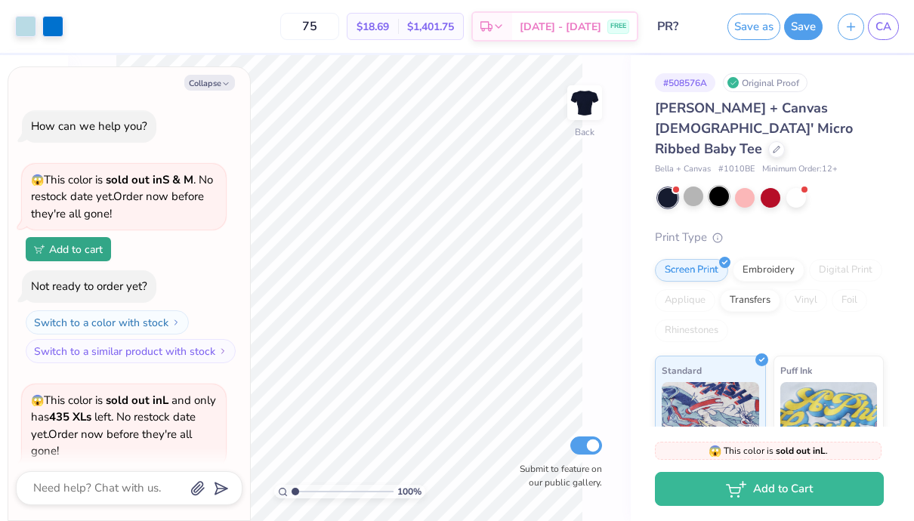
scroll to position [149, 0]
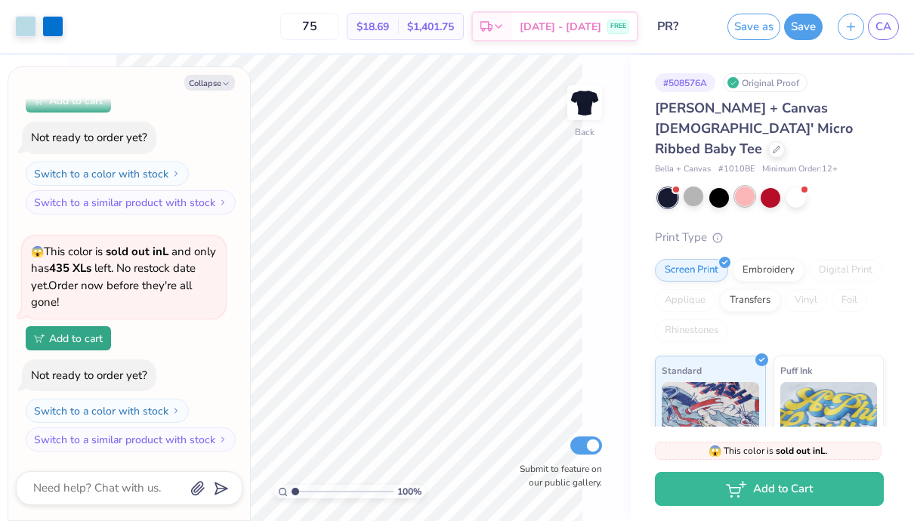
click at [741, 187] on div at bounding box center [745, 197] width 20 height 20
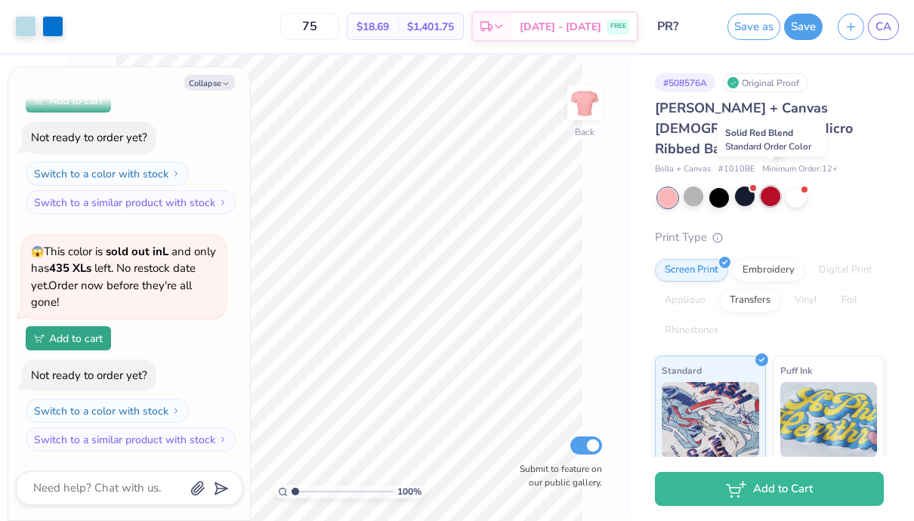
click at [780, 187] on div at bounding box center [771, 197] width 20 height 20
click at [797, 187] on div at bounding box center [796, 197] width 20 height 20
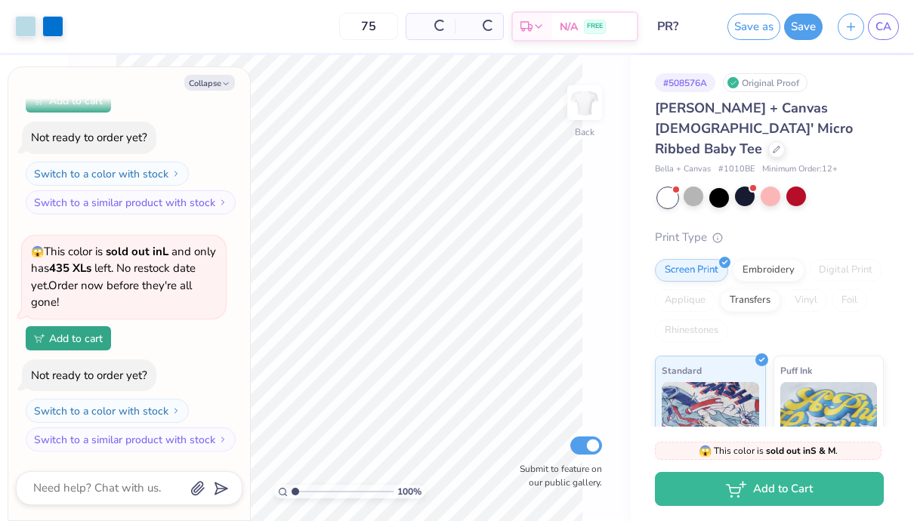
scroll to position [369, 0]
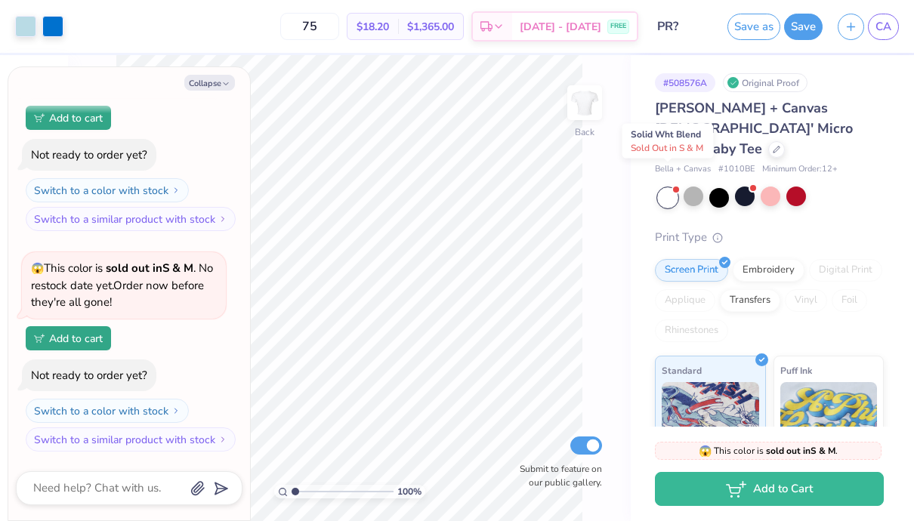
click at [658, 188] on div at bounding box center [668, 198] width 20 height 20
click at [205, 80] on button "Collapse" at bounding box center [209, 83] width 51 height 16
type textarea "x"
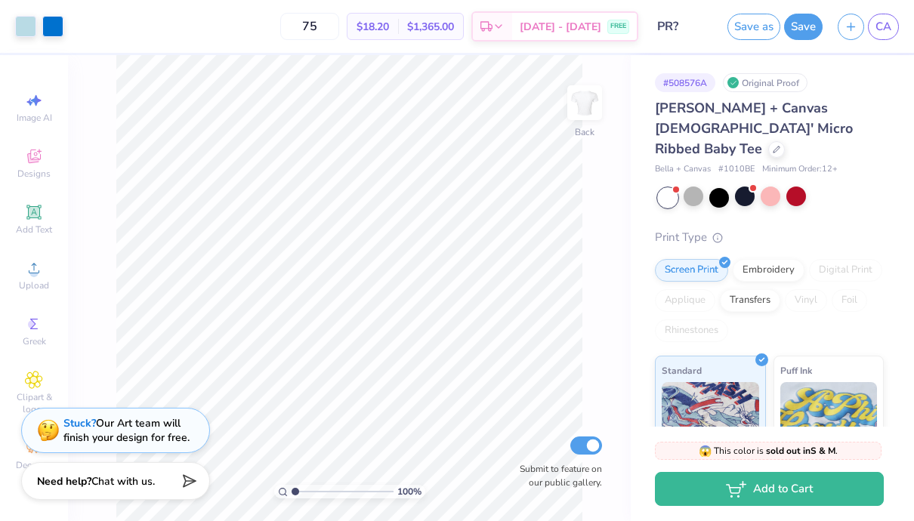
scroll to position [250, 0]
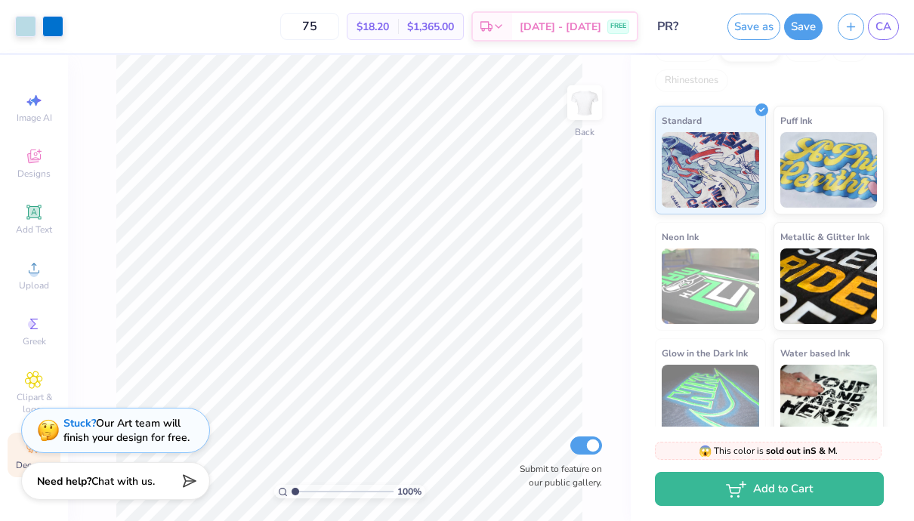
click at [22, 456] on div "Decorate" at bounding box center [34, 455] width 53 height 45
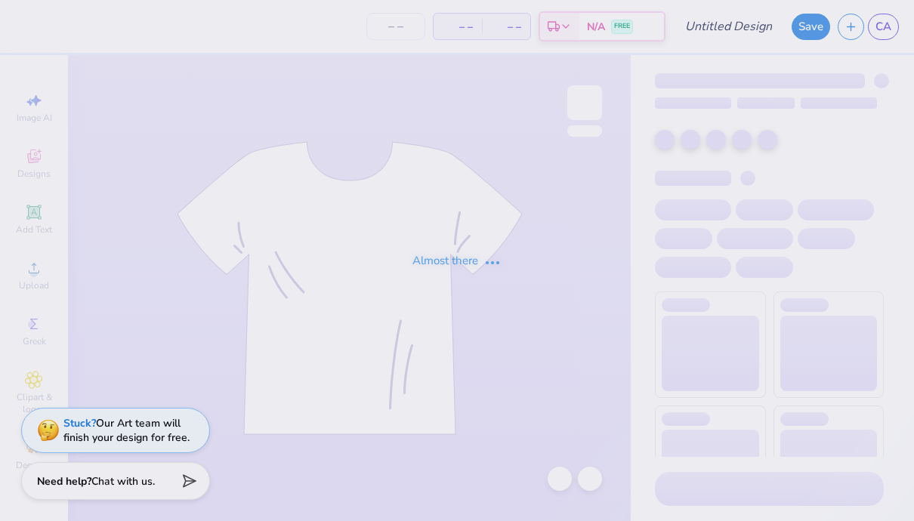
type input "PR?"
type input "12"
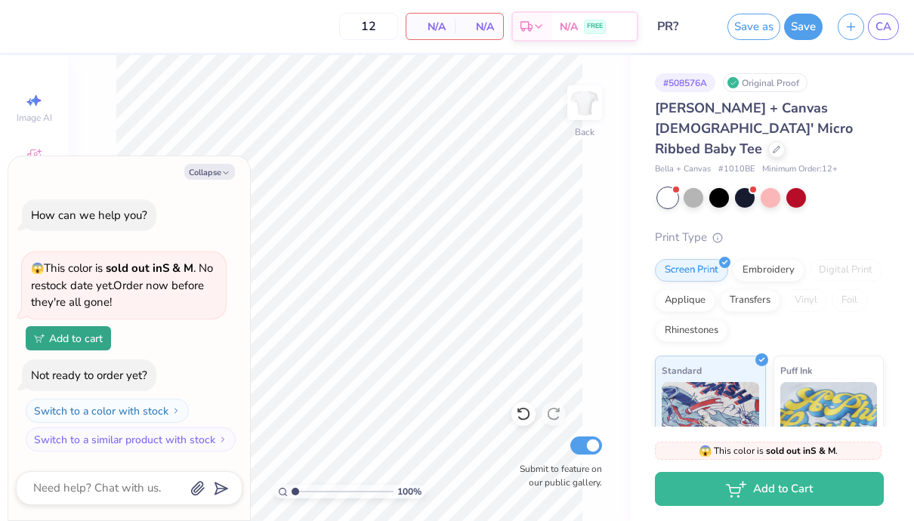
click at [192, 181] on div "Collapse How can we help you? 😱 This color is sold out in S & M . No restock da…" at bounding box center [129, 338] width 242 height 365
click at [201, 168] on button "Collapse" at bounding box center [209, 172] width 51 height 16
type textarea "x"
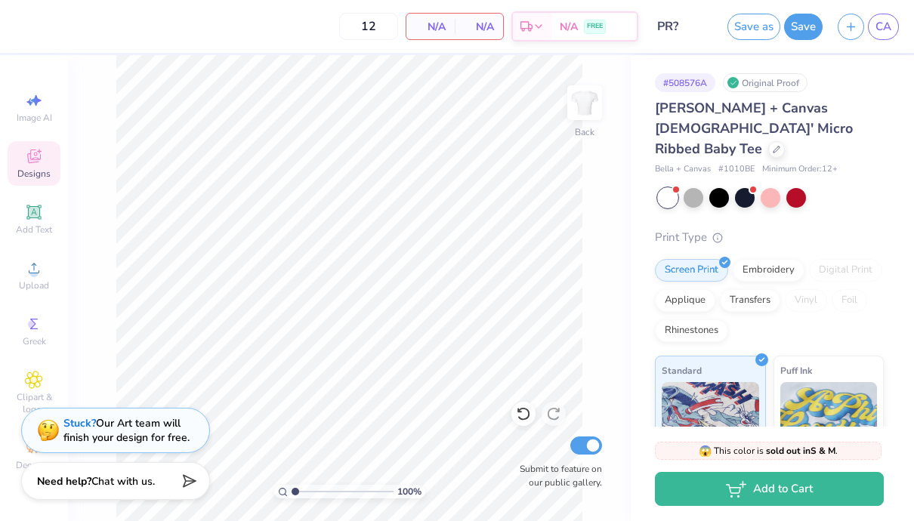
click at [32, 153] on icon at bounding box center [34, 156] width 18 height 18
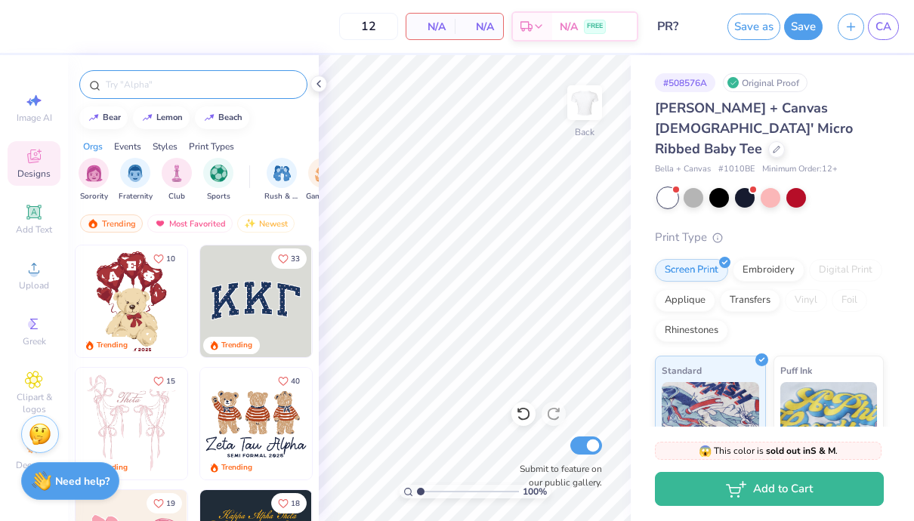
click at [134, 92] on div at bounding box center [193, 84] width 228 height 29
click at [135, 84] on input "text" at bounding box center [200, 84] width 193 height 15
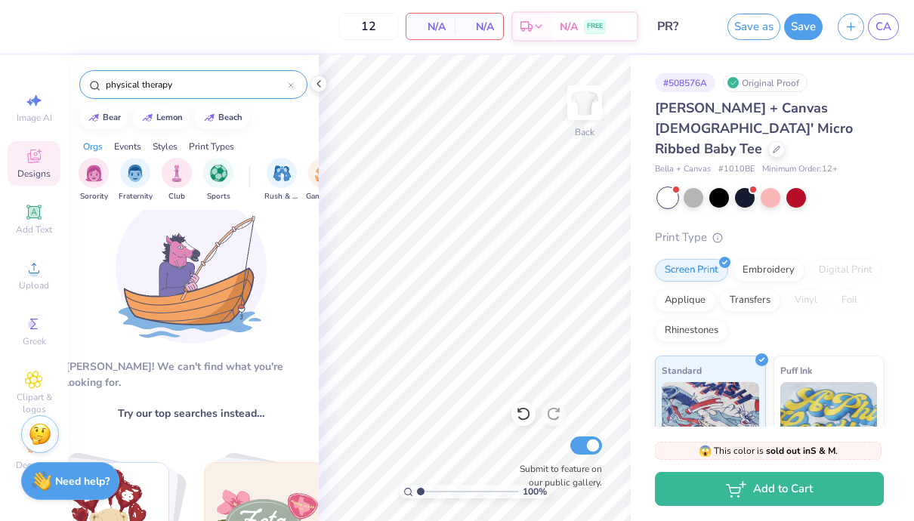
scroll to position [0, 2]
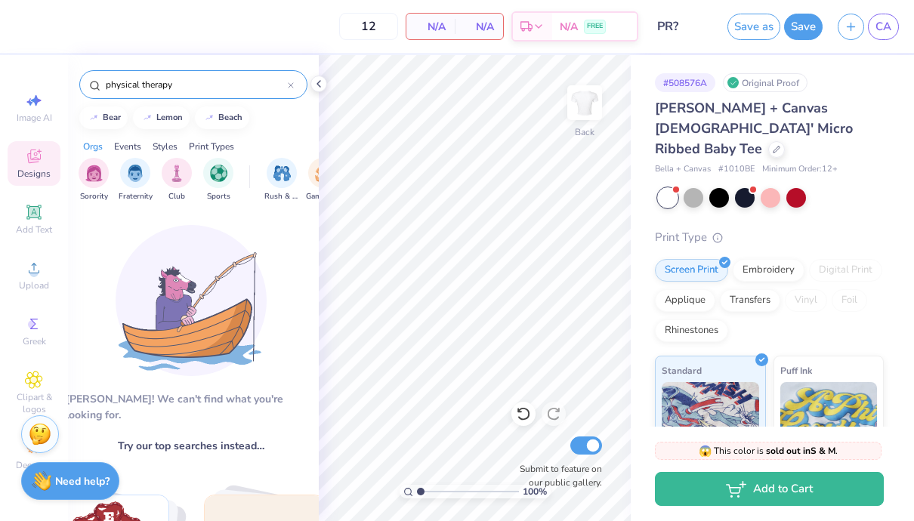
drag, startPoint x: 193, startPoint y: 92, endPoint x: 97, endPoint y: 81, distance: 96.6
click at [97, 81] on div "physical therapy" at bounding box center [193, 84] width 228 height 29
drag, startPoint x: 199, startPoint y: 90, endPoint x: 84, endPoint y: 82, distance: 115.1
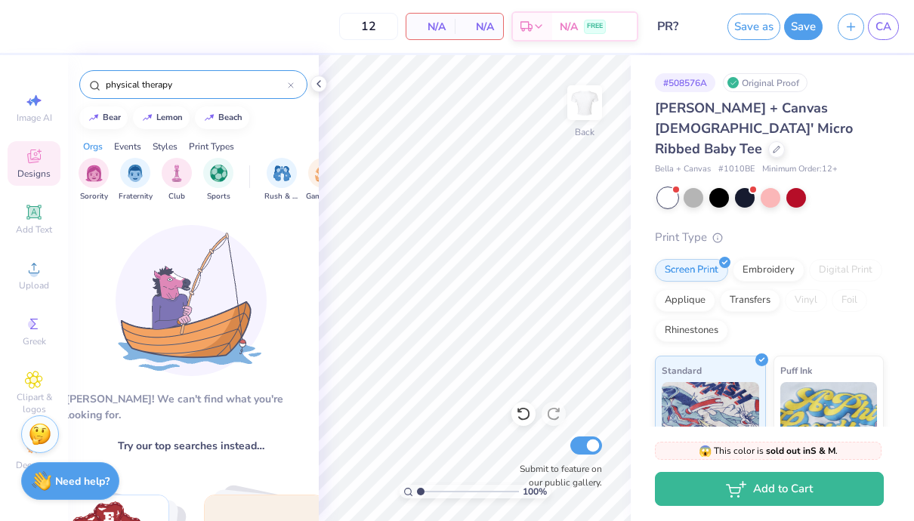
click at [84, 82] on div "physical therapy" at bounding box center [193, 84] width 228 height 29
type input "PT"
click at [144, 82] on input "PT" at bounding box center [196, 84] width 184 height 15
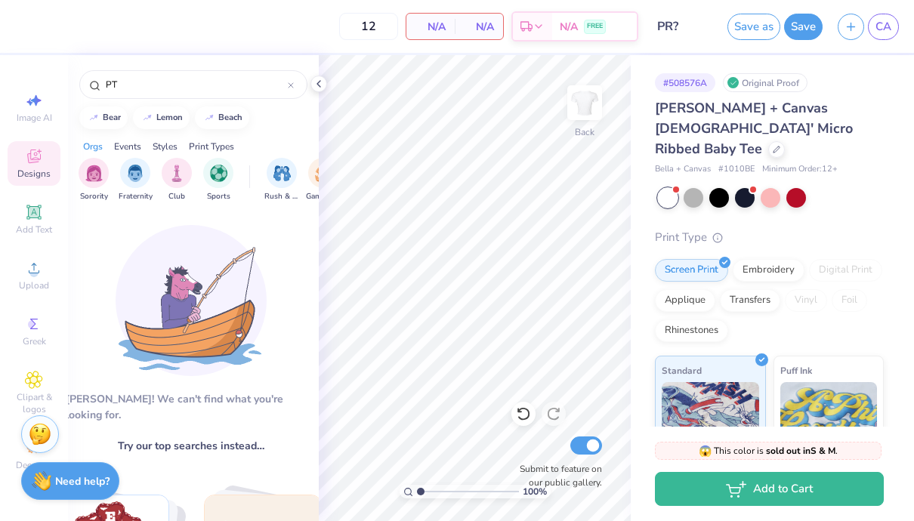
click at [290, 120] on div "bear lemon beach" at bounding box center [193, 118] width 251 height 23
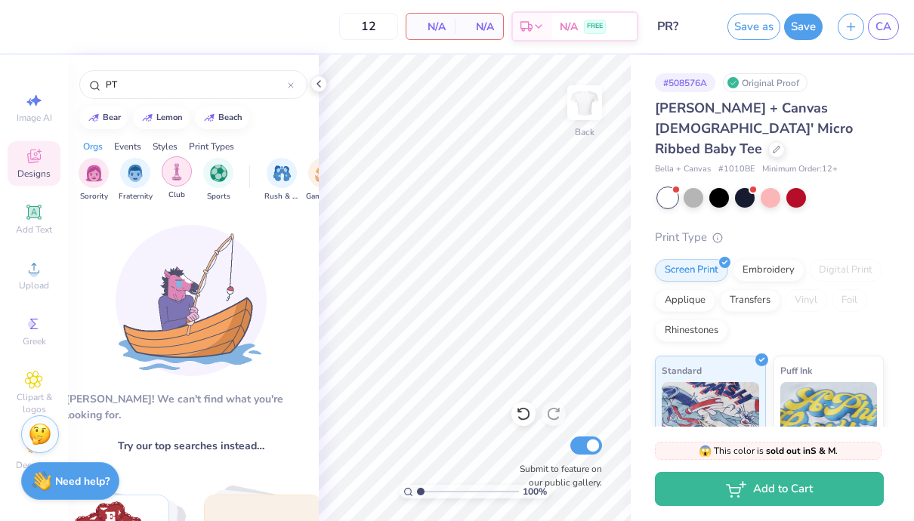
click at [177, 178] on img "filter for Club" at bounding box center [176, 171] width 17 height 17
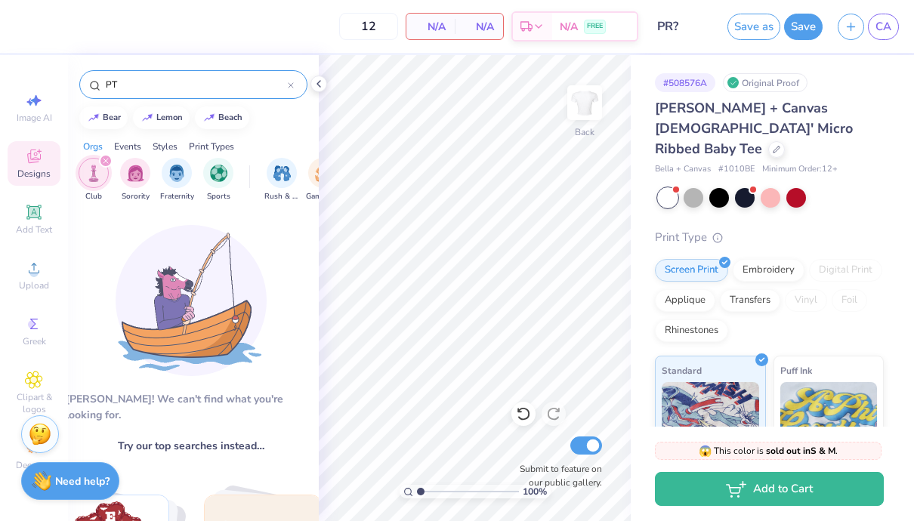
drag, startPoint x: 159, startPoint y: 91, endPoint x: 66, endPoint y: 88, distance: 93.7
click at [66, 89] on div "12 N/A Per Item N/A Total Est. Delivery N/A FREE Design Title PR? Save as Save …" at bounding box center [457, 260] width 914 height 521
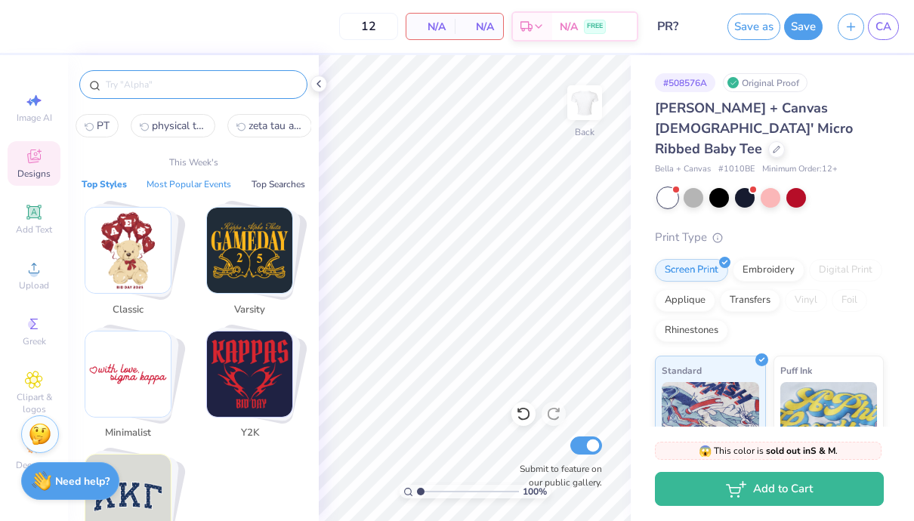
click at [174, 185] on button "Most Popular Events" at bounding box center [189, 184] width 94 height 15
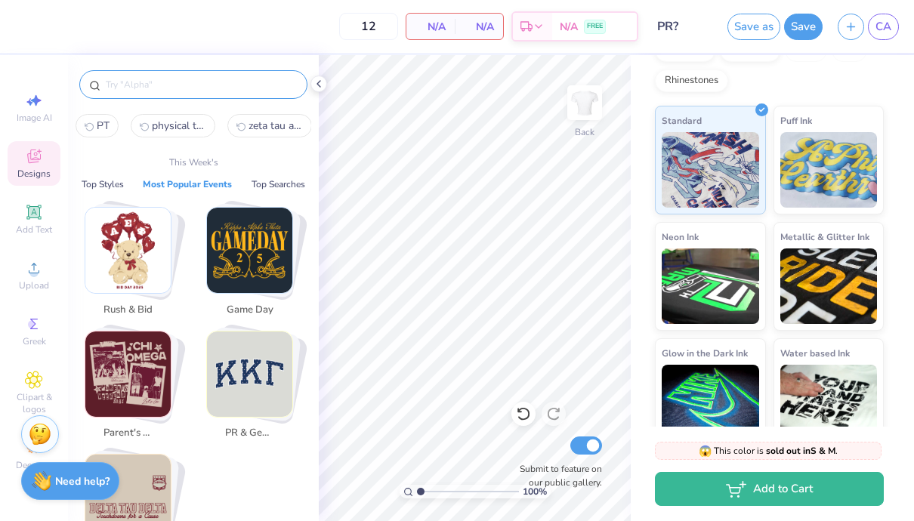
scroll to position [0, 0]
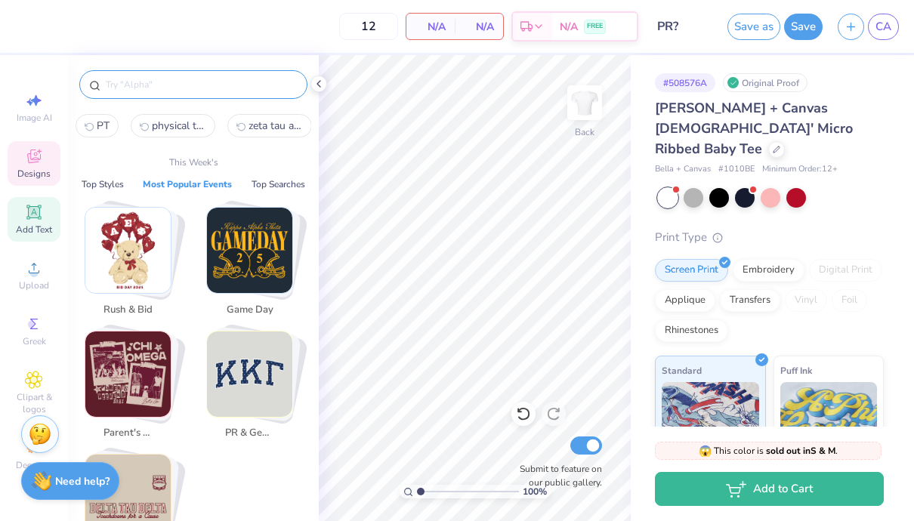
click at [36, 217] on icon at bounding box center [33, 211] width 11 height 11
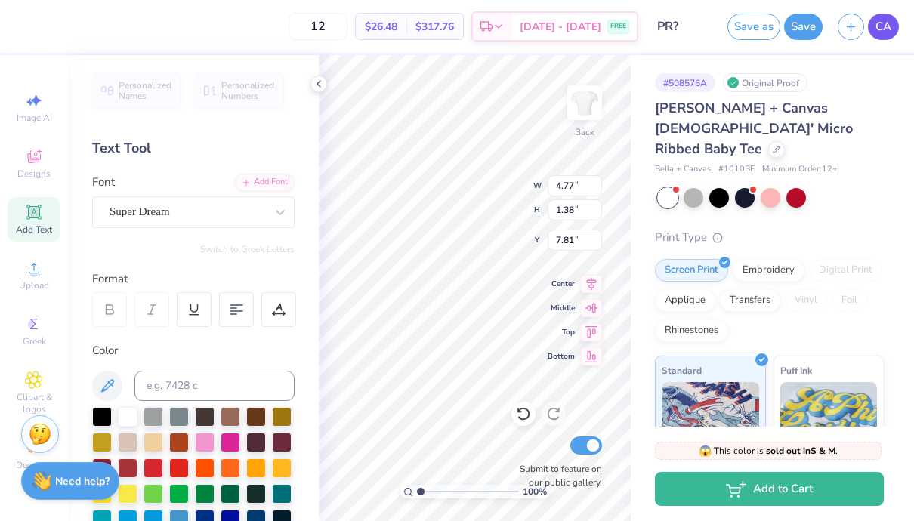
click at [894, 29] on link "CA" at bounding box center [883, 27] width 31 height 26
